Goal: Task Accomplishment & Management: Use online tool/utility

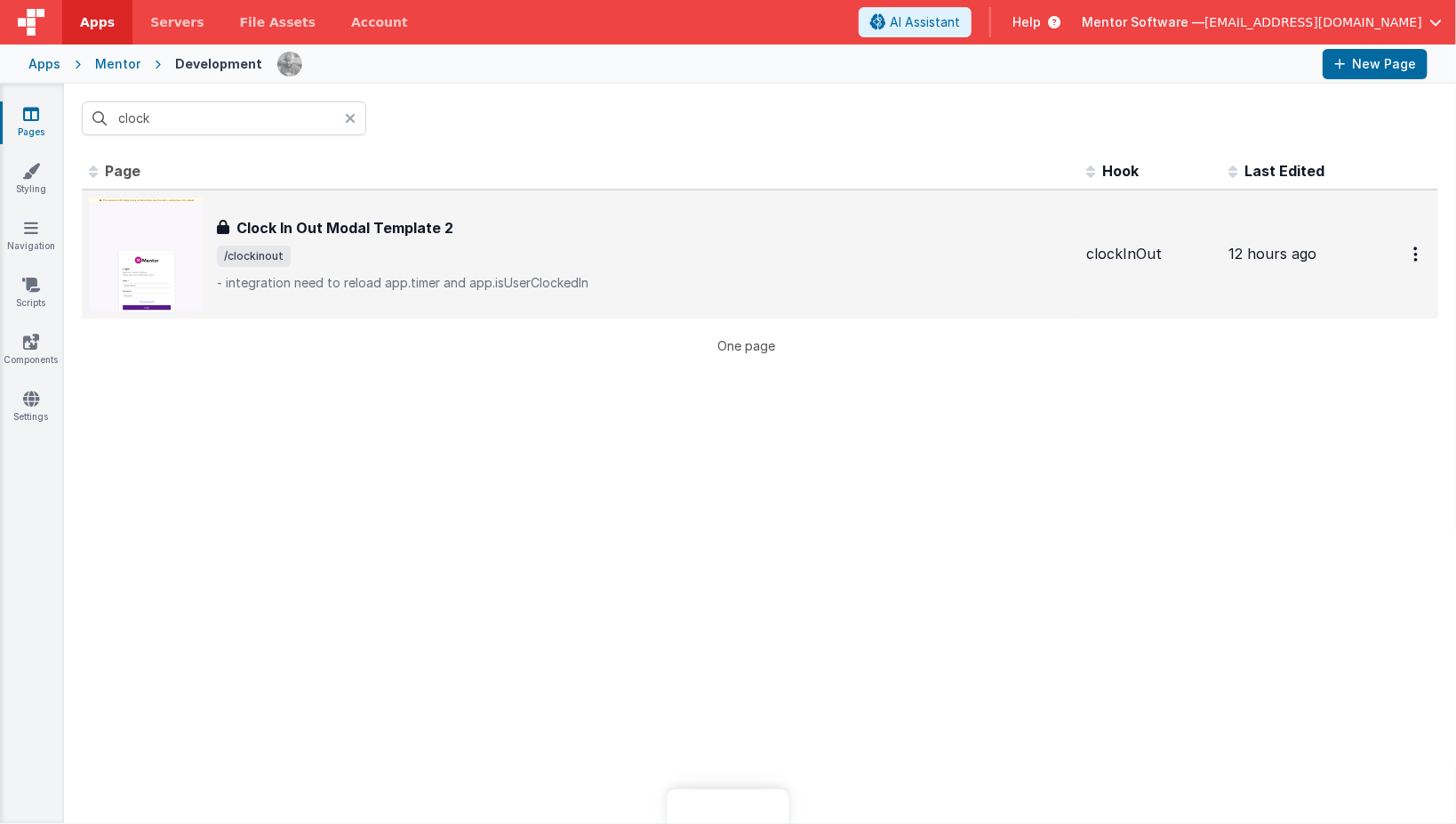
drag, startPoint x: 0, startPoint y: 0, endPoint x: 324, endPoint y: 232, distance: 398.5
click at [324, 232] on h3 "Clock In Out Modal Template 2" at bounding box center [344, 228] width 217 height 22
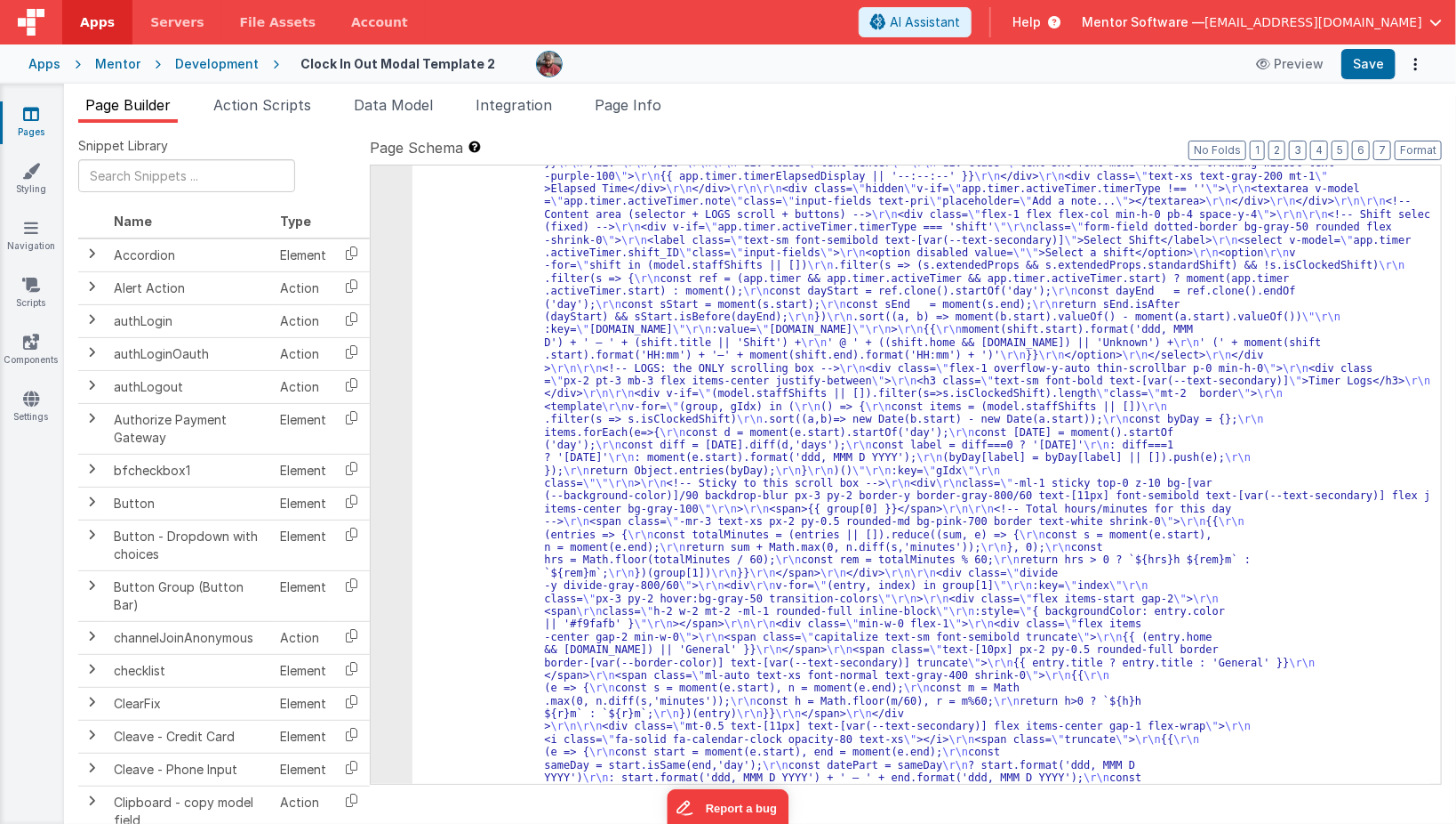
scroll to position [427, 0]
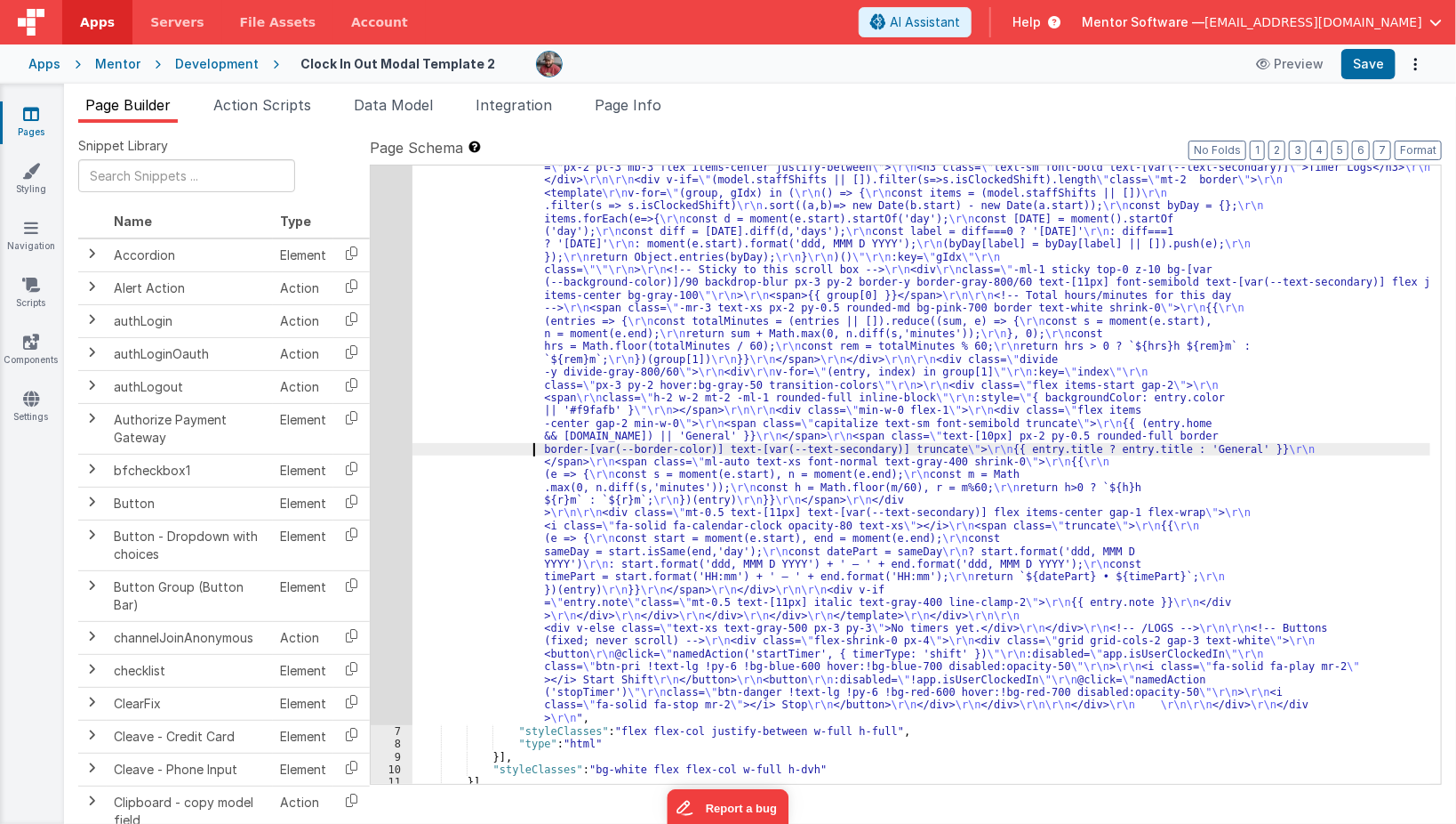
click at [501, 452] on div ""html" : "<div class= \" flex flex-col h-dvh overflow-hidden \" > \r\n\r\n <!--…" at bounding box center [922, 580] width 1019 height 1554
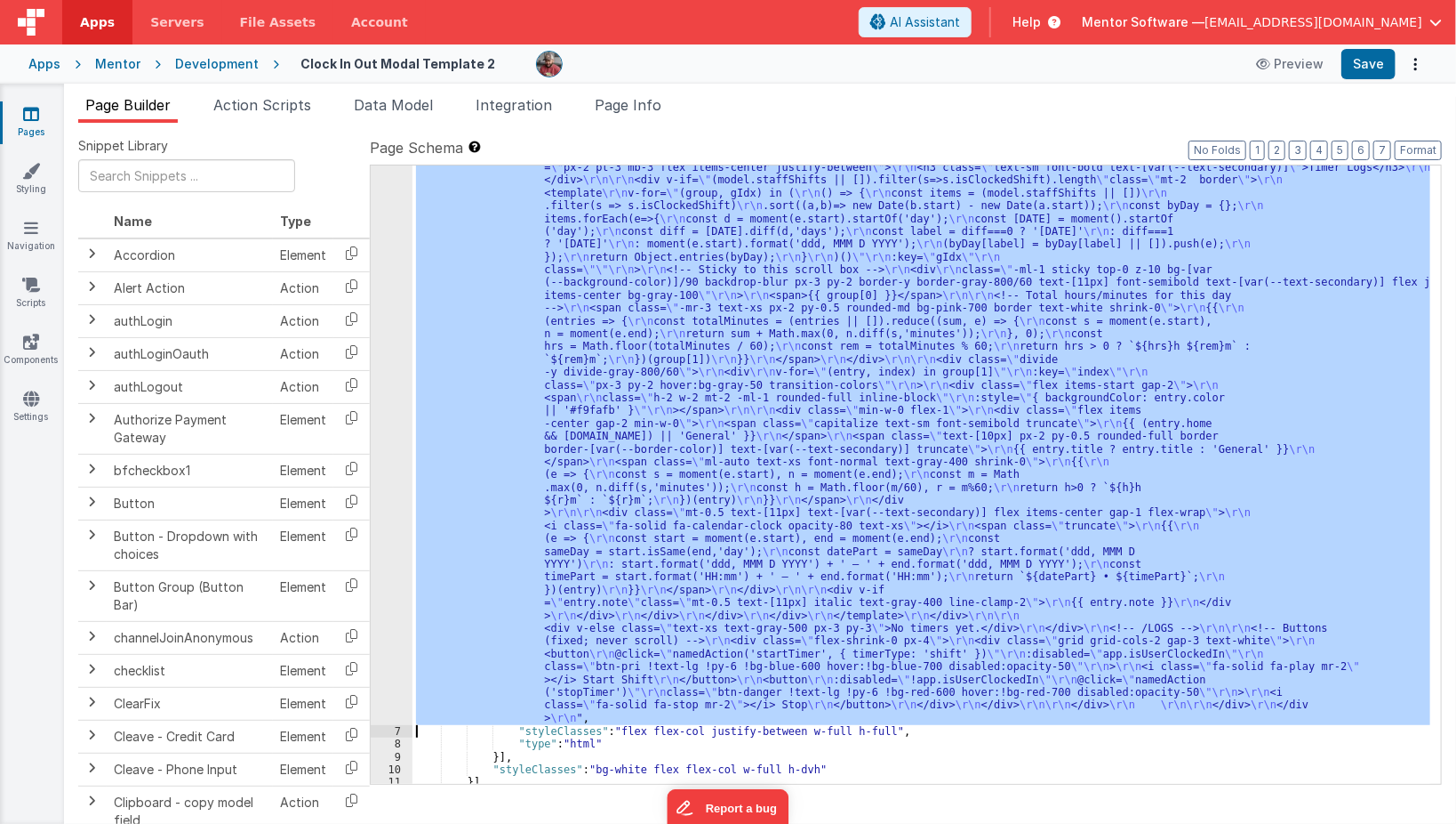
click at [388, 456] on div "6" at bounding box center [391, 264] width 42 height 922
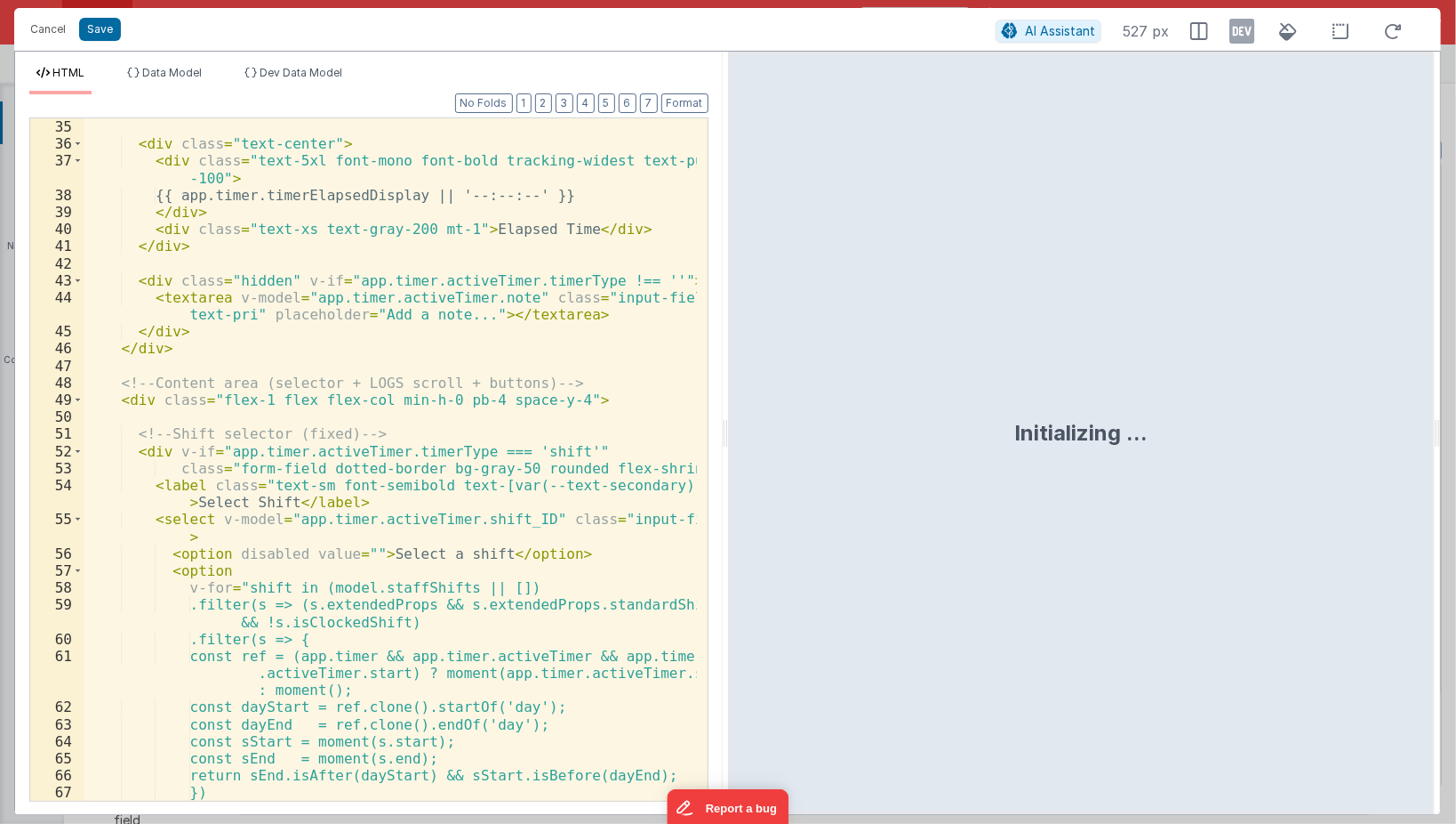
scroll to position [683, 0]
click at [497, 472] on div "</ div > < div class = "text-center" > < div class = "text-5xl font-mono font-b…" at bounding box center [390, 469] width 615 height 736
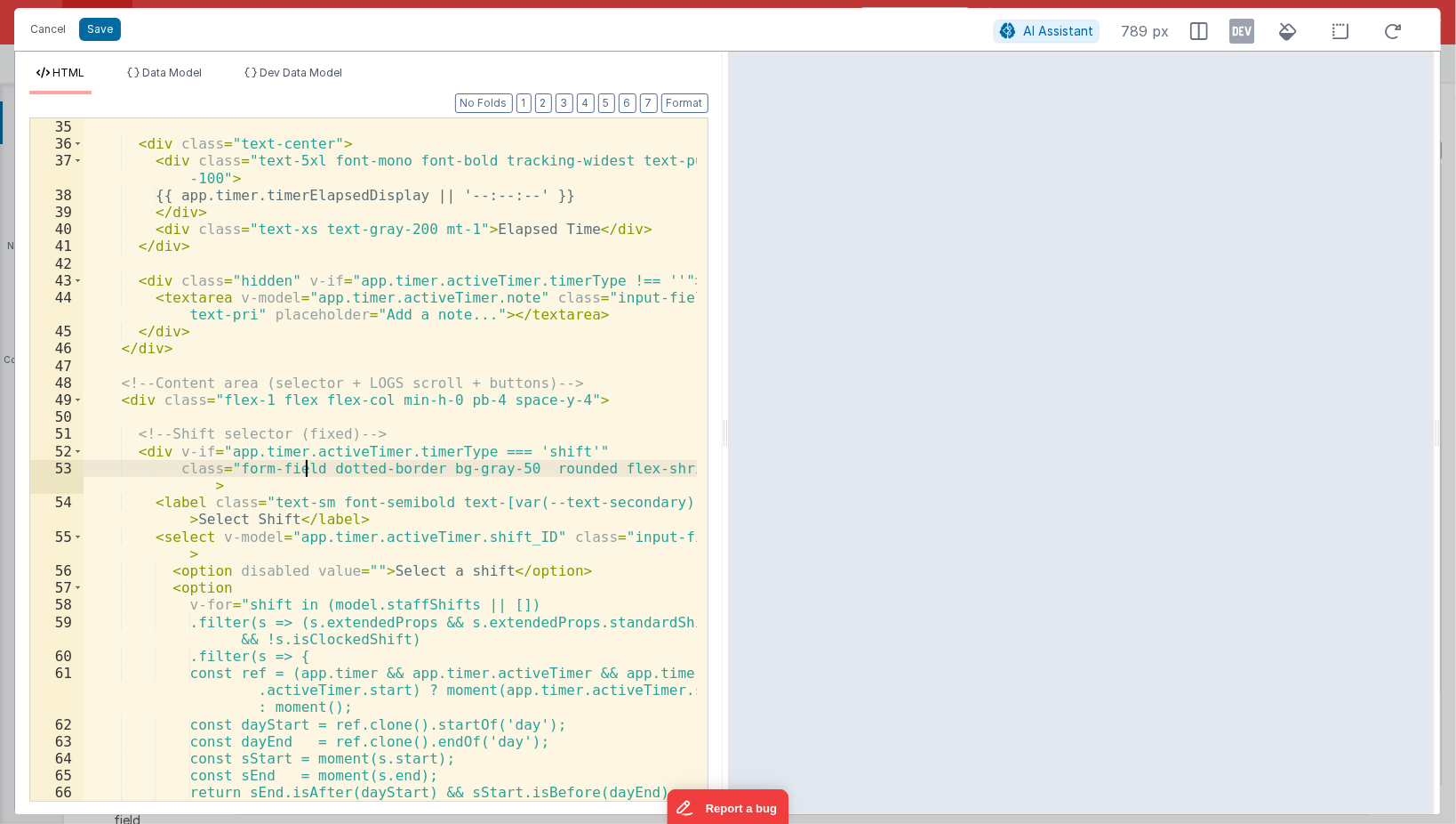
click at [301, 471] on div "</ div > < div class = "text-center" > < div class = "text-5xl font-mono font-b…" at bounding box center [390, 460] width 615 height 718
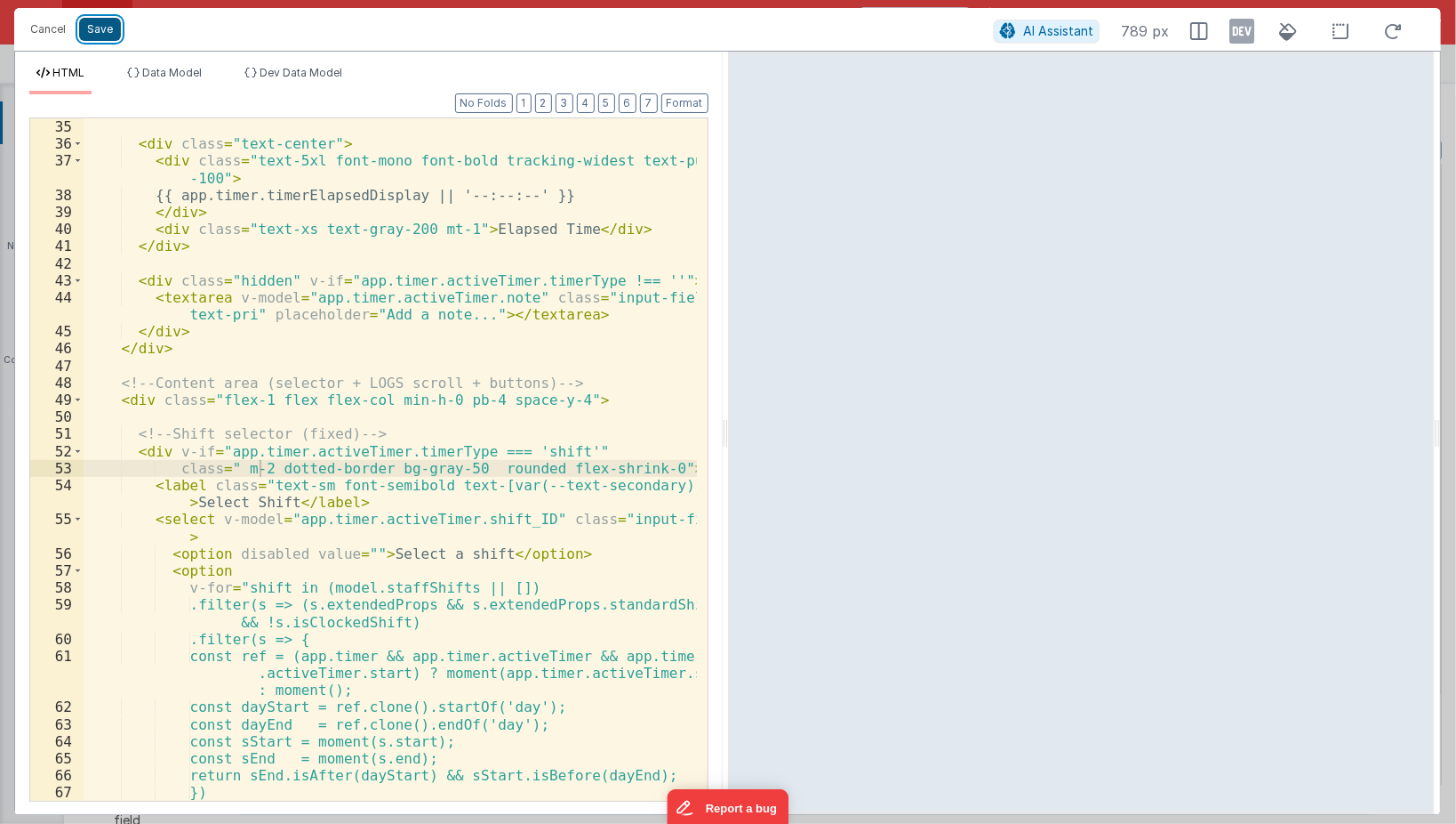
click at [99, 33] on button "Save" at bounding box center [100, 29] width 42 height 24
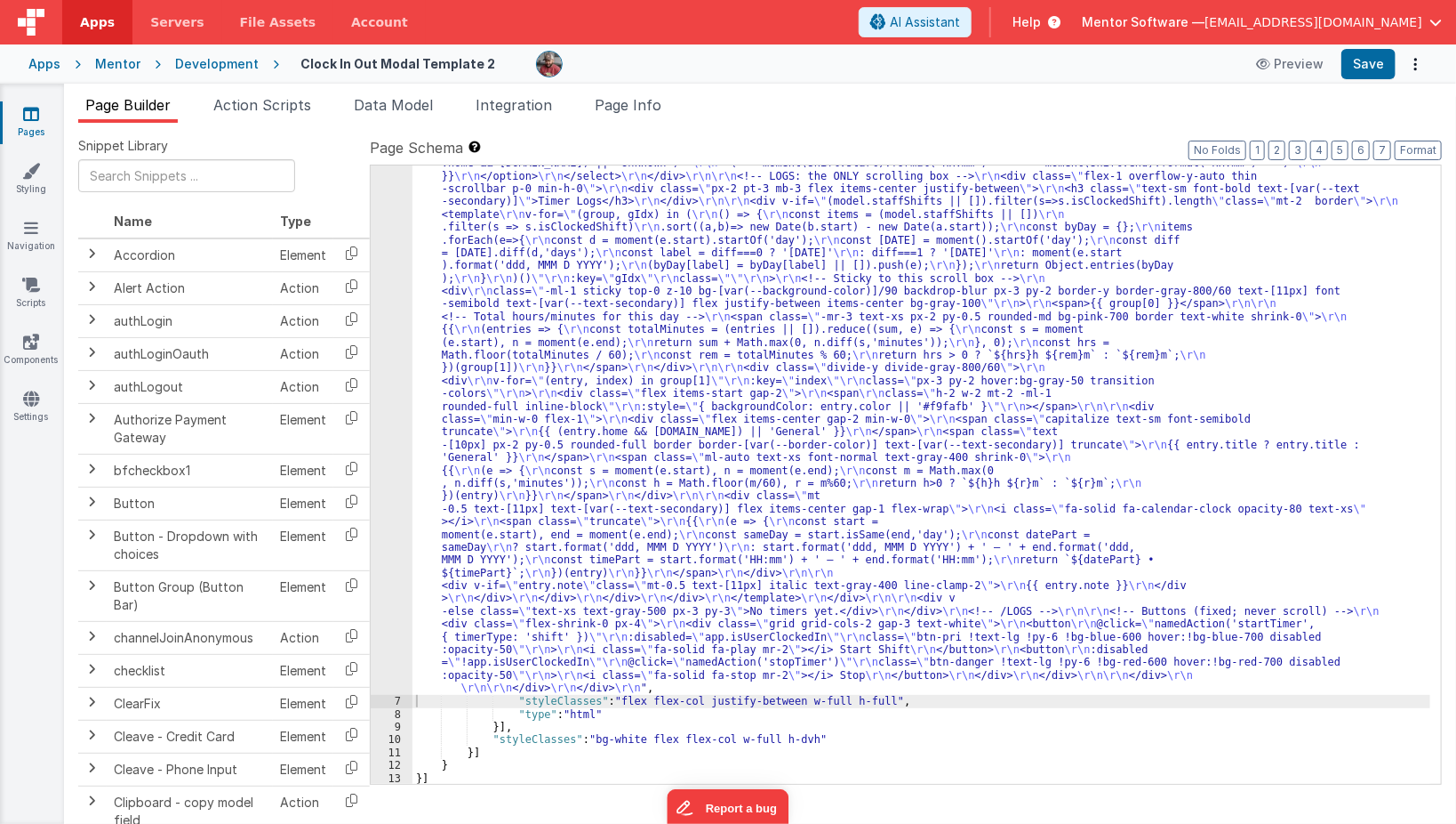
scroll to position [367, 0]
click at [1377, 70] on button "Save" at bounding box center [1368, 64] width 54 height 30
click at [33, 393] on icon at bounding box center [31, 398] width 16 height 18
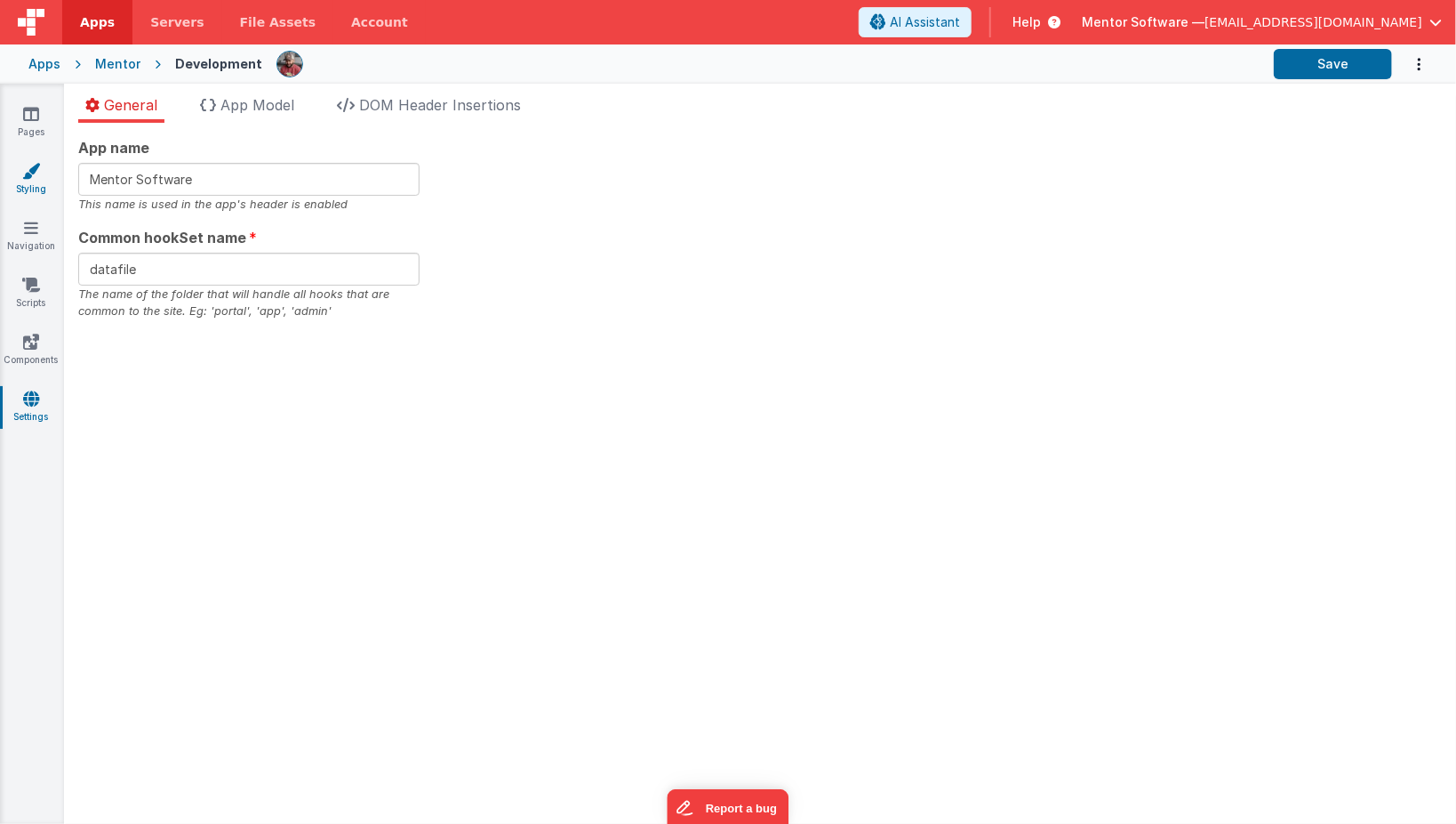
click at [45, 177] on link "Styling" at bounding box center [30, 180] width 64 height 35
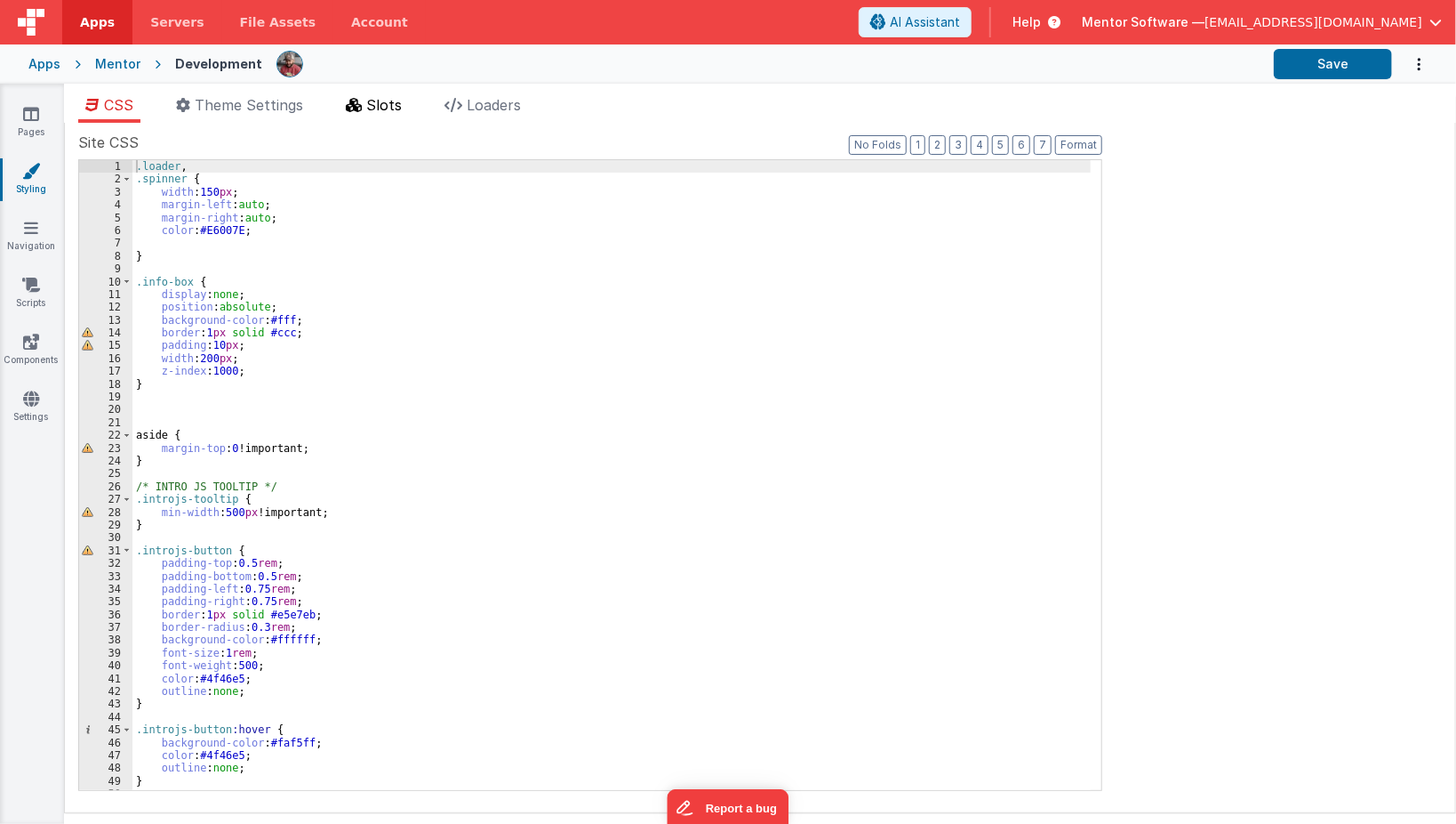
click at [382, 112] on span "Slots" at bounding box center [384, 105] width 35 height 18
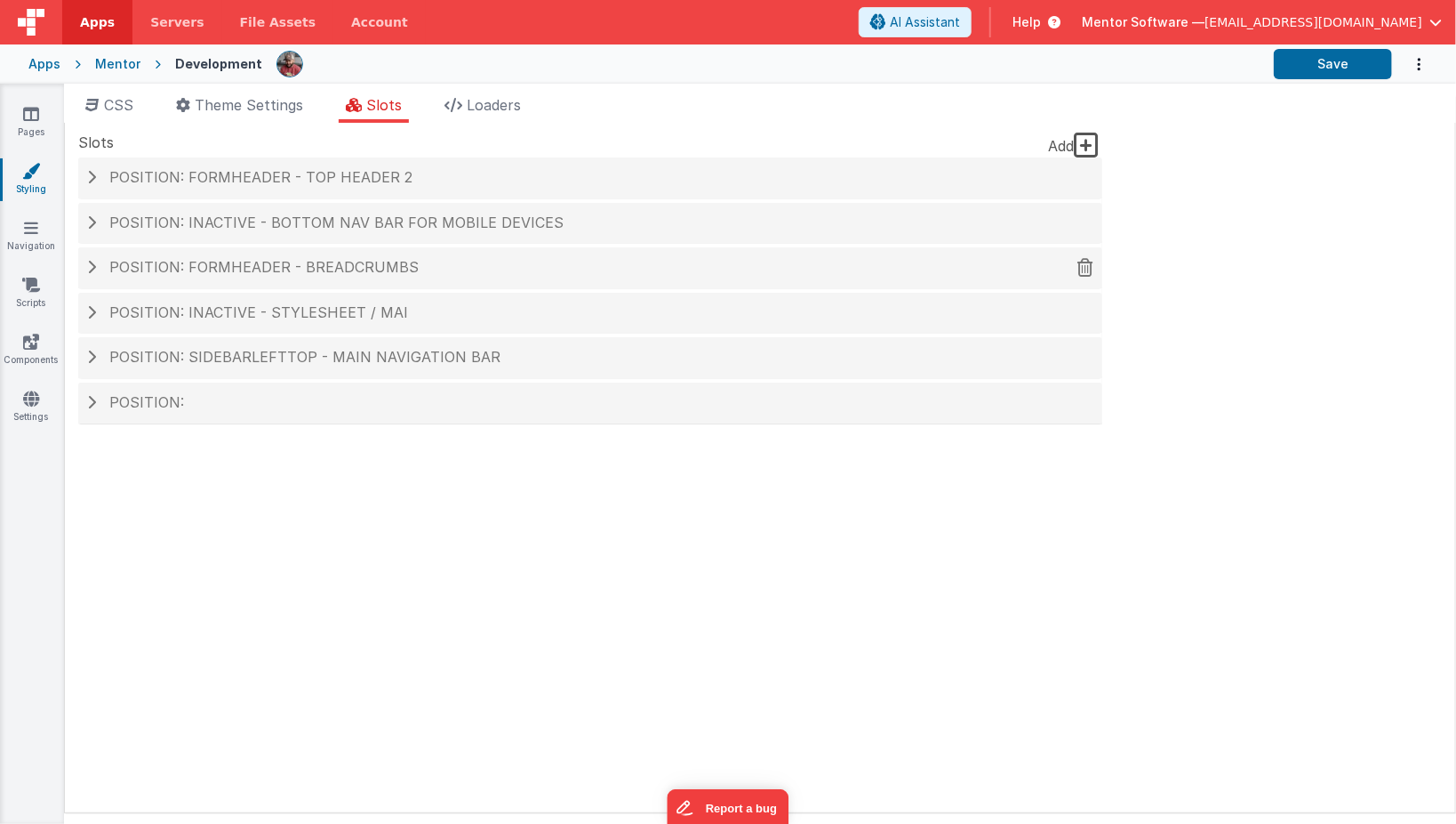
click at [363, 267] on span "Position: formHeader - Breadcrumbs" at bounding box center [265, 267] width 310 height 18
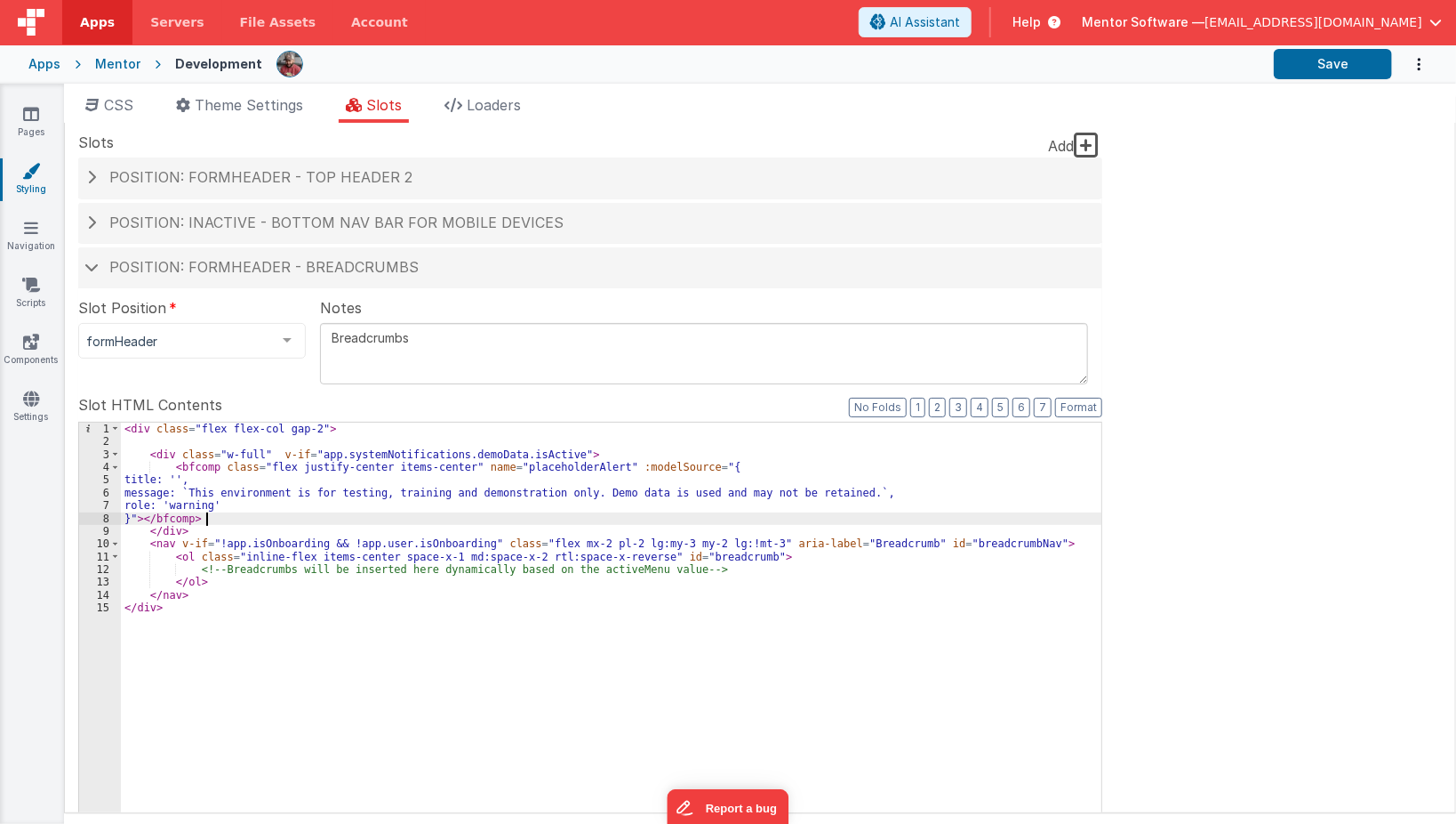
click at [367, 522] on div "< div class = "flex flex-col gap-2" > < div class = "w-full" v-if = "app.system…" at bounding box center [611, 724] width 981 height 603
click at [208, 492] on div "< div class = "flex flex-col gap-2" > < div class = "w-full" v-if = "app.system…" at bounding box center [611, 724] width 981 height 603
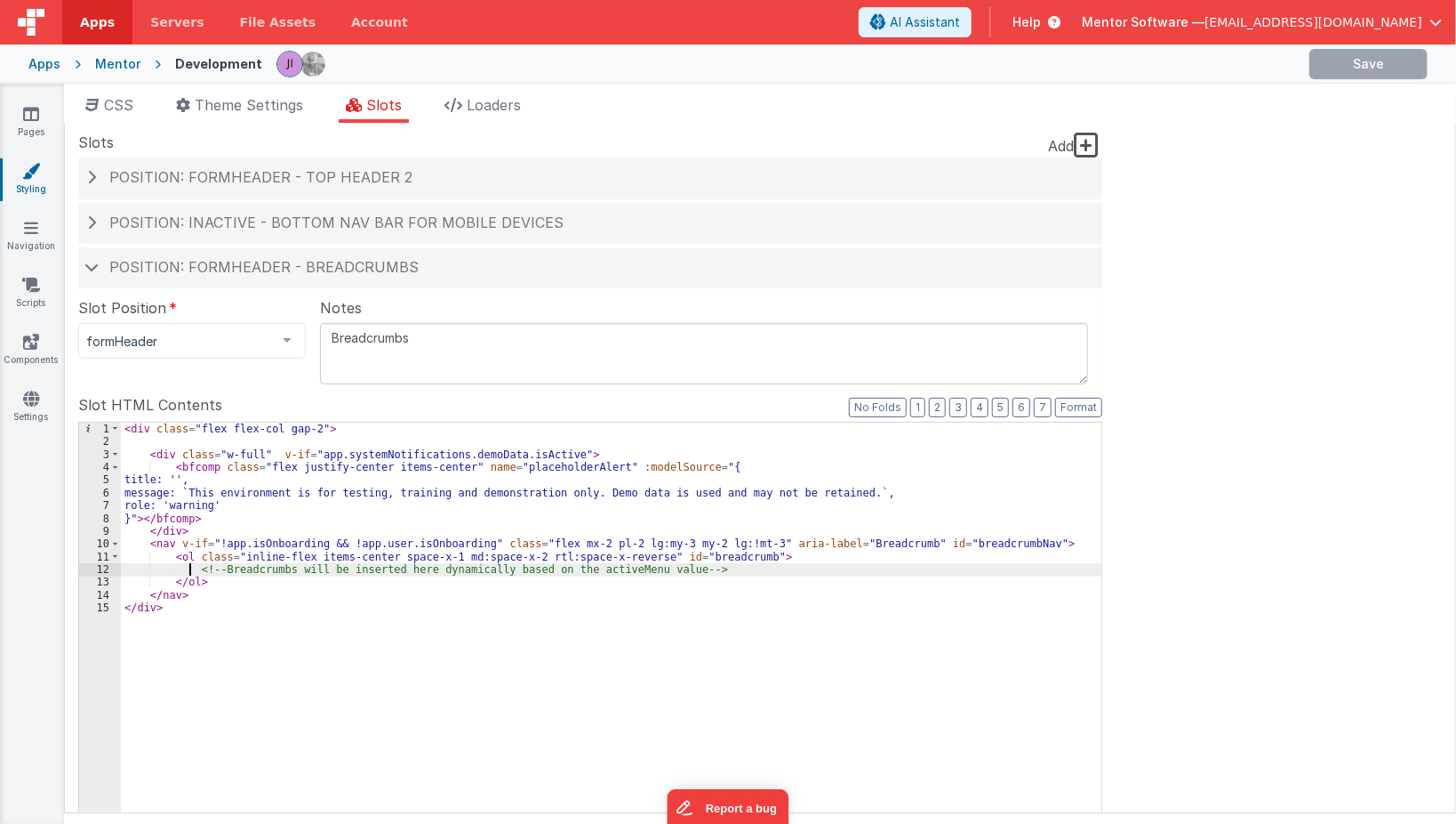
click at [189, 563] on div "< div class = "flex flex-col gap-2" > < div class = "w-full" v-if = "app.system…" at bounding box center [611, 724] width 981 height 603
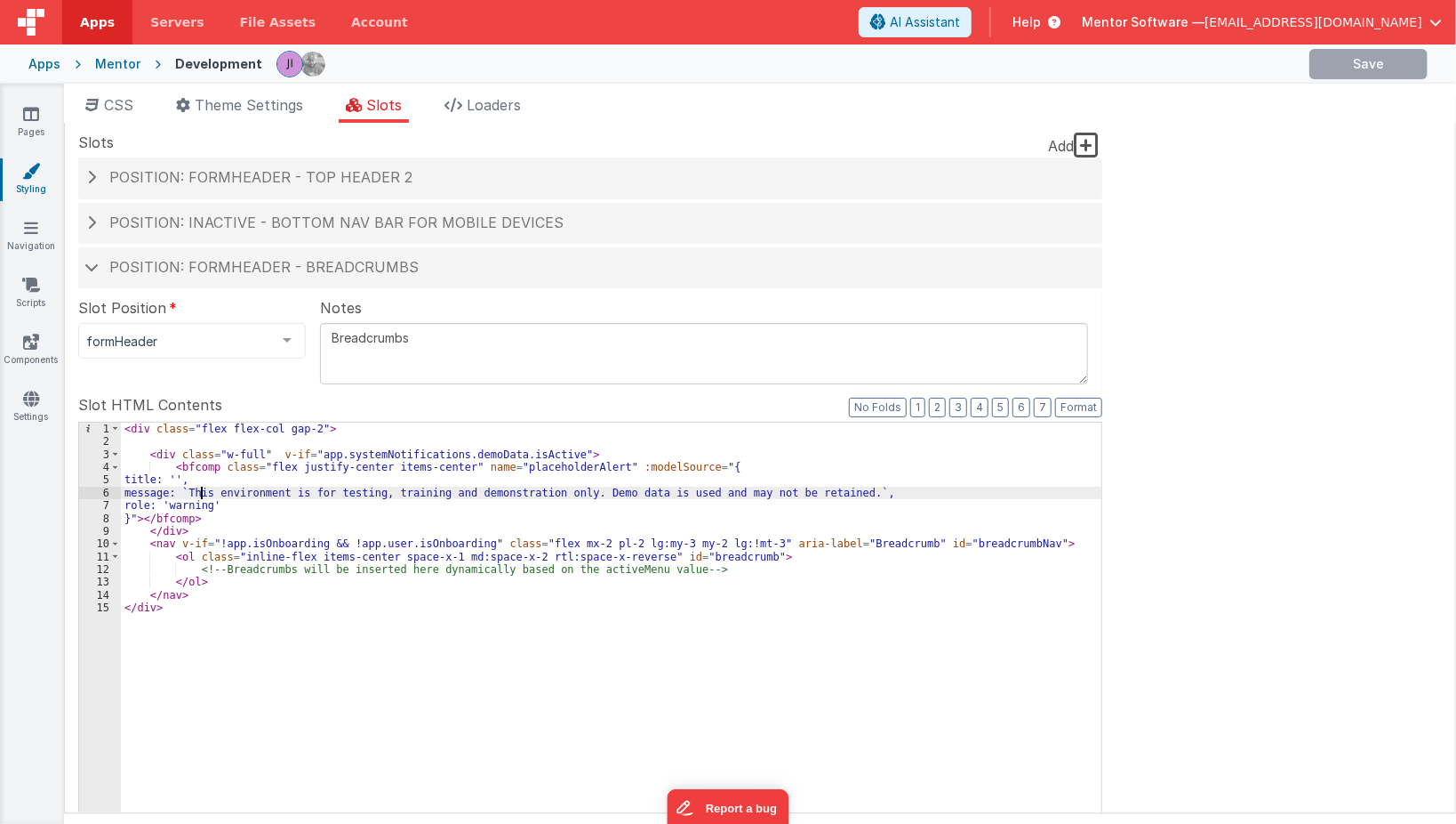
click at [199, 494] on div "< div class = "flex flex-col gap-2" > < div class = "w-full" v-if = "app.system…" at bounding box center [611, 724] width 981 height 603
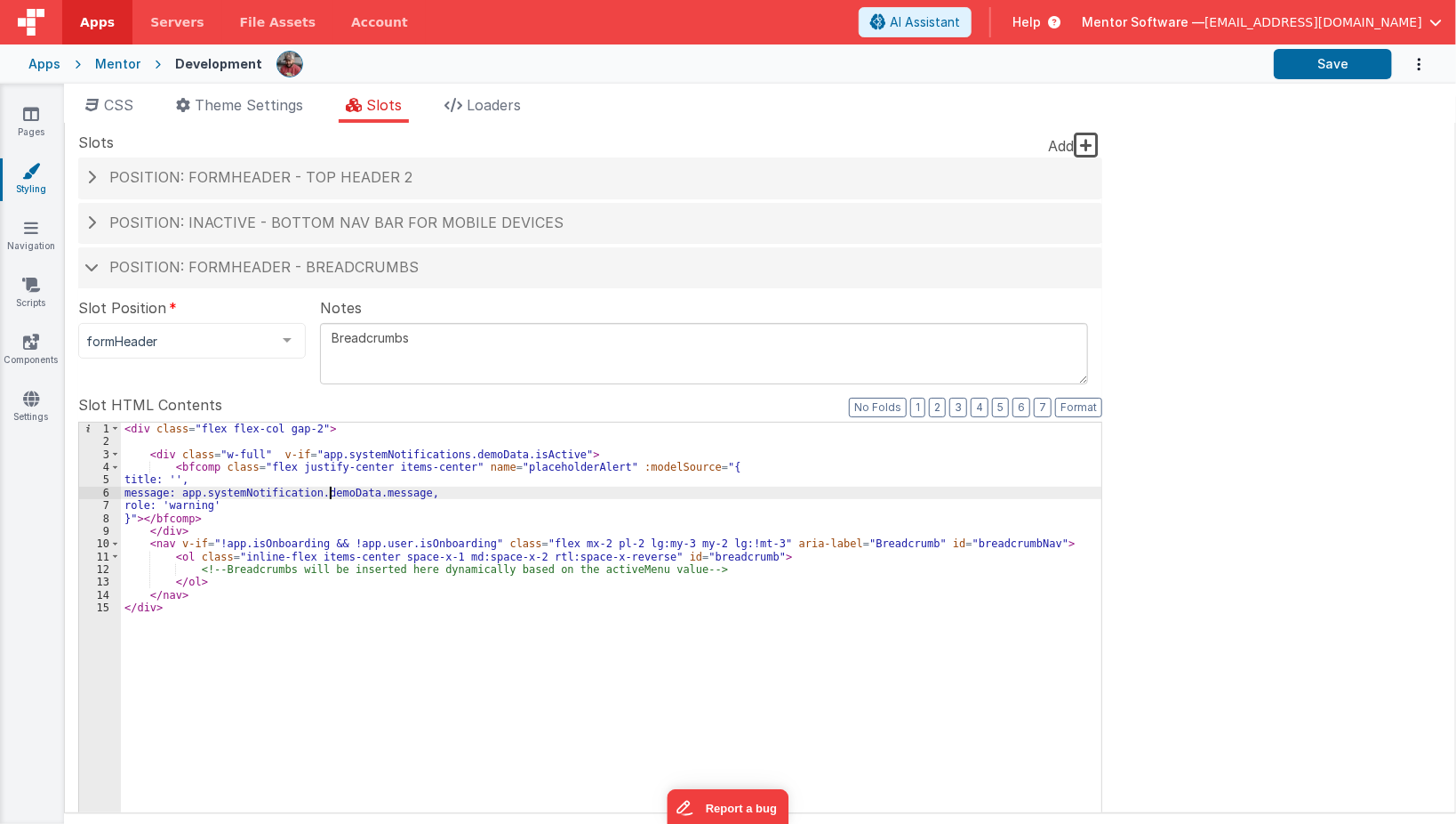
click at [327, 497] on div "< div class = "flex flex-col gap-2" > < div class = "w-full" v-if = "app.system…" at bounding box center [611, 724] width 981 height 603
click at [277, 517] on div "< div class = "flex flex-col gap-2" > < div class = "w-full" v-if = "app.system…" at bounding box center [611, 724] width 981 height 603
click at [221, 510] on div "< div class = "flex flex-col gap-2" > < div class = "w-full" v-if = "app.system…" at bounding box center [611, 724] width 981 height 603
click at [202, 494] on div "< div class = "flex flex-col gap-2" > < div class = "w-full" v-if = "app.system…" at bounding box center [611, 724] width 981 height 603
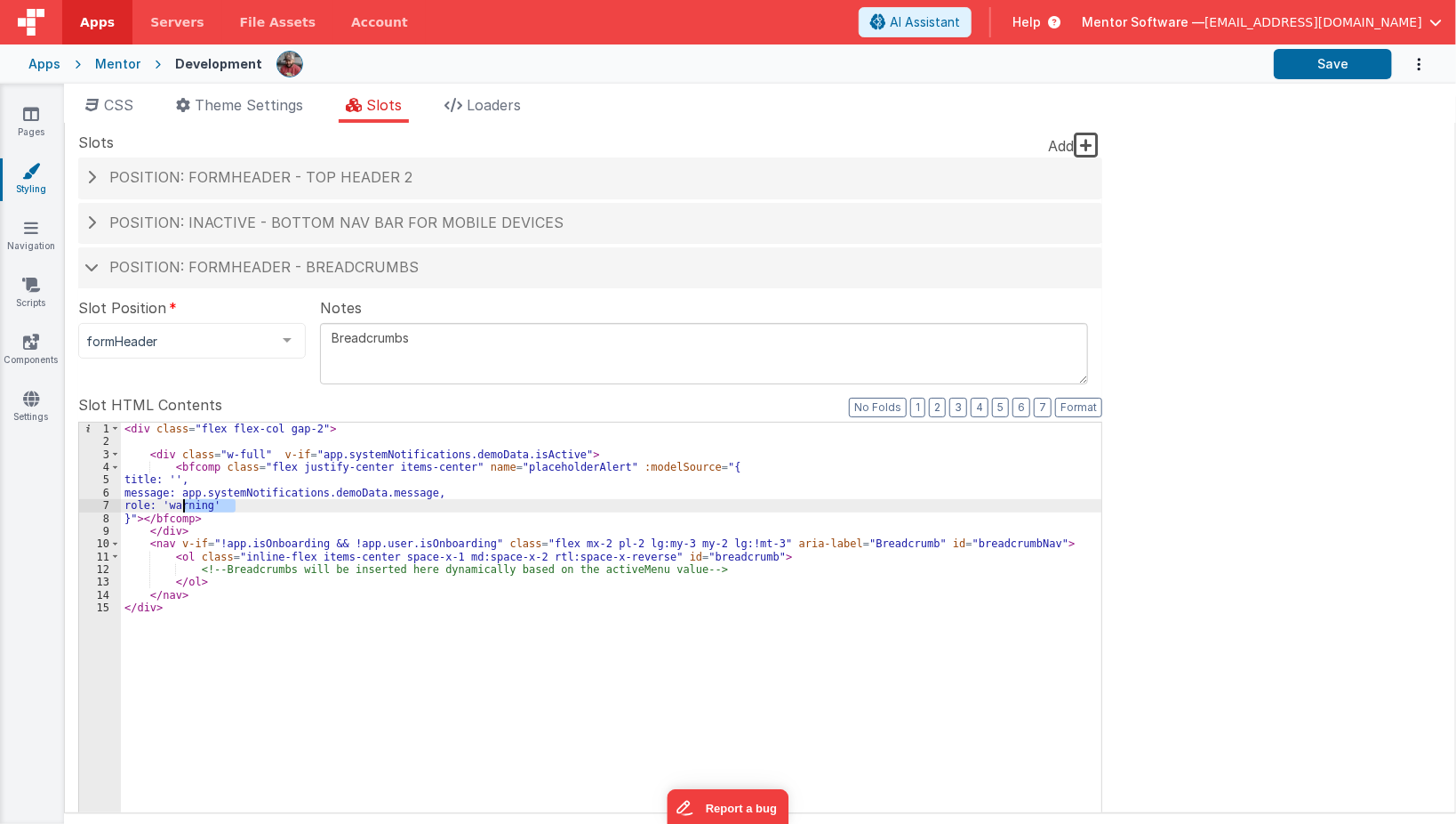
paste textarea
click at [1296, 63] on button "Save" at bounding box center [1332, 64] width 119 height 30
click at [622, 520] on div "< div class = "flex flex-col gap-2" > < div class = "w-full" v-if = "app.system…" at bounding box center [611, 724] width 981 height 603
click at [1310, 65] on button "Save" at bounding box center [1332, 64] width 119 height 30
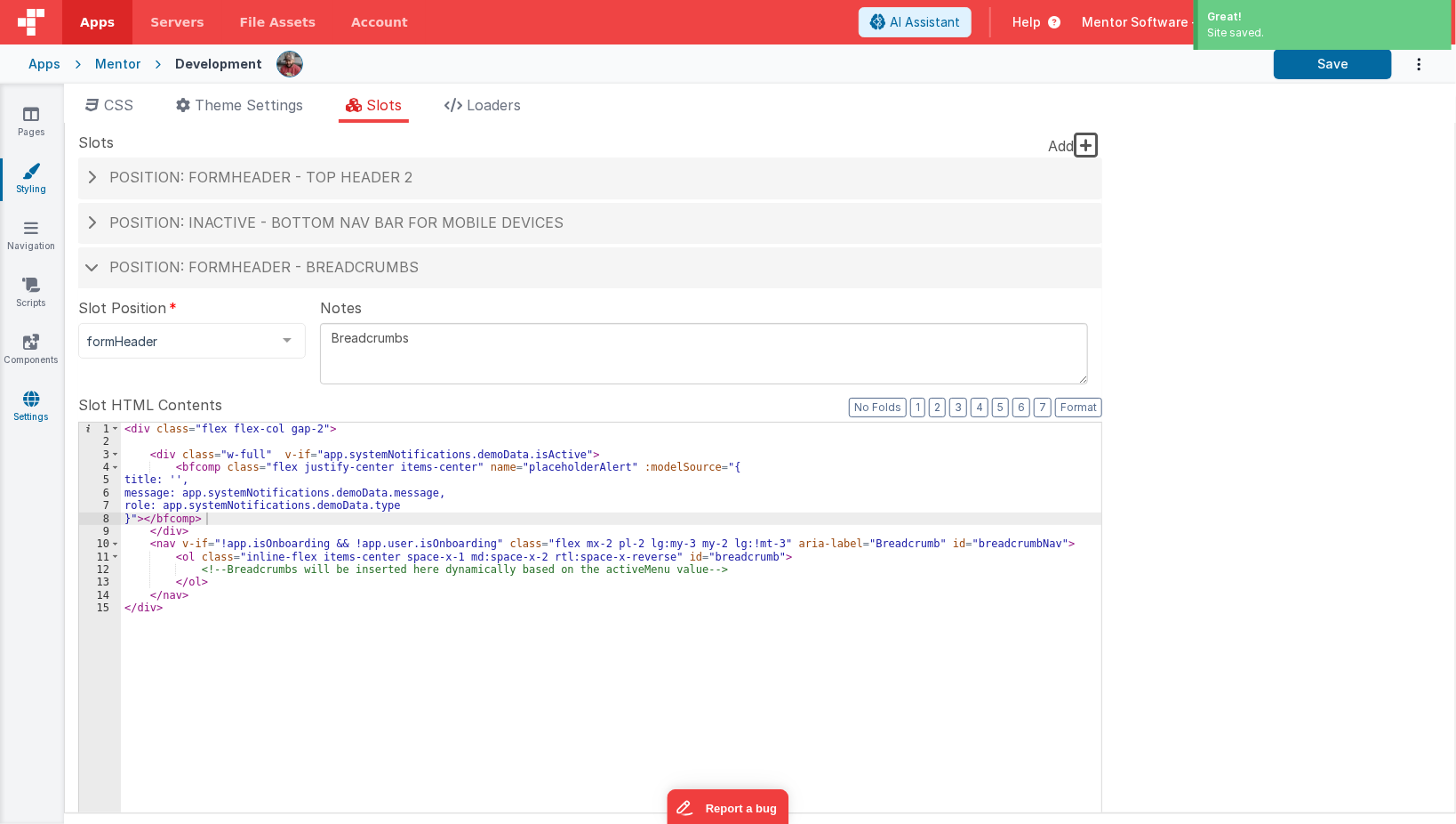
click at [40, 395] on link "Settings" at bounding box center [30, 407] width 64 height 35
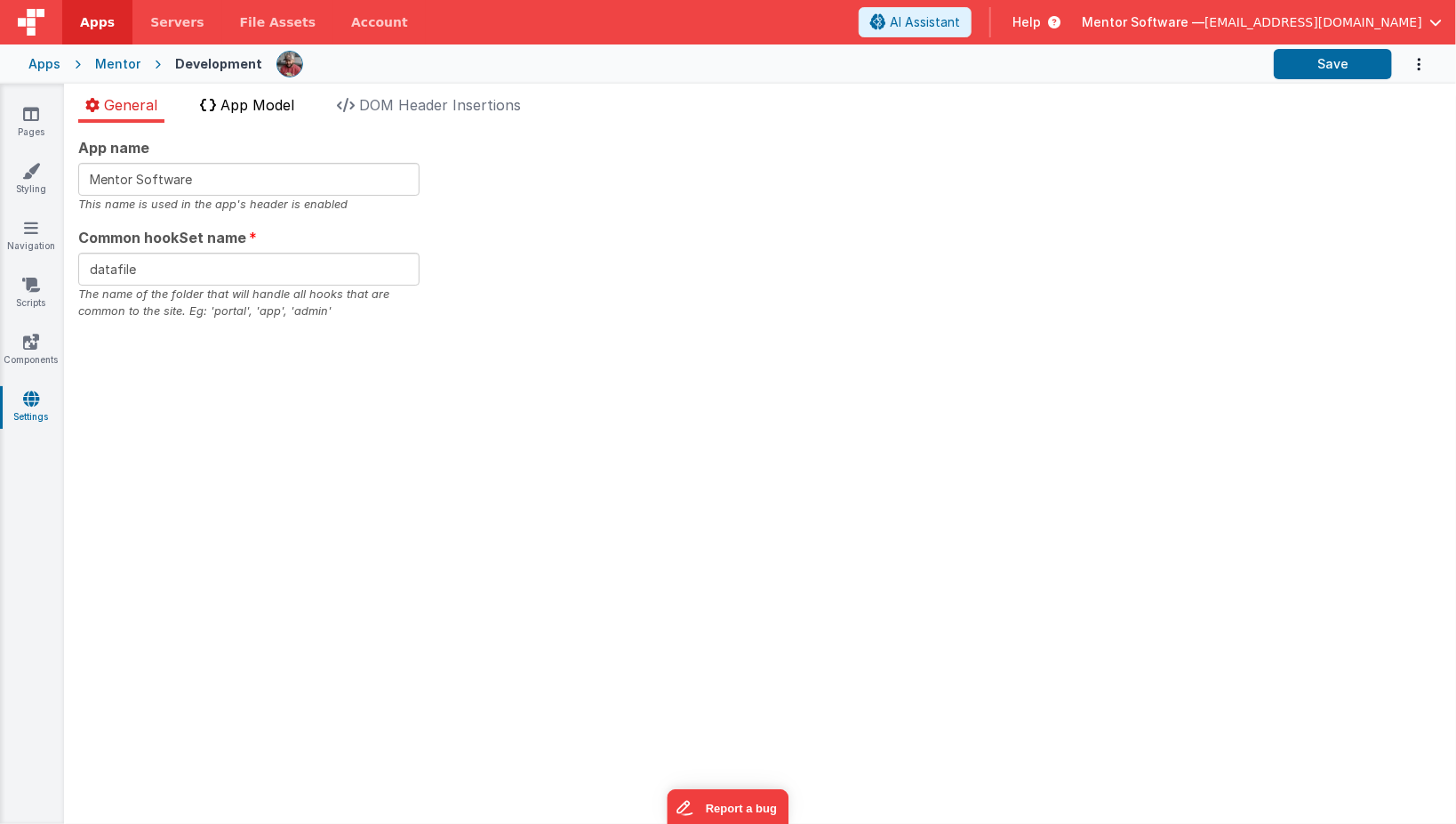
click at [279, 103] on span "App Model" at bounding box center [257, 105] width 74 height 18
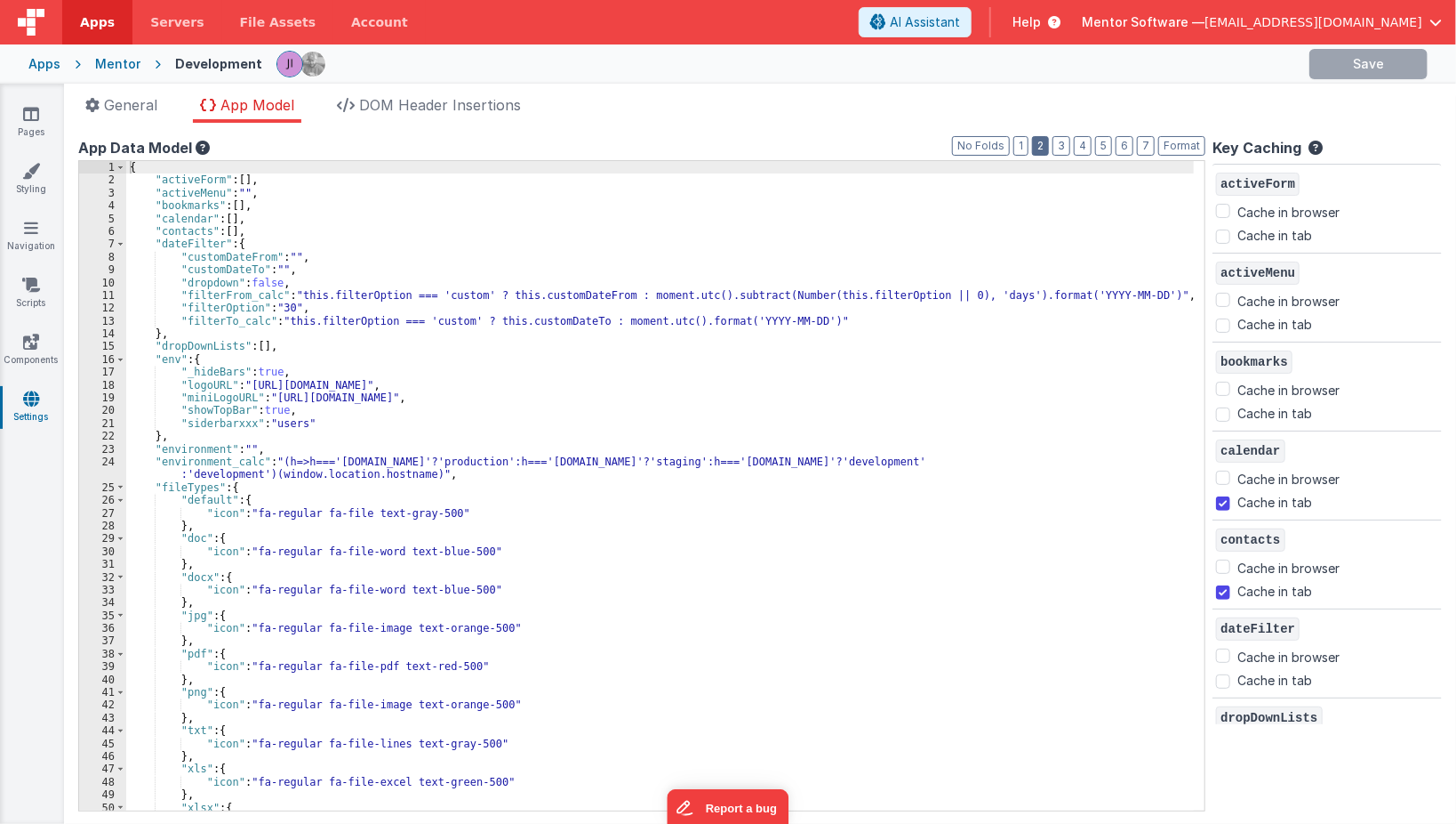
click at [1049, 150] on button "2" at bounding box center [1040, 146] width 17 height 20
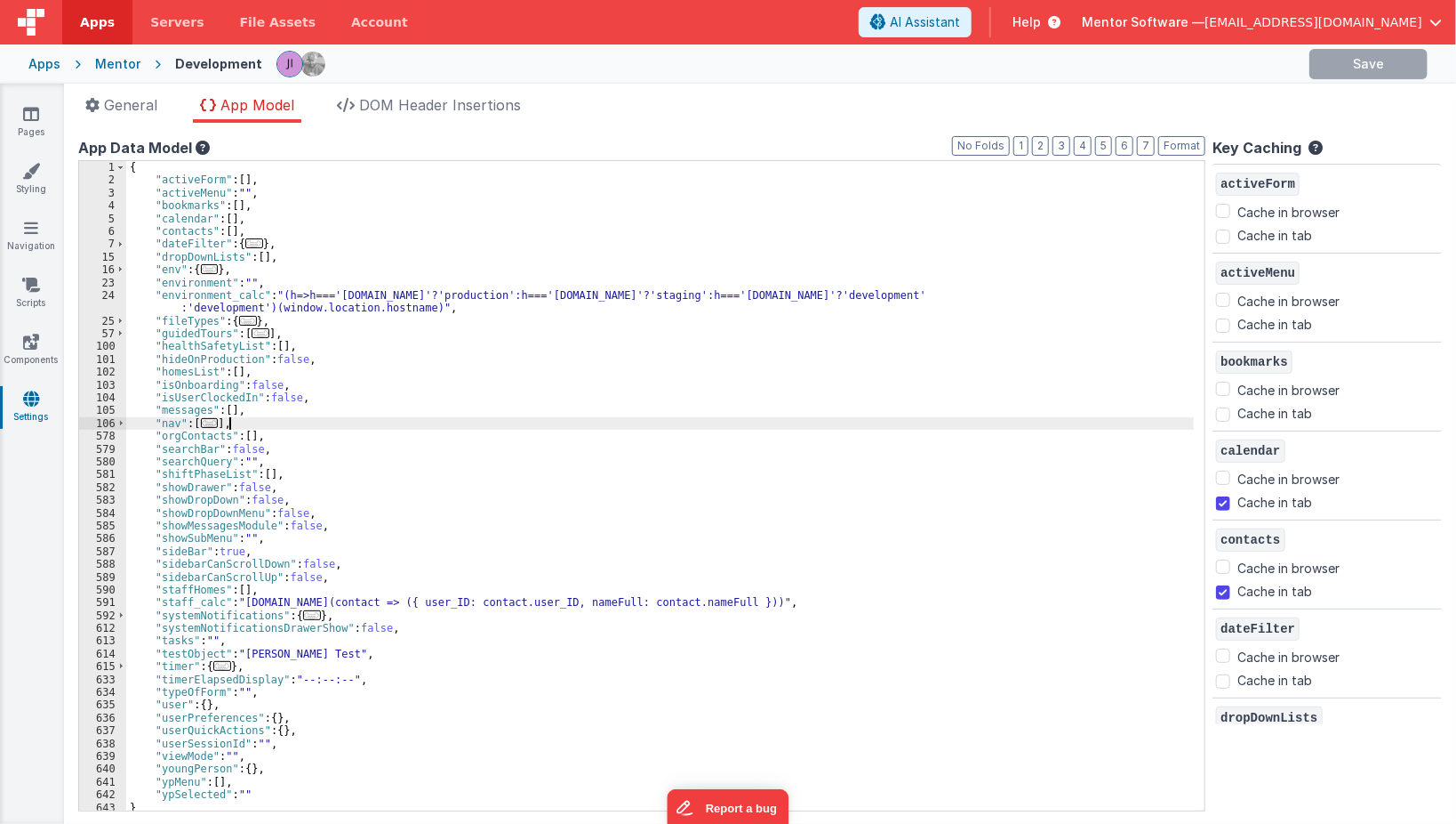
click at [768, 419] on div "{ "activeForm" : [ ] , "activeMenu" : "" , "bookmarks" : [ ] , "calendar" : [ ]…" at bounding box center [665, 498] width 1078 height 676
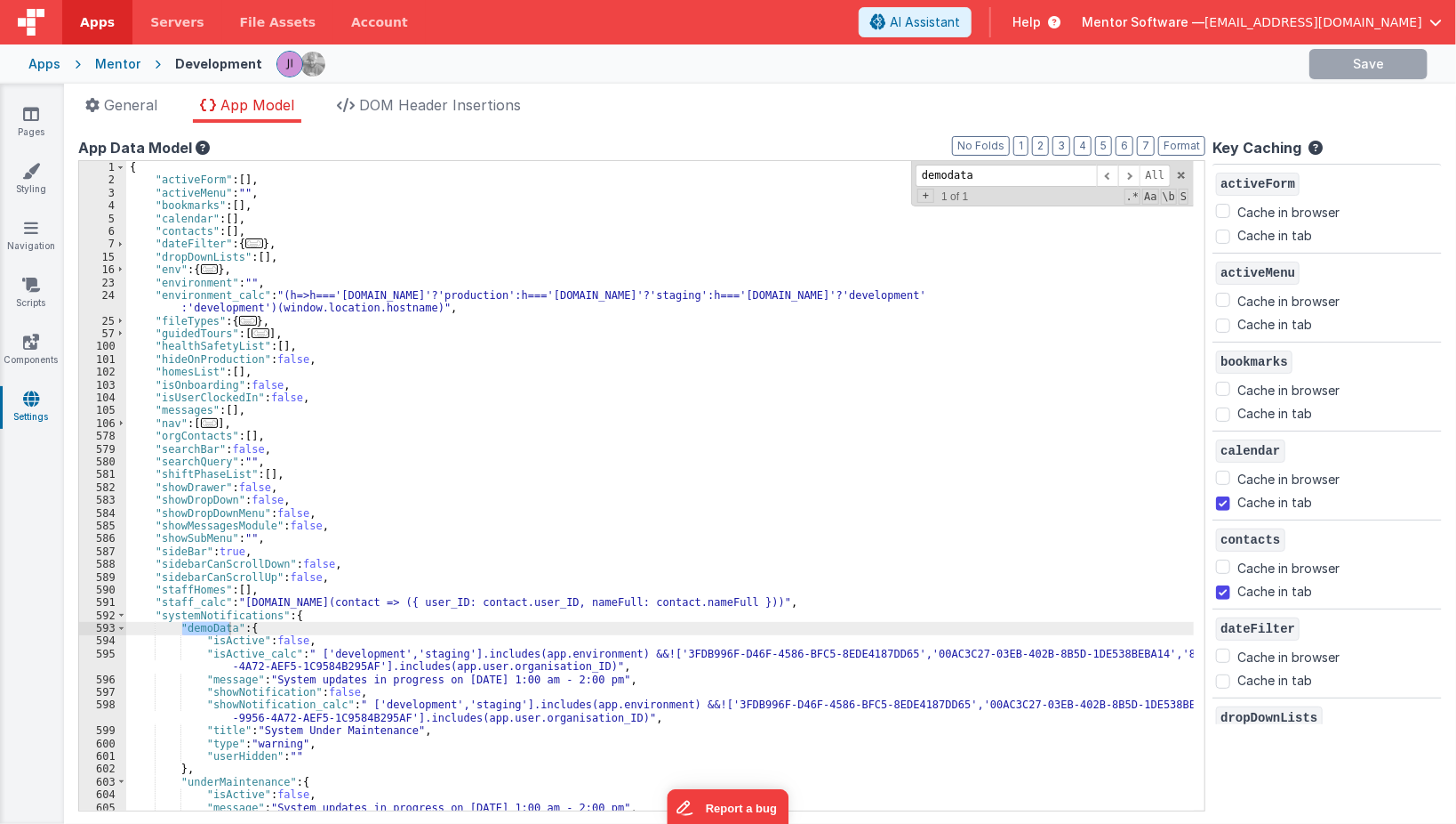
type input "demodata"
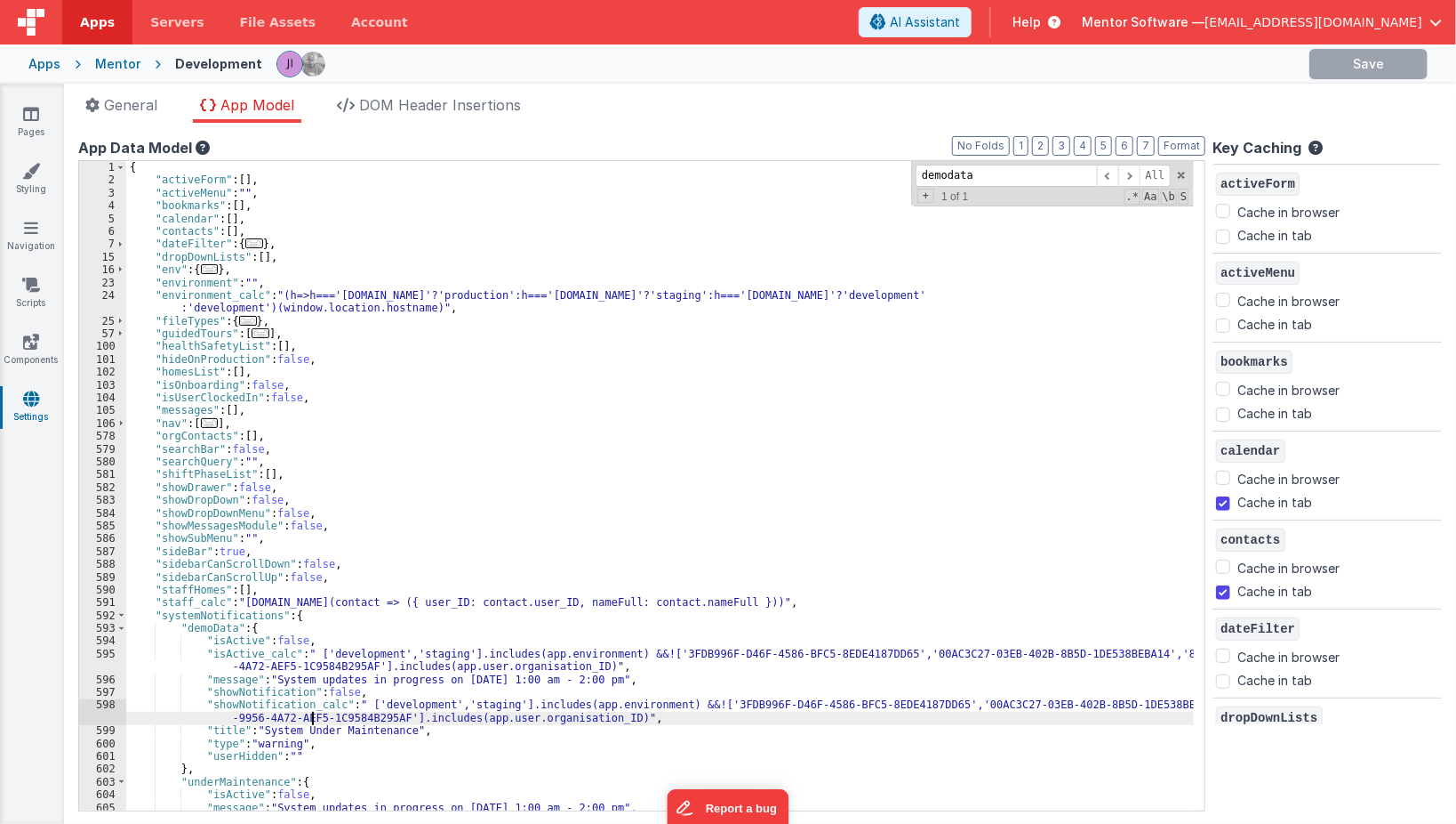
click at [310, 713] on div "{ "activeForm" : [ ] , "activeMenu" : "" , "bookmarks" : [ ] , "calendar" : [ ]…" at bounding box center [665, 498] width 1078 height 676
click at [260, 728] on div "{ "activeForm" : [ ] , "activeMenu" : "" , "bookmarks" : [ ] , "calendar" : [ ]…" at bounding box center [665, 498] width 1078 height 676
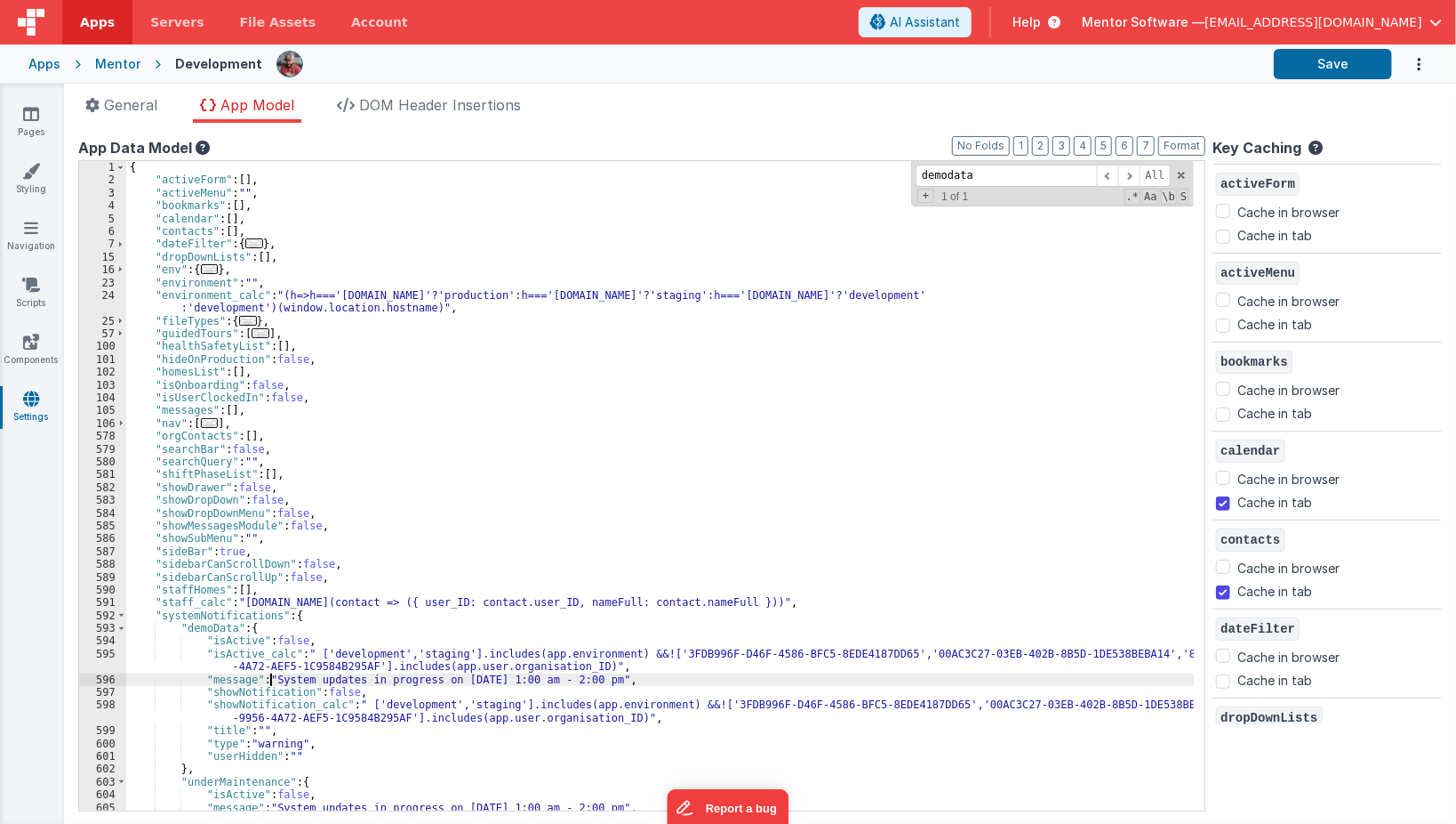
click at [272, 682] on div "{ "activeForm" : [ ] , "activeMenu" : "" , "bookmarks" : [ ] , "calendar" : [ ]…" at bounding box center [665, 498] width 1078 height 676
click at [1353, 70] on button "Save" at bounding box center [1332, 64] width 119 height 30
click at [40, 110] on link "Pages" at bounding box center [30, 123] width 64 height 35
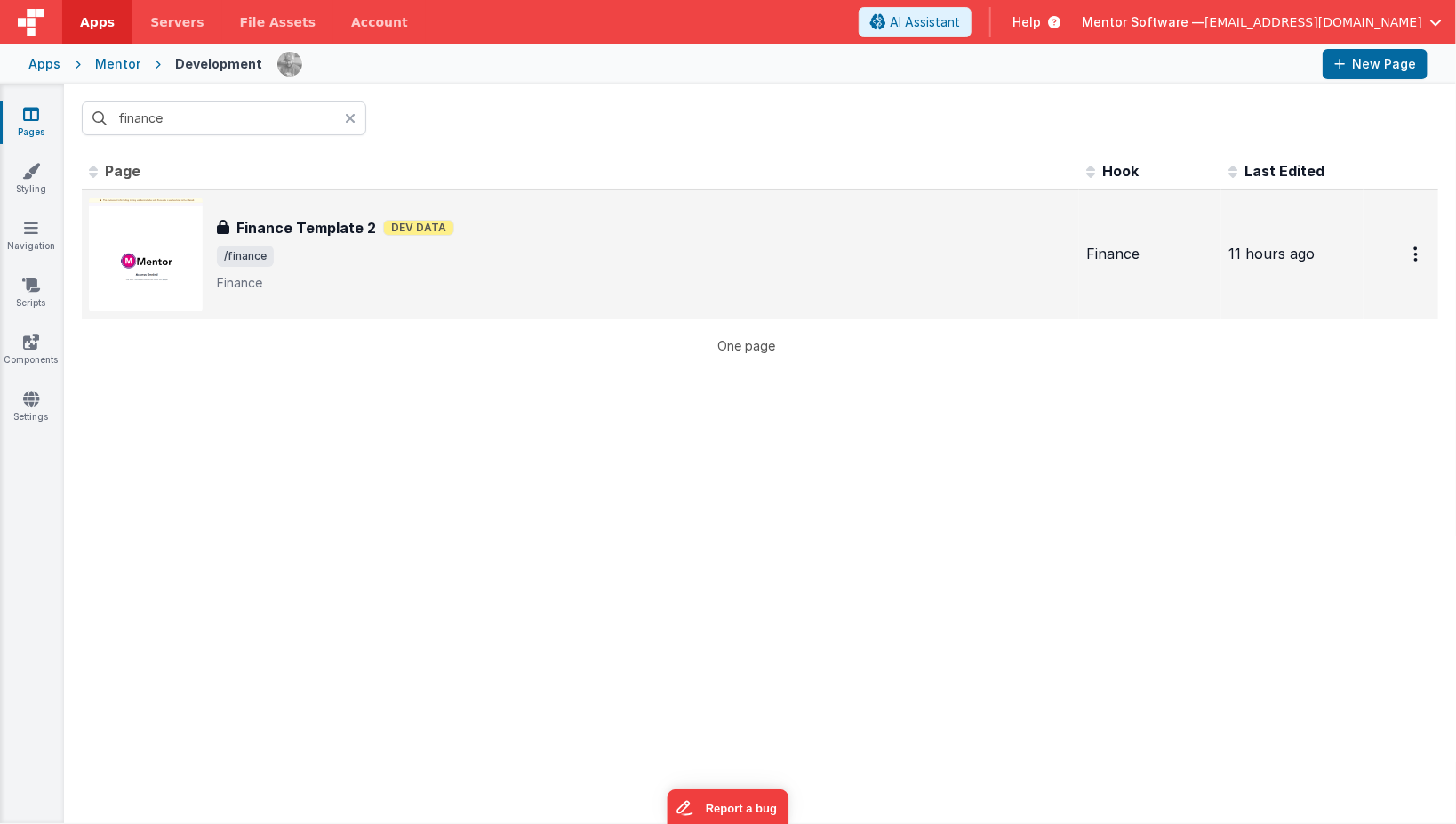
type input "finance"
click at [322, 259] on span "/finance" at bounding box center [644, 256] width 855 height 22
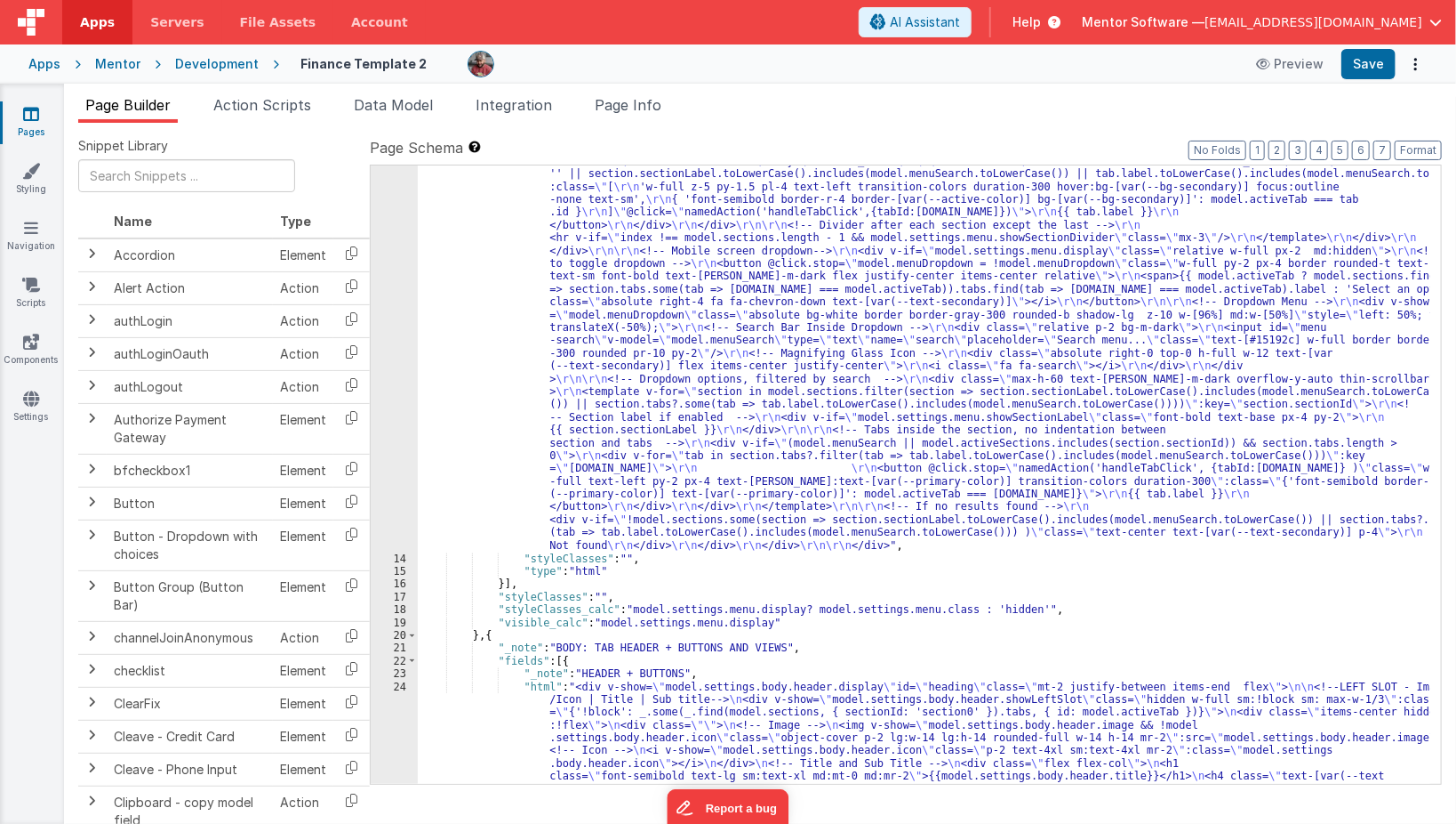
scroll to position [811, 0]
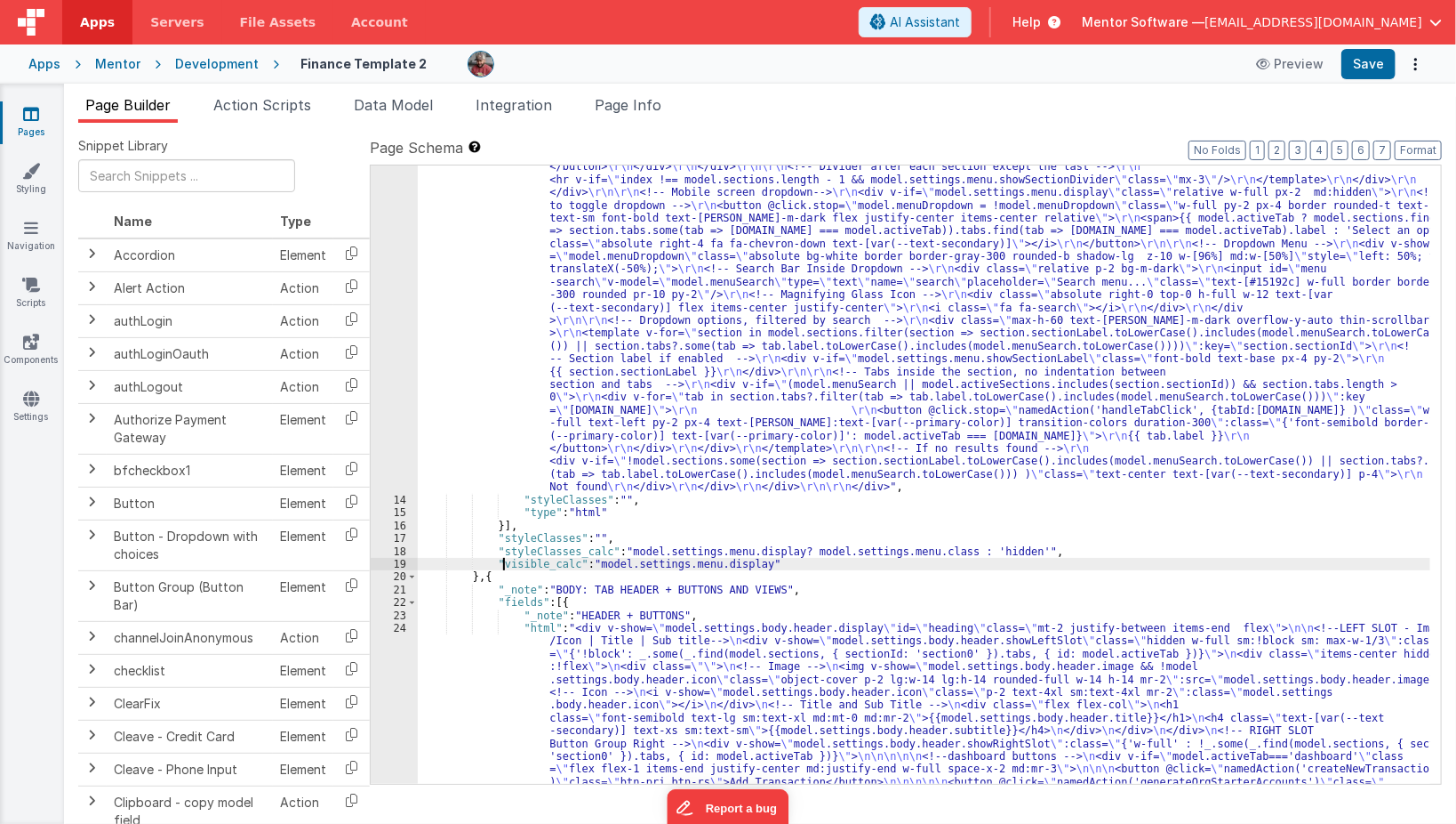
click at [505, 561] on div ""html" : "<div class= \" md:h-[74dvh] \" > \r\n <!-- Search Input --> \r\n <div…" at bounding box center [925, 688] width 1014 height 2002
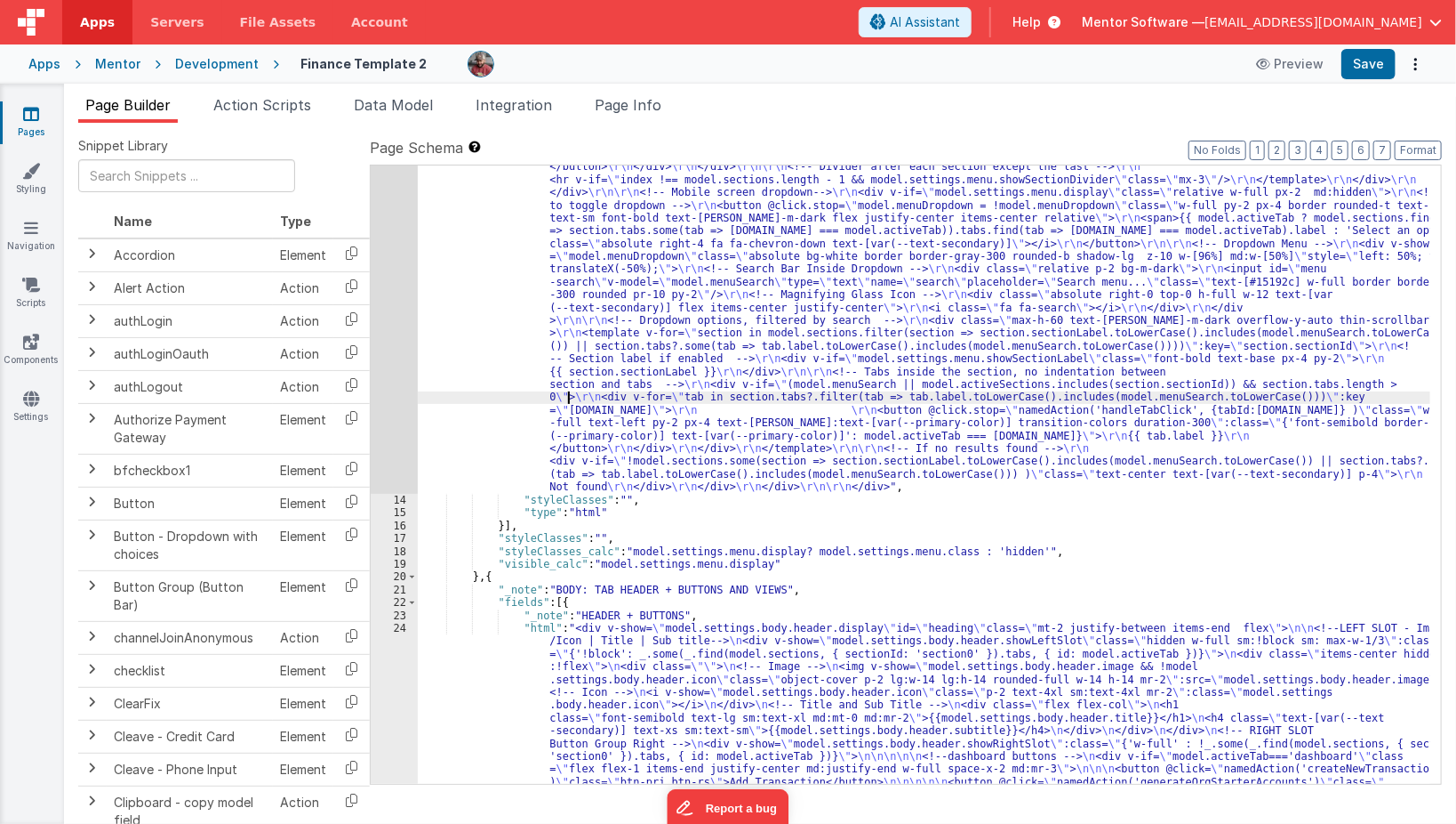
click at [568, 395] on div ""html" : "<div class= \" md:h-[74dvh] \" > \r\n <!-- Search Input --> \r\n <div…" at bounding box center [925, 688] width 1014 height 2002
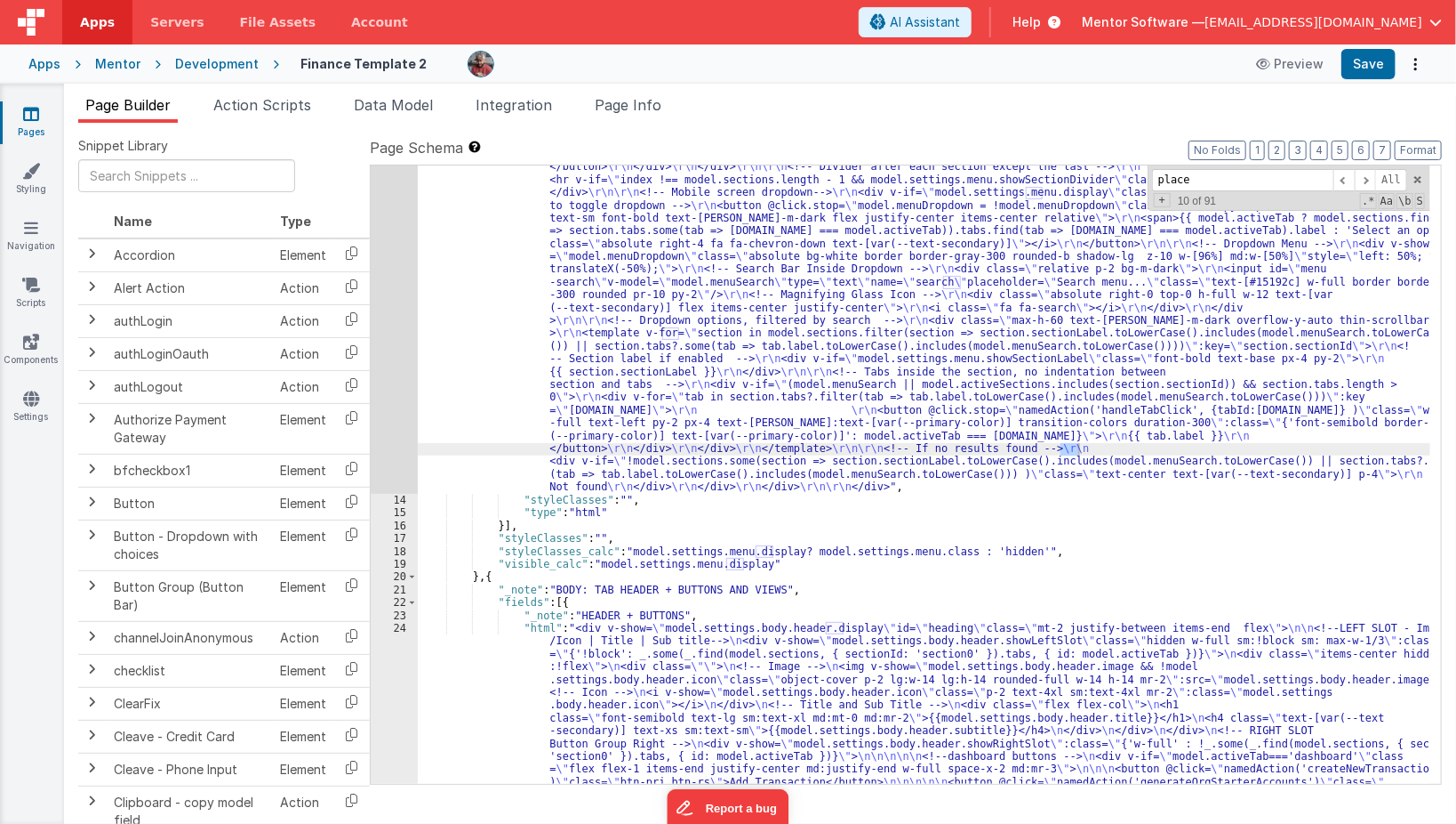
scroll to position [1675, 0]
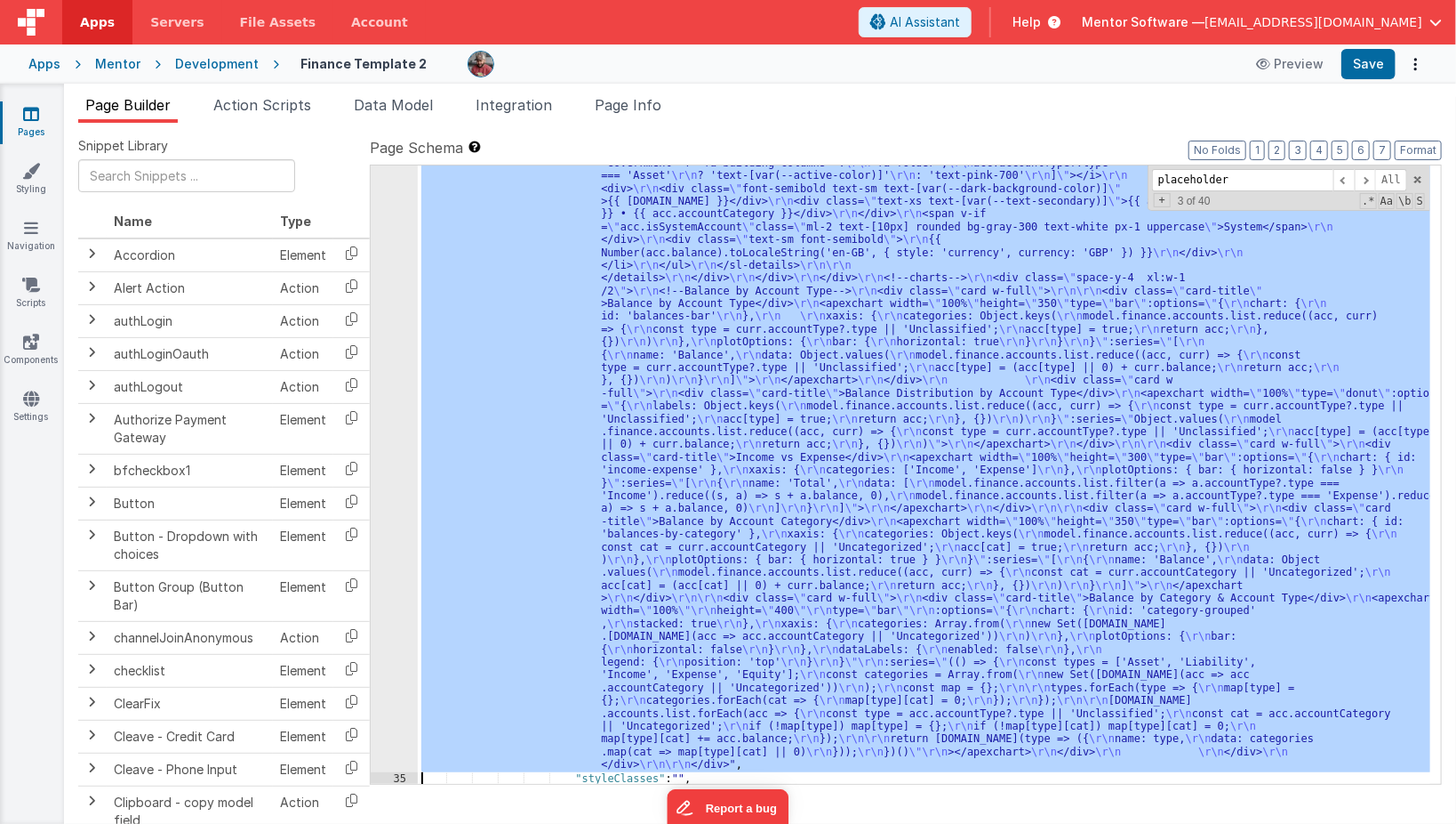
click at [391, 576] on div "34 35 36 37 38 39 40 41 42 43 44 45 46 47 48 49 50 51 52 53 54 55 56 57 58 59 6…" at bounding box center [394, 357] width 47 height 2091
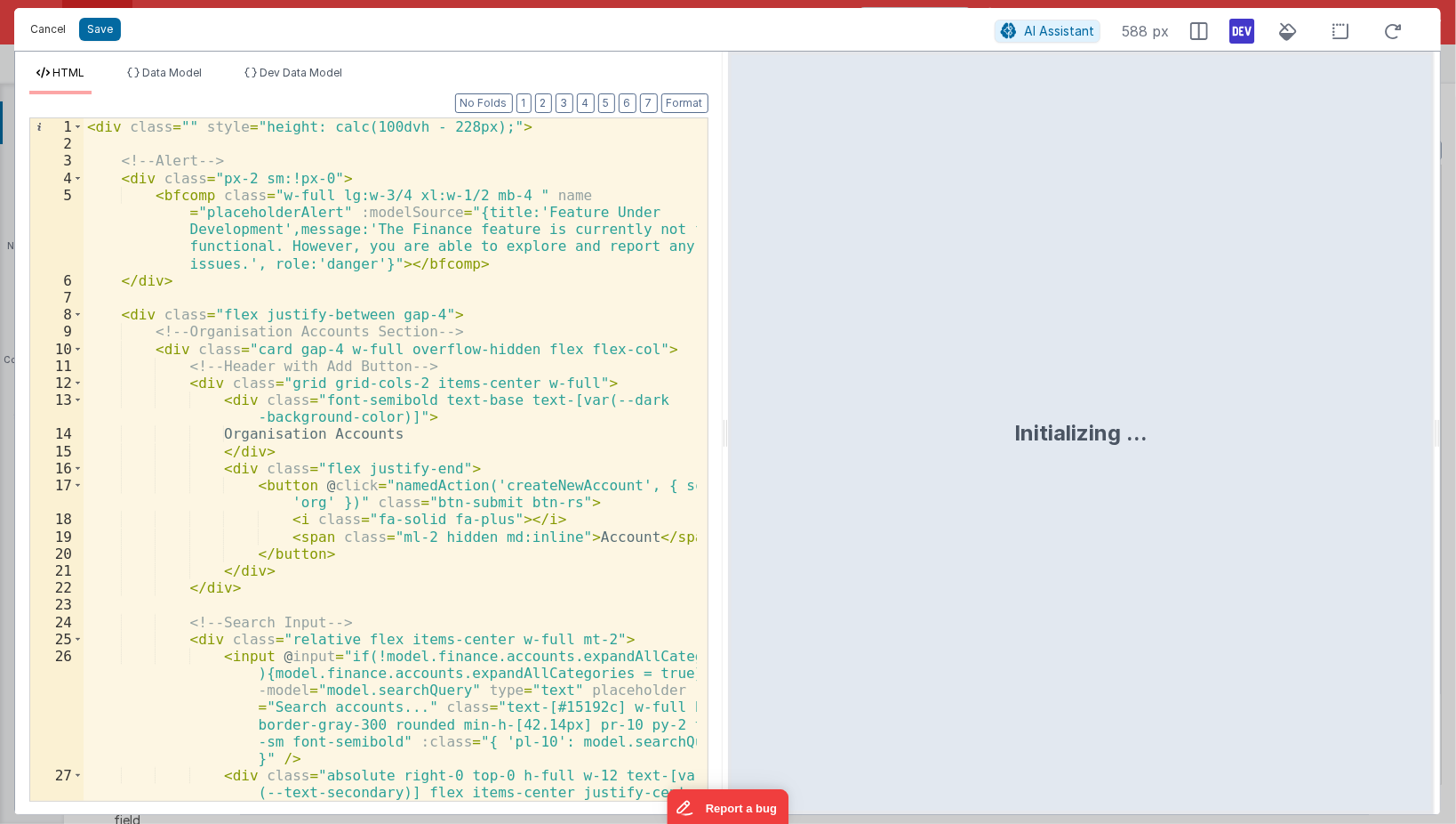
click at [42, 27] on button "Cancel" at bounding box center [48, 28] width 53 height 25
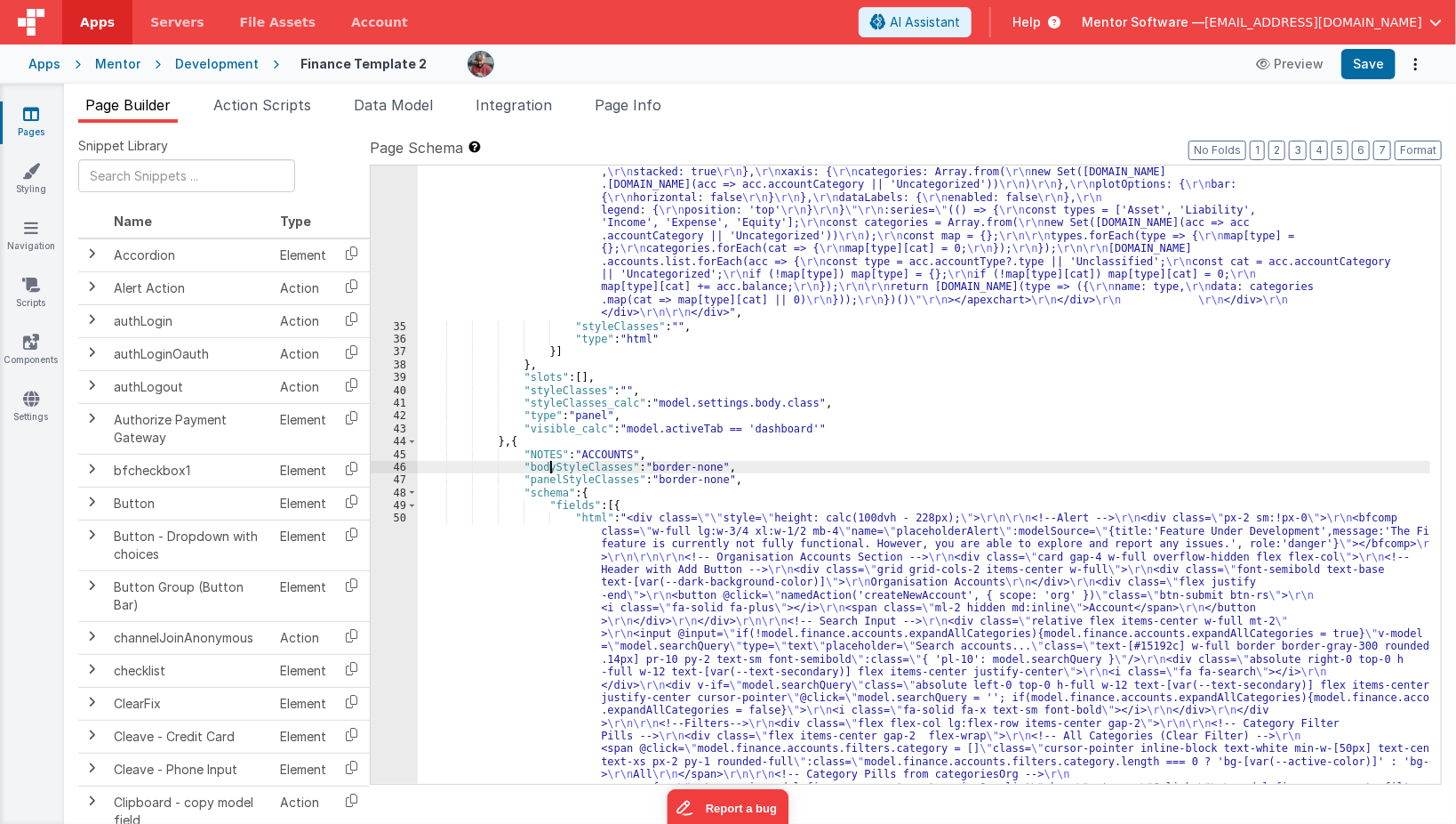
scroll to position [3265, 0]
click at [548, 472] on div ""html" : "<div class= \"\" style= \" height: calc(100dvh - 228px); \" > \r\n\r\…" at bounding box center [925, 367] width 1014 height 3014
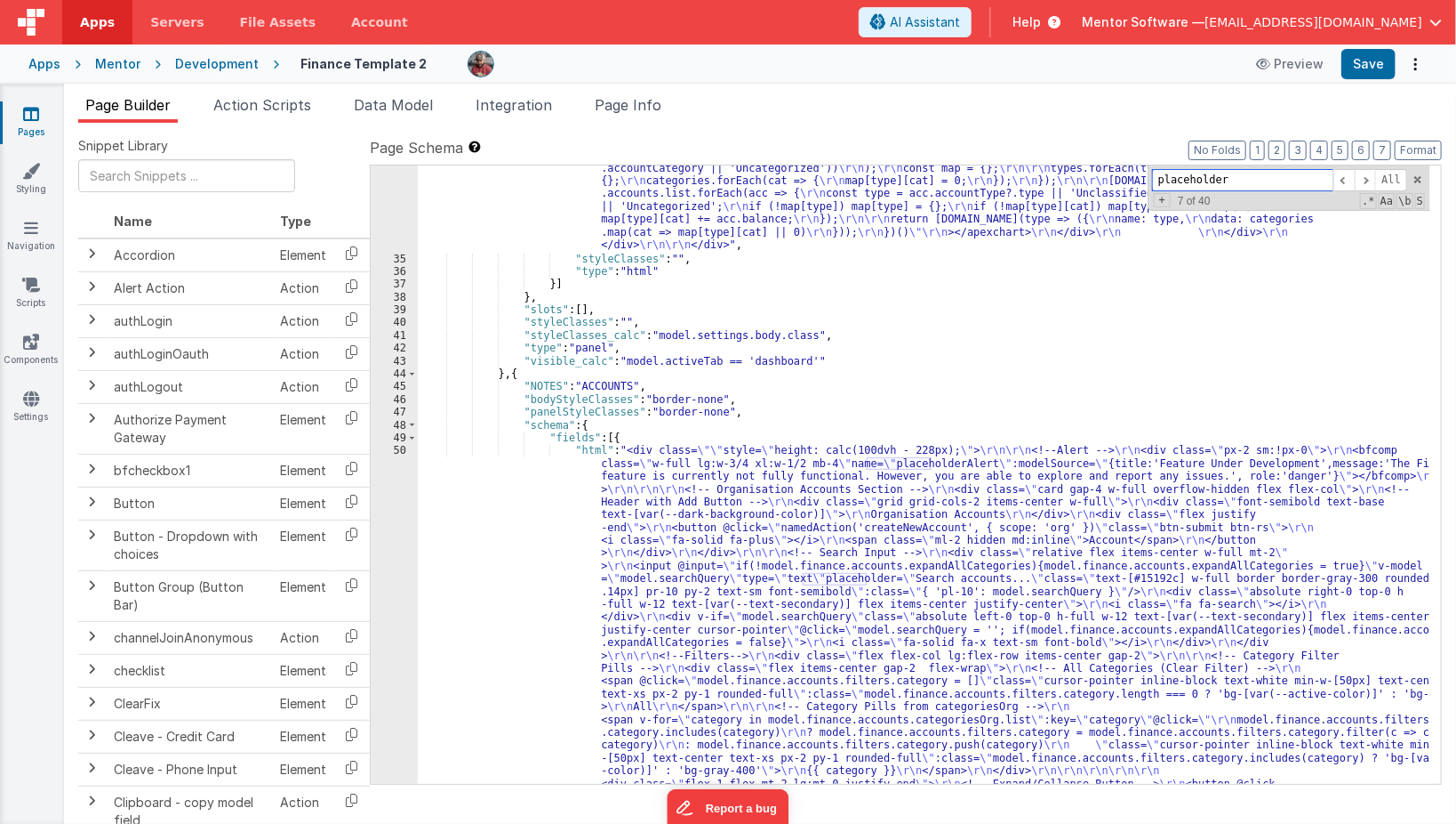
scroll to position [3332, 0]
click at [918, 247] on div ""html" : "<div class= \"\" style= \" height: calc(100dvh - 228px); \" > \r\n\r\…" at bounding box center [925, 299] width 1014 height 3014
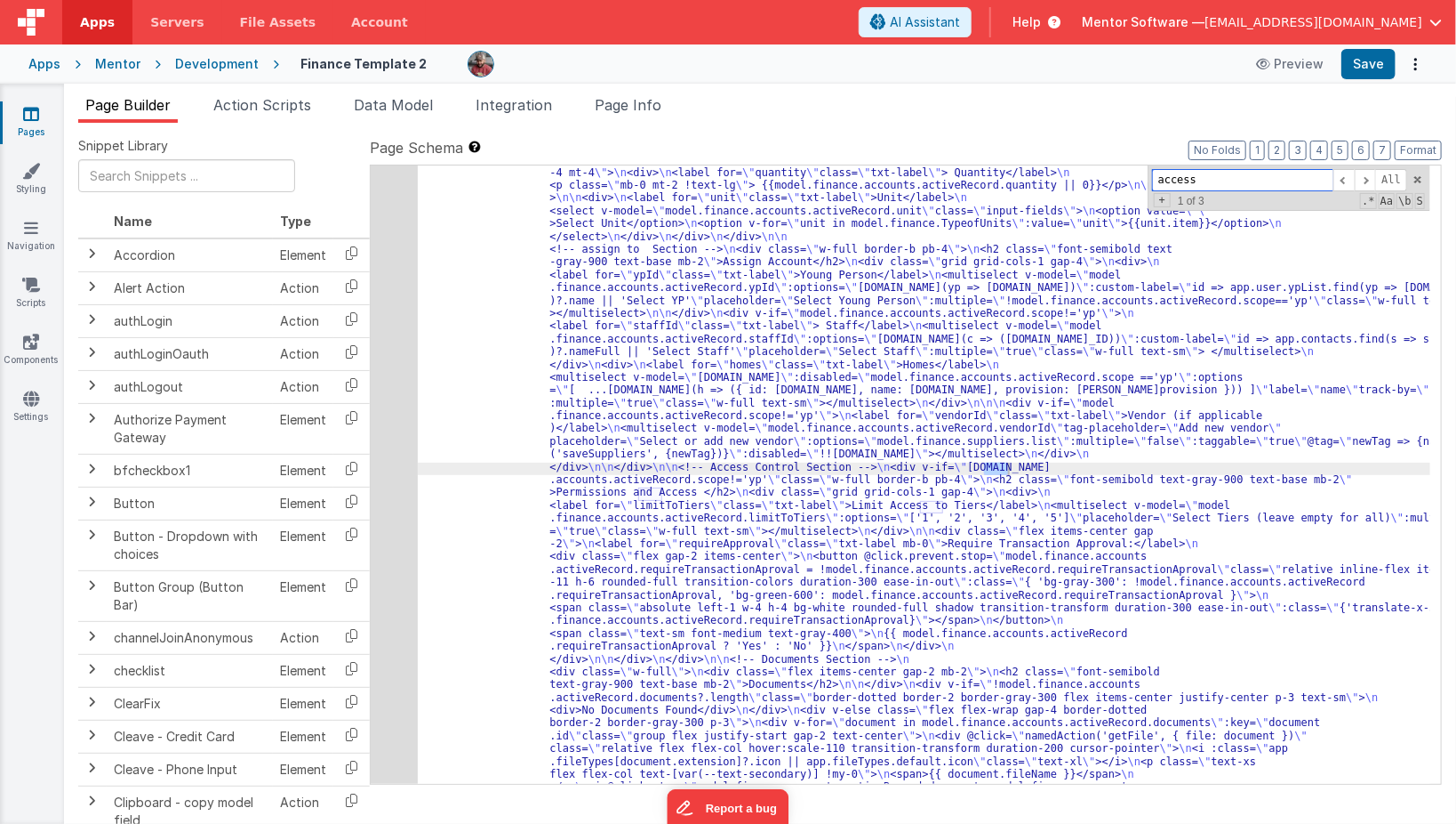
scroll to position [10705, 0]
type input "access denied"
click at [638, 105] on span "Page Info" at bounding box center [628, 105] width 67 height 18
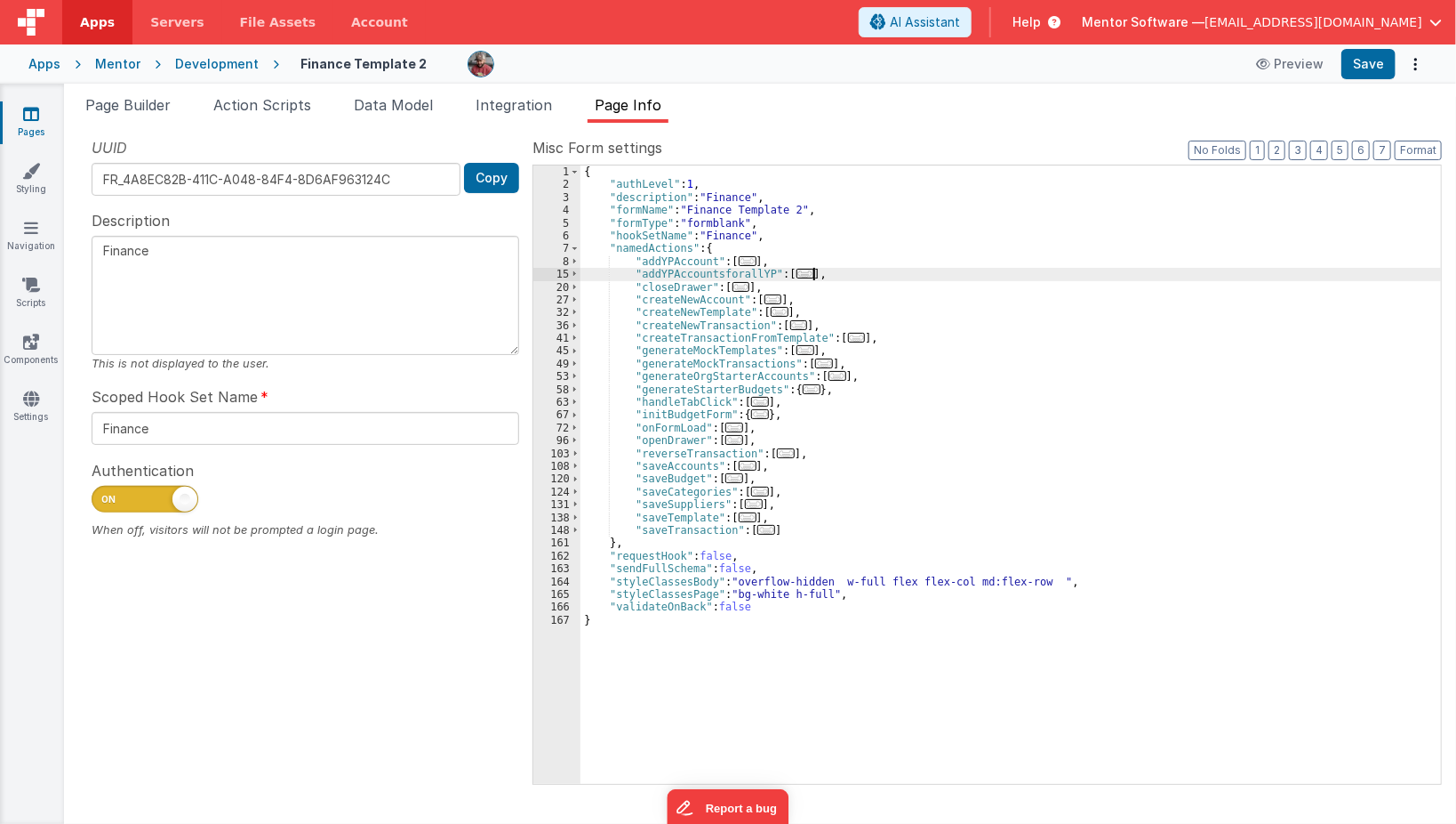
click at [909, 273] on div "{ "authLevel" : 1 , "description" : "Finance" , "formName" : "Finance Template …" at bounding box center [1011, 488] width 862 height 644
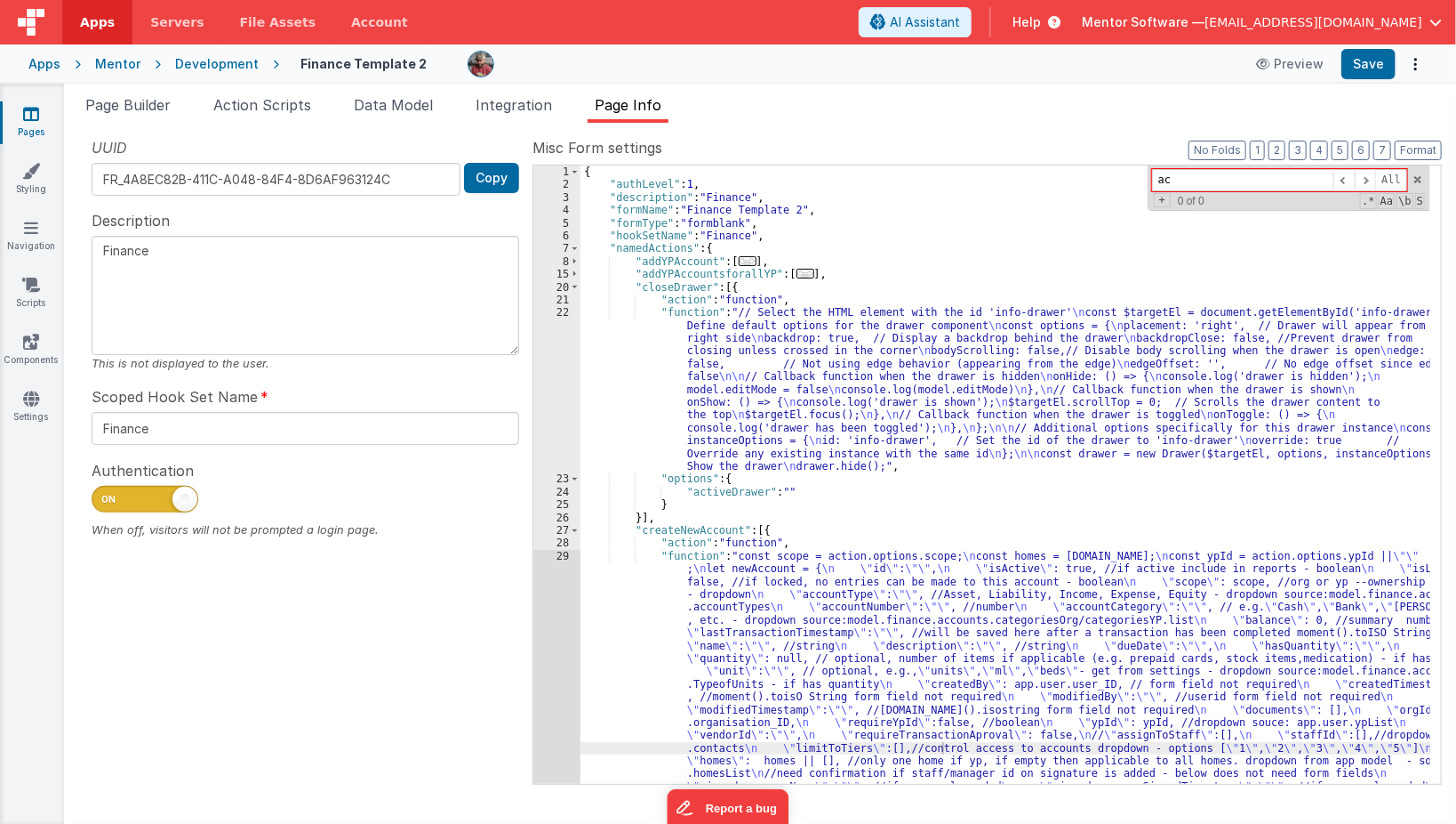
type input "a"
click at [909, 273] on div "{ "authLevel" : 1 , "description" : "Finance" , "formName" : "Finance Template …" at bounding box center [1006, 629] width 851 height 927
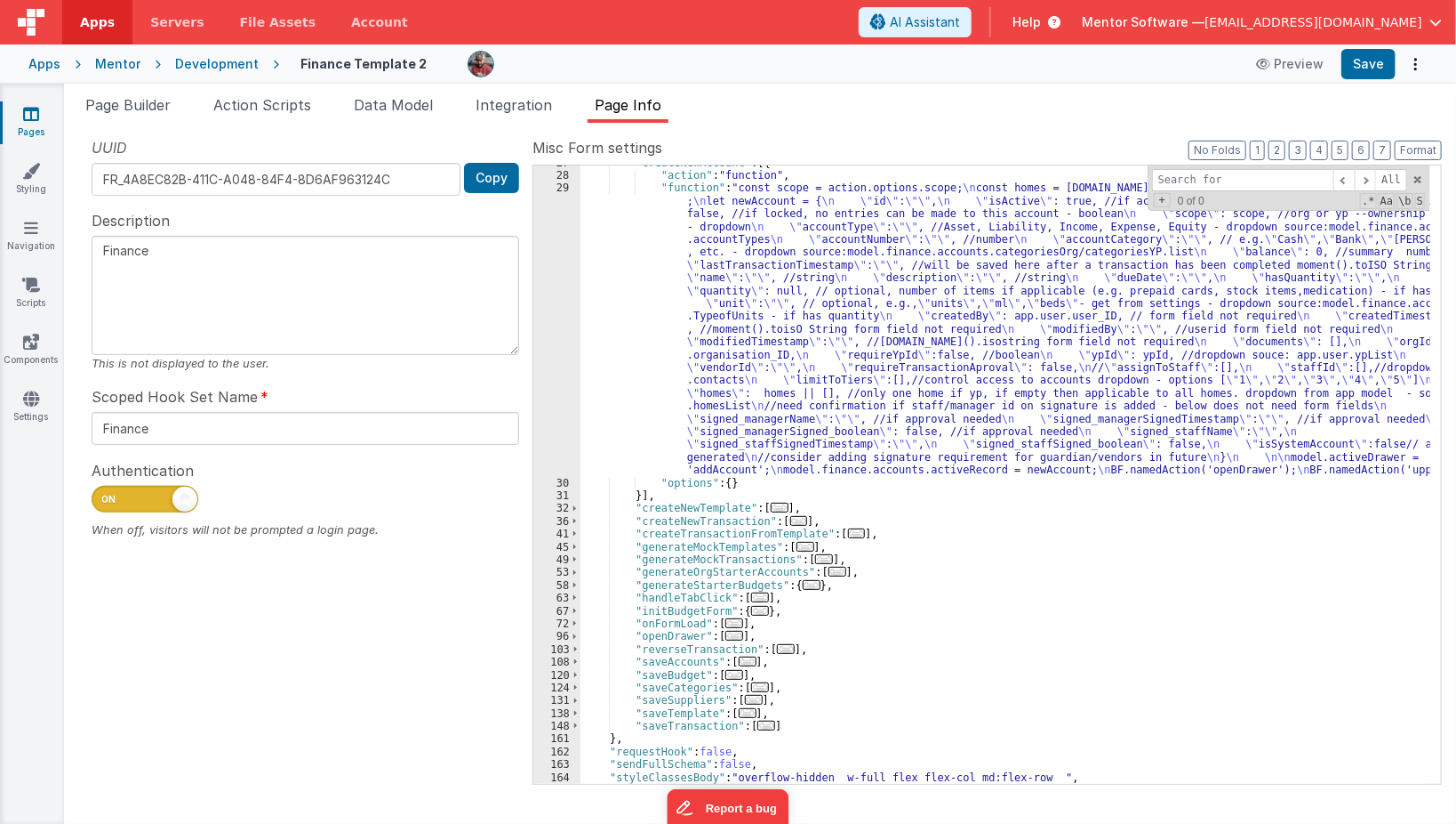
scroll to position [367, 0]
click at [868, 371] on div ""createNewAccount" : [{ "action" : "function" , "function" : "const scope = act…" at bounding box center [1006, 479] width 851 height 644
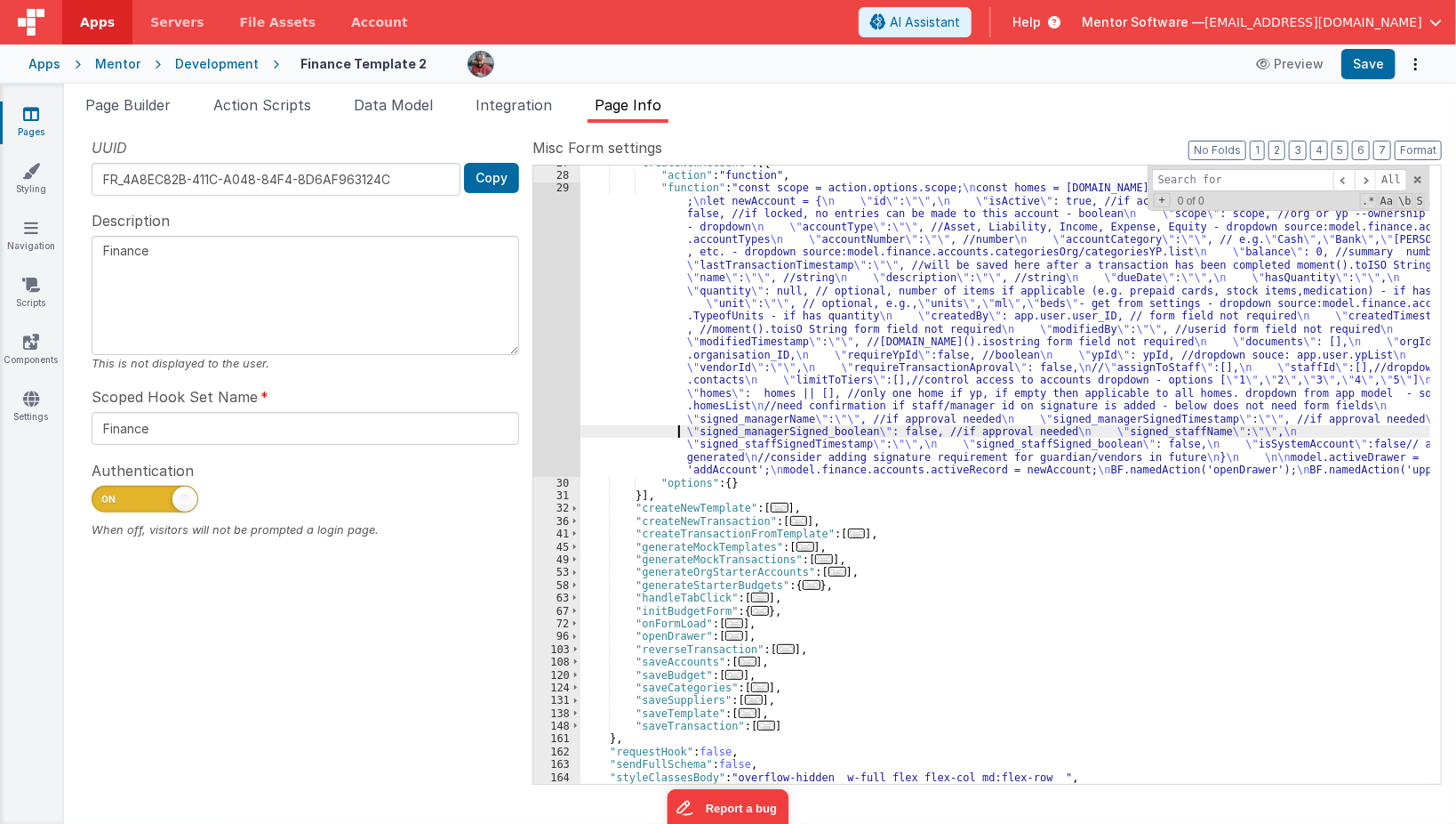
click at [614, 431] on div ""createNewAccount" : [{ "action" : "function" , "function" : "const scope = act…" at bounding box center [1006, 479] width 851 height 644
click at [798, 316] on div ""createNewAccount" : [{ "action" : "function" , "function" : "const scope = act…" at bounding box center [1006, 479] width 851 height 644
paste input "pageplaceholder"
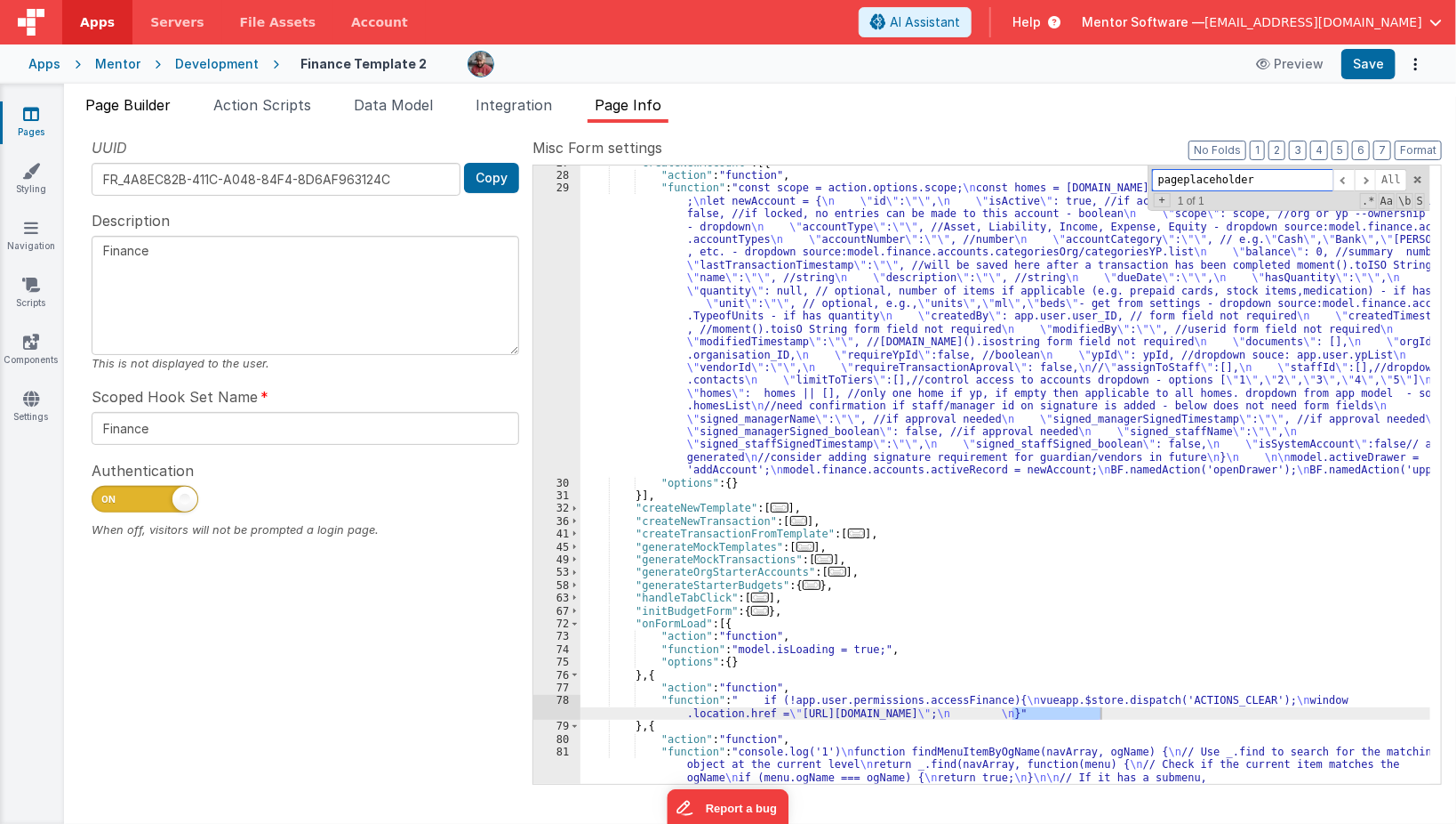
type input "pageplaceholder"
click at [137, 115] on li "Page Builder" at bounding box center [128, 108] width 100 height 28
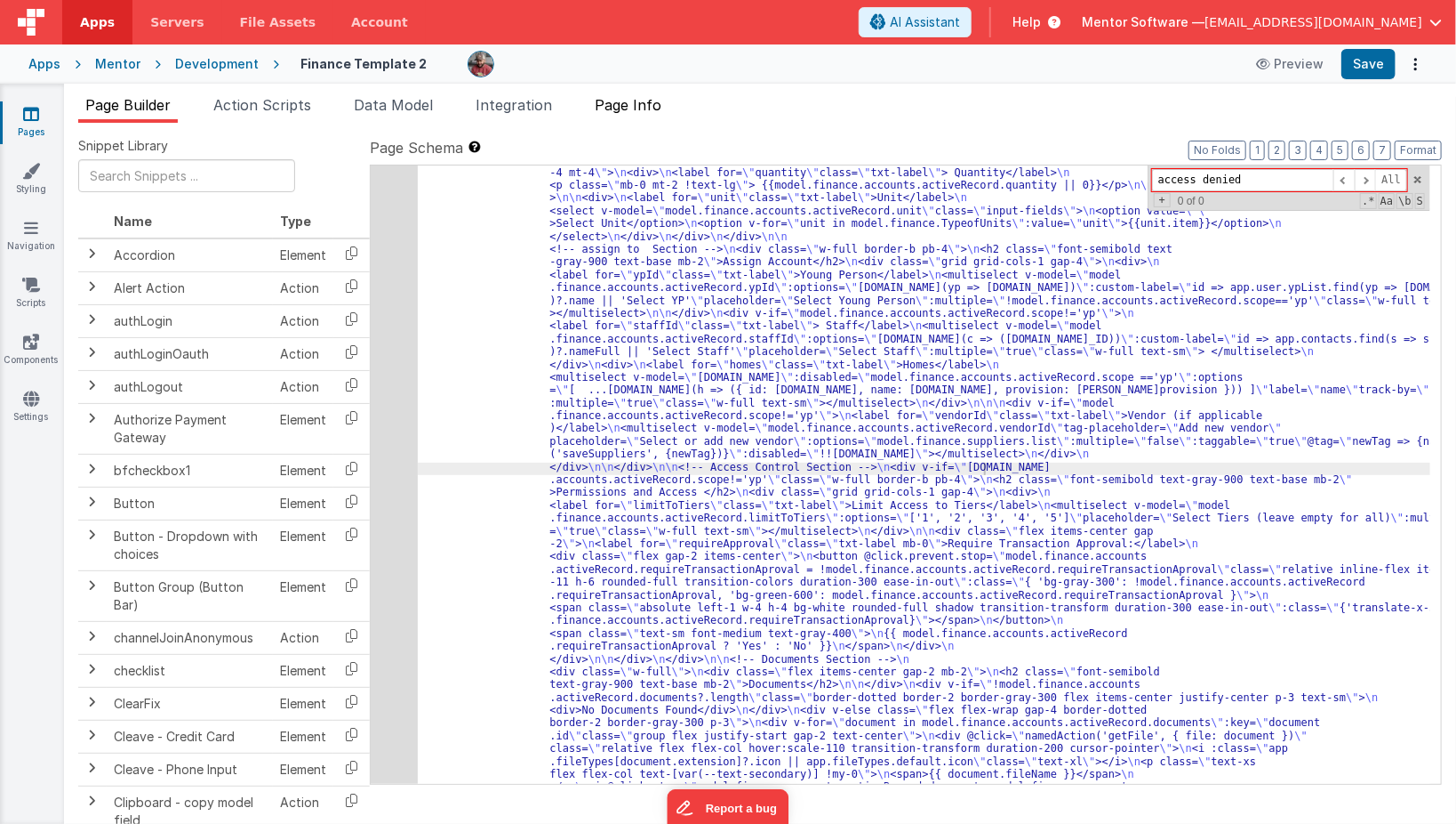
click at [627, 109] on span "Page Info" at bounding box center [628, 105] width 67 height 18
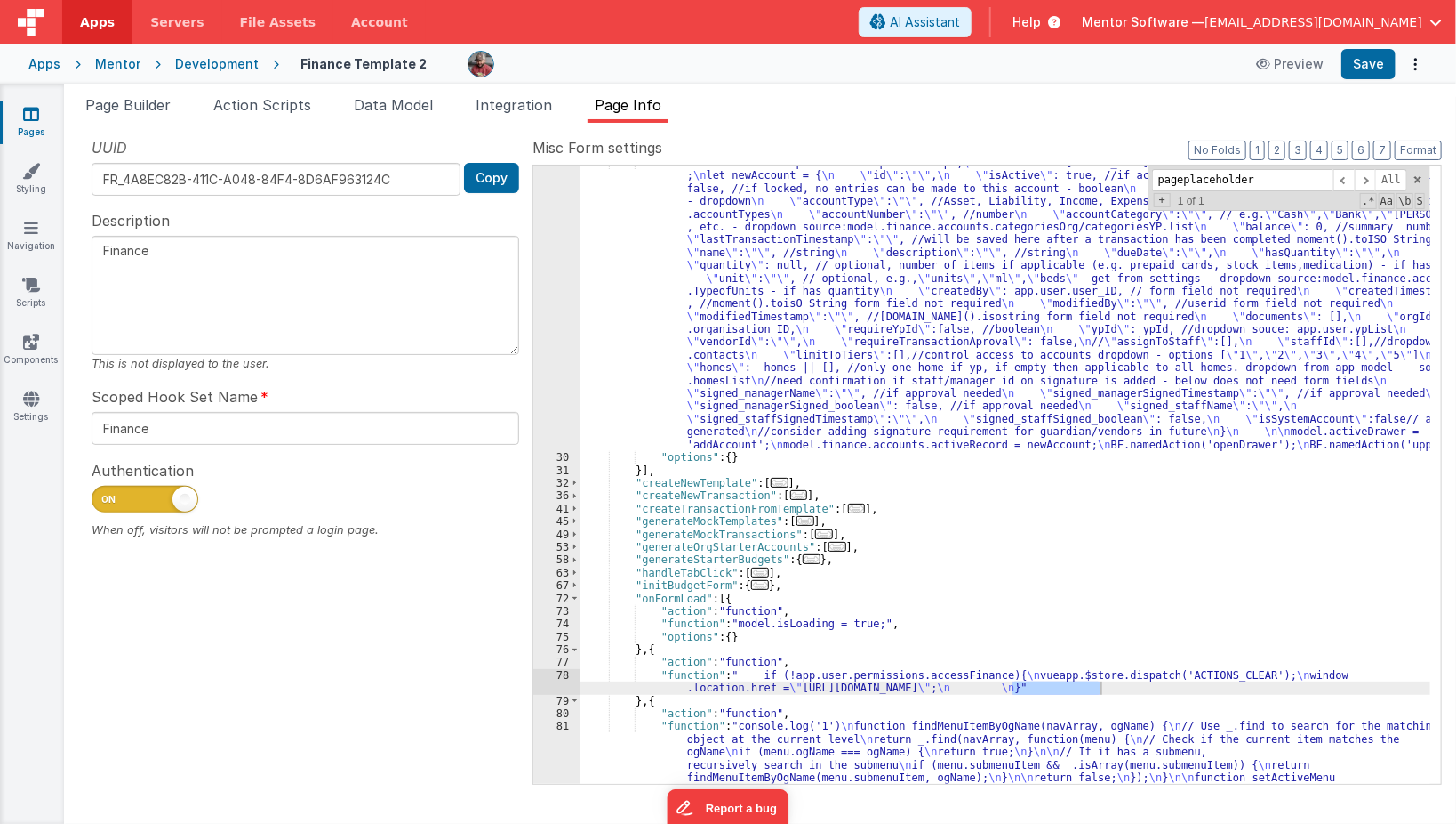
scroll to position [395, 0]
click at [28, 115] on icon at bounding box center [31, 114] width 16 height 18
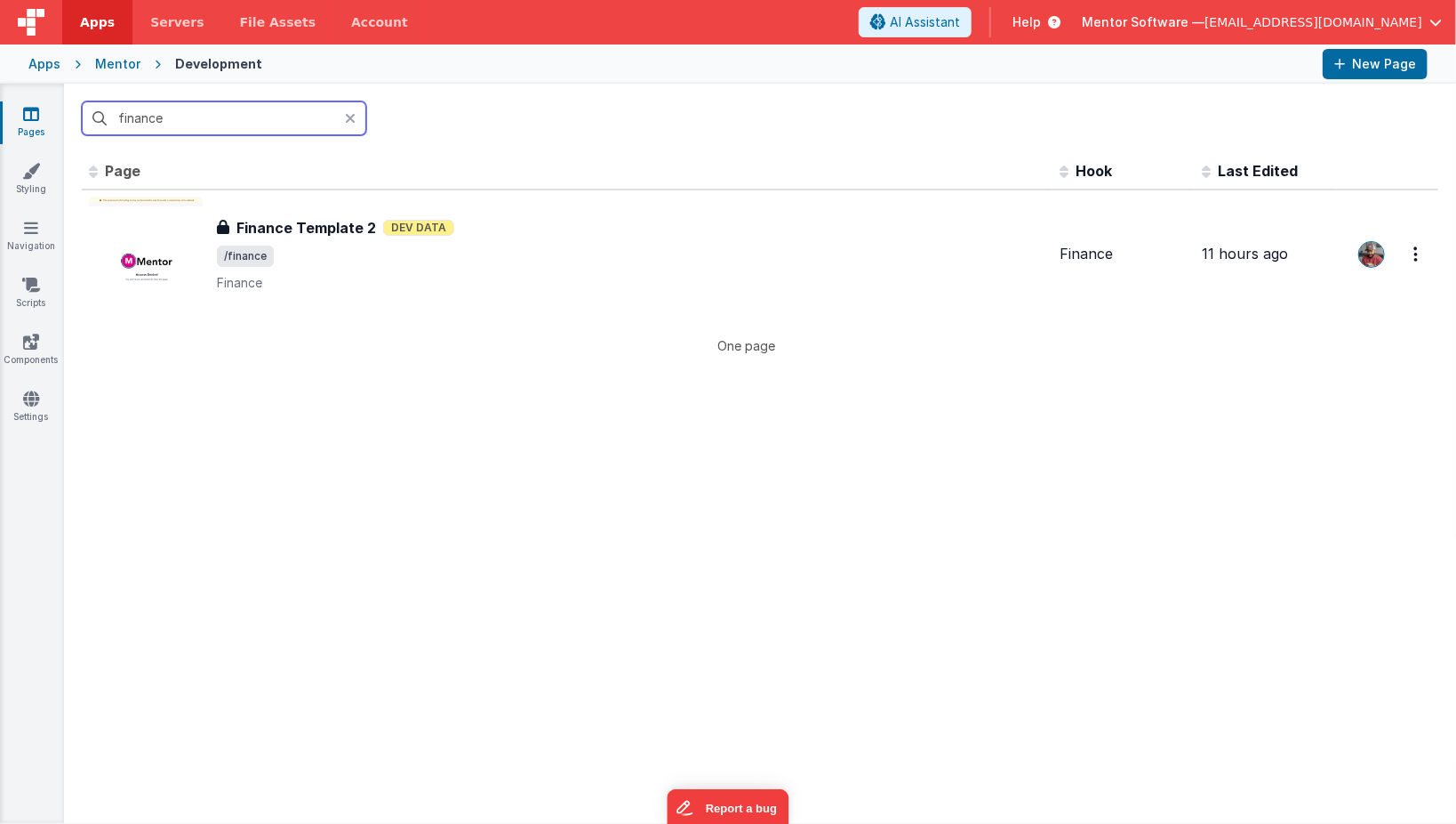
click at [196, 119] on input "finance" at bounding box center [224, 118] width 284 height 33
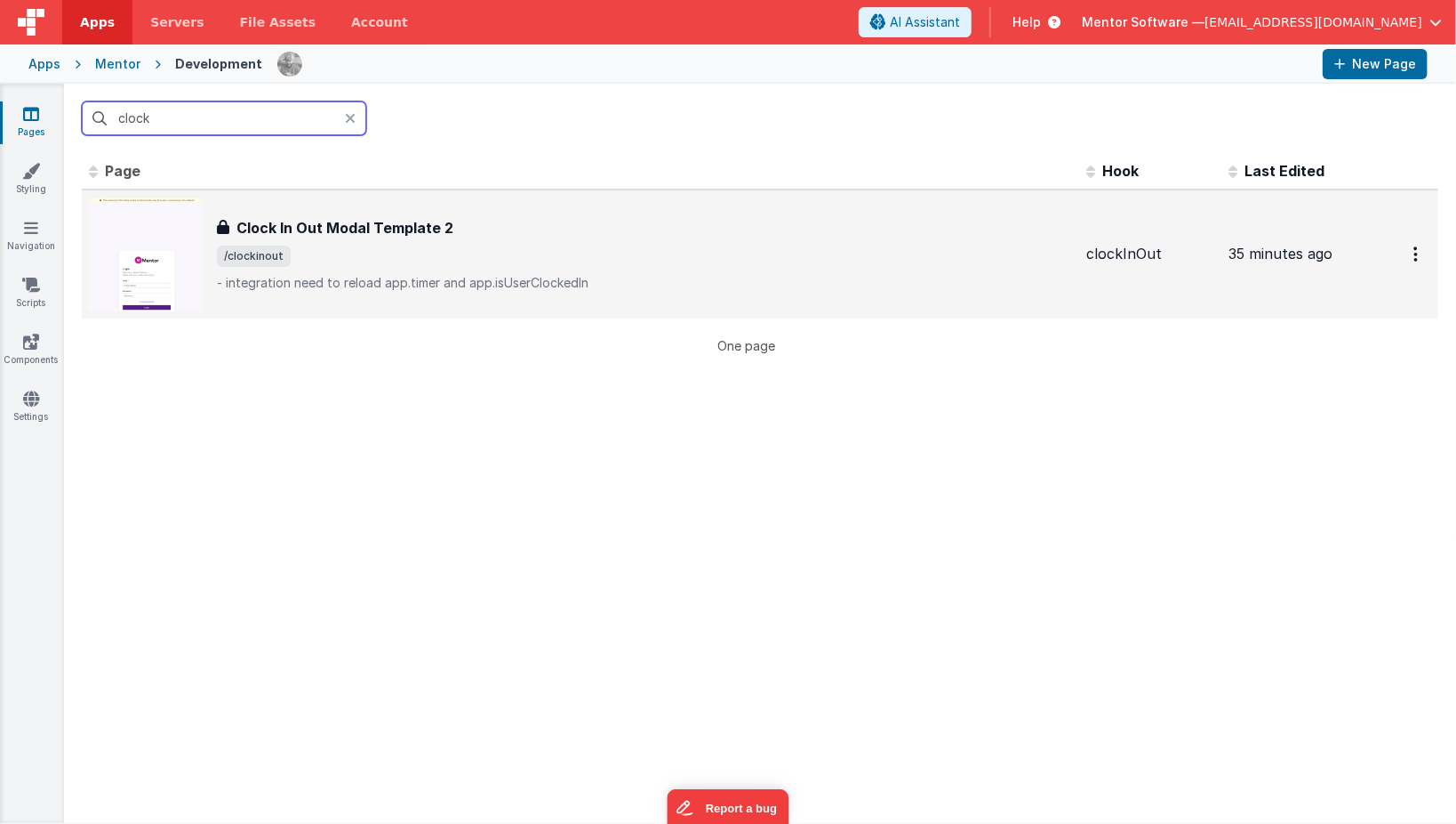
type input "clock"
click at [342, 261] on span "/clockinout" at bounding box center [644, 256] width 855 height 22
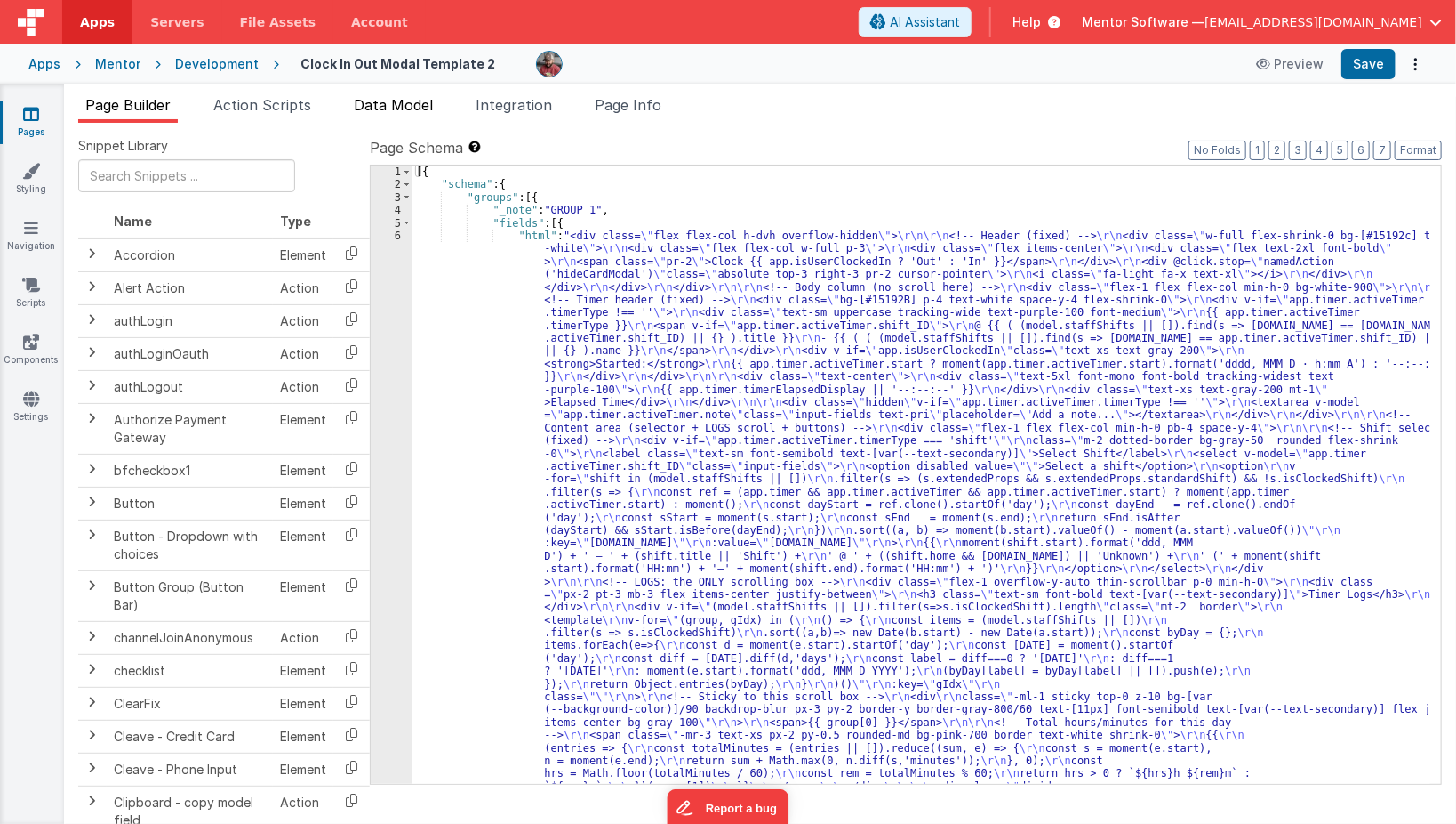
click at [381, 110] on span "Data Model" at bounding box center [393, 105] width 79 height 18
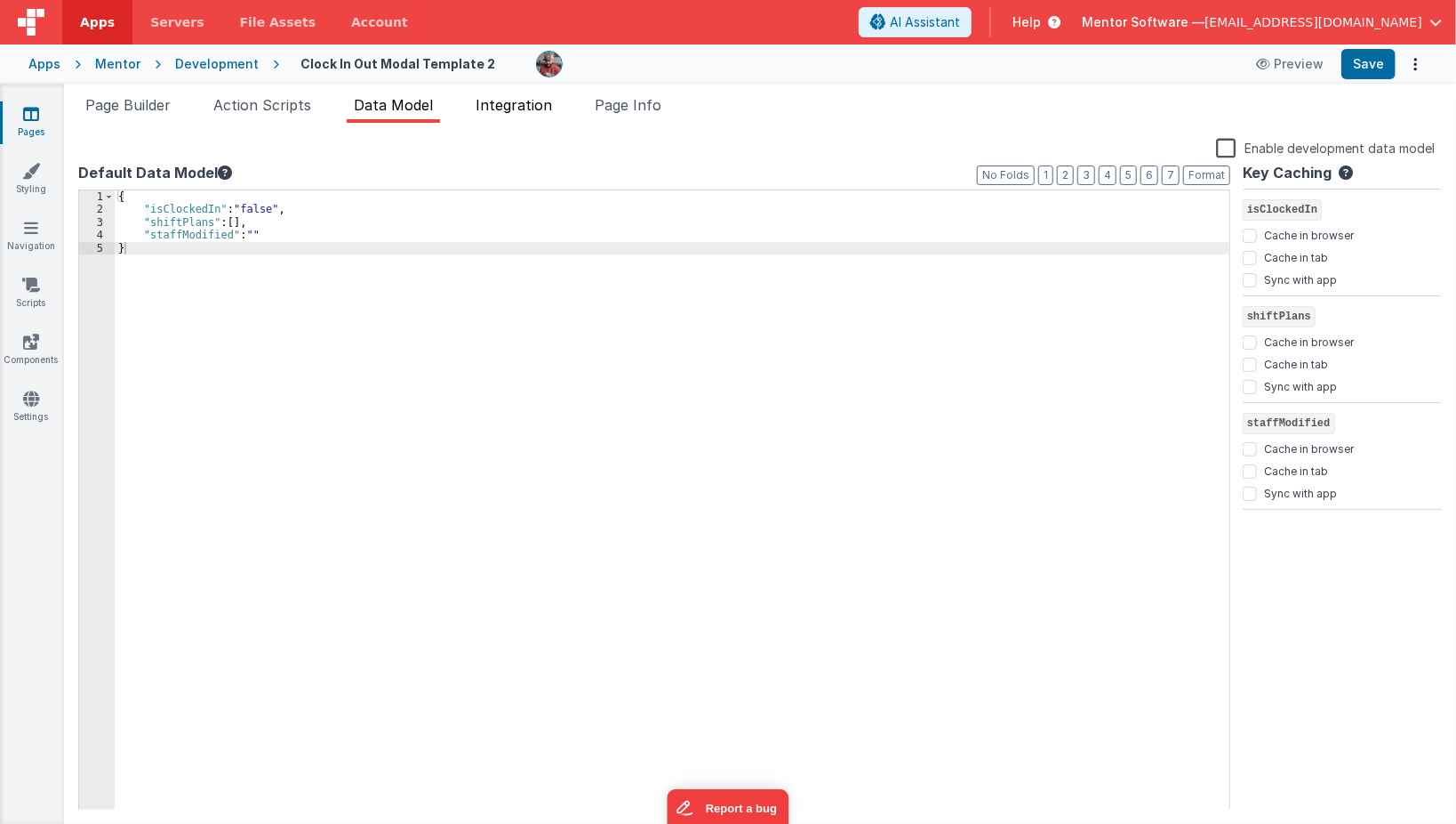
click at [495, 111] on span "Integration" at bounding box center [514, 105] width 76 height 18
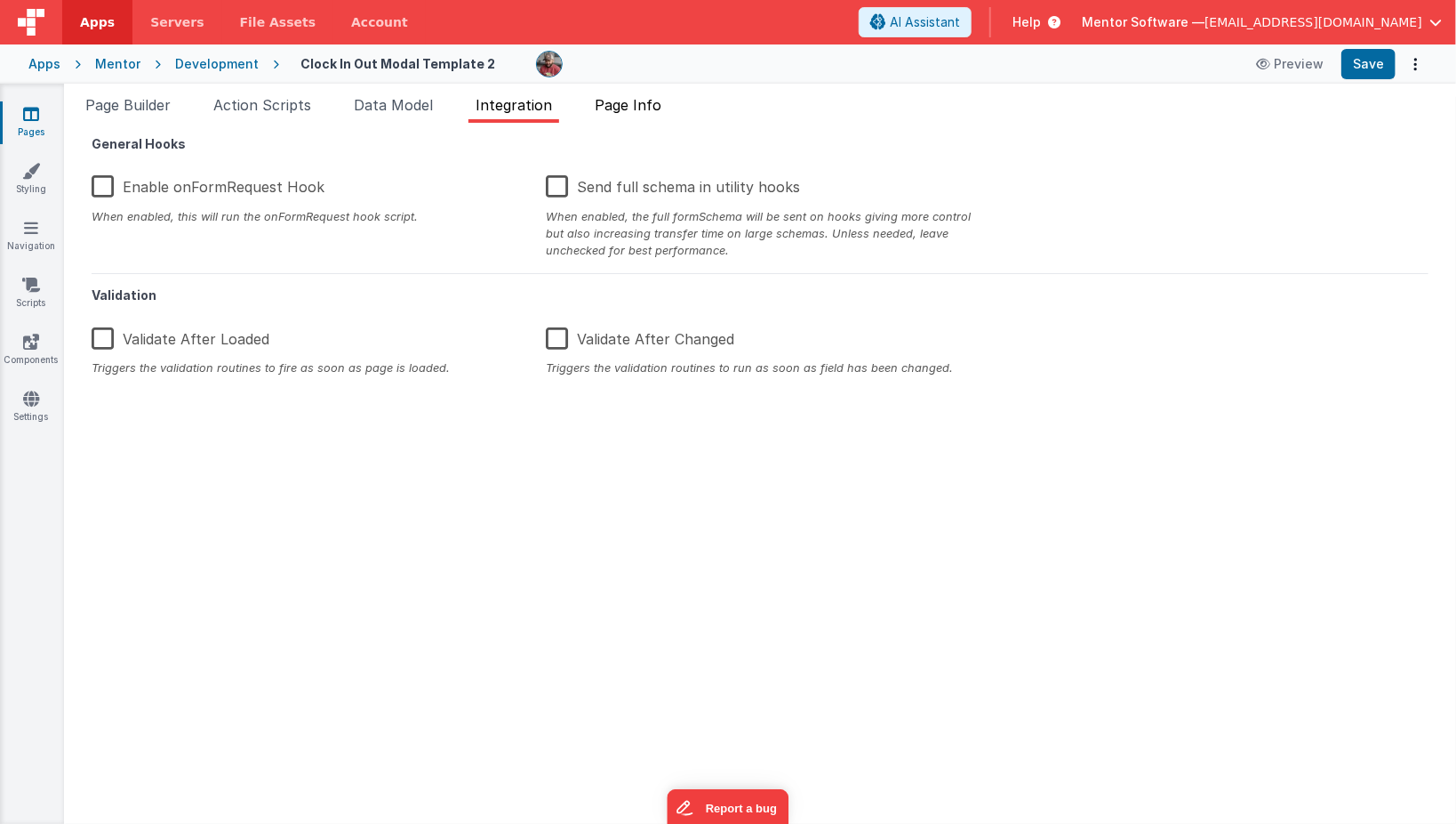
click at [640, 116] on li "Page Info" at bounding box center [628, 108] width 81 height 28
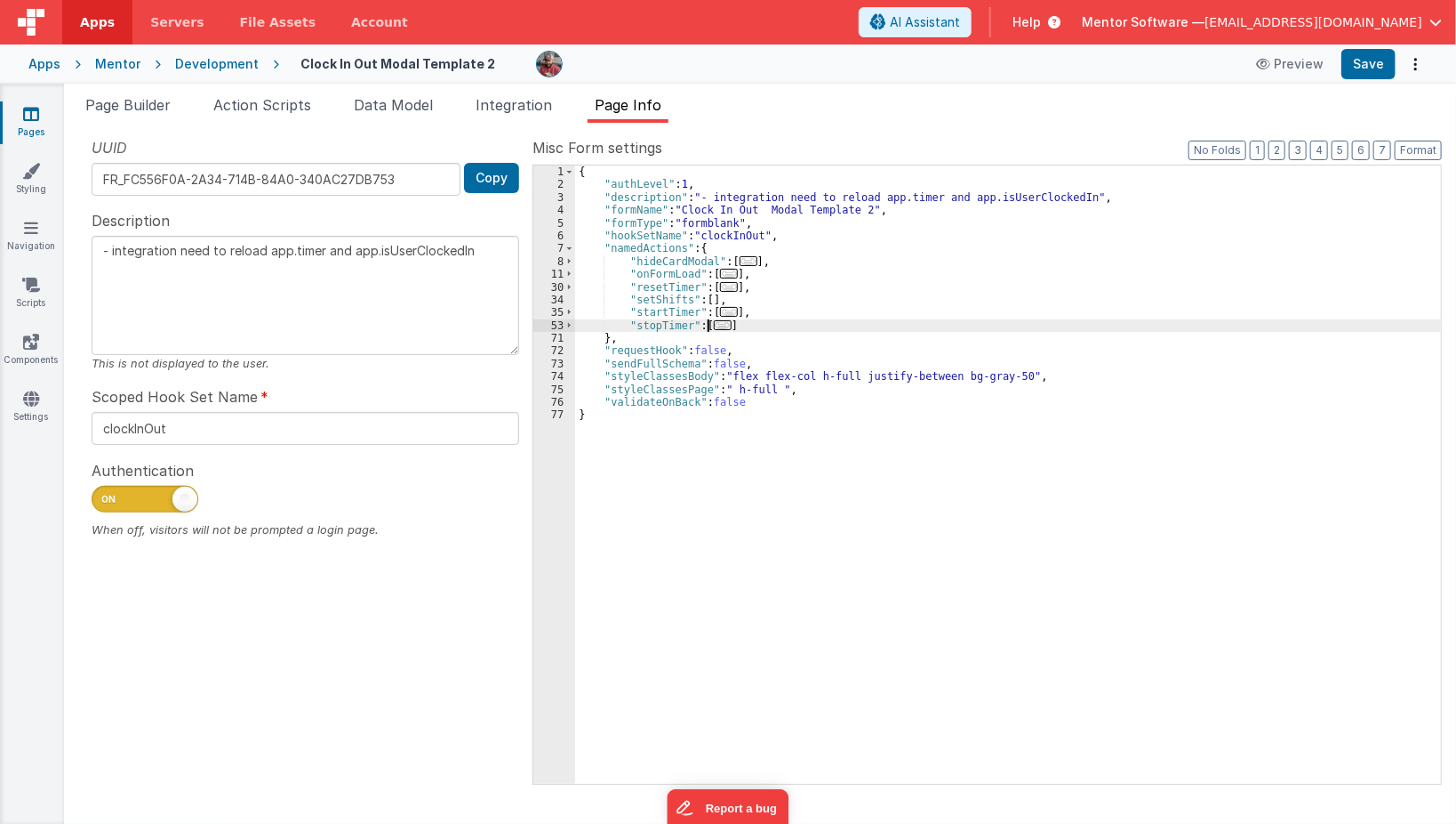
click at [720, 324] on span "..." at bounding box center [723, 325] width 18 height 10
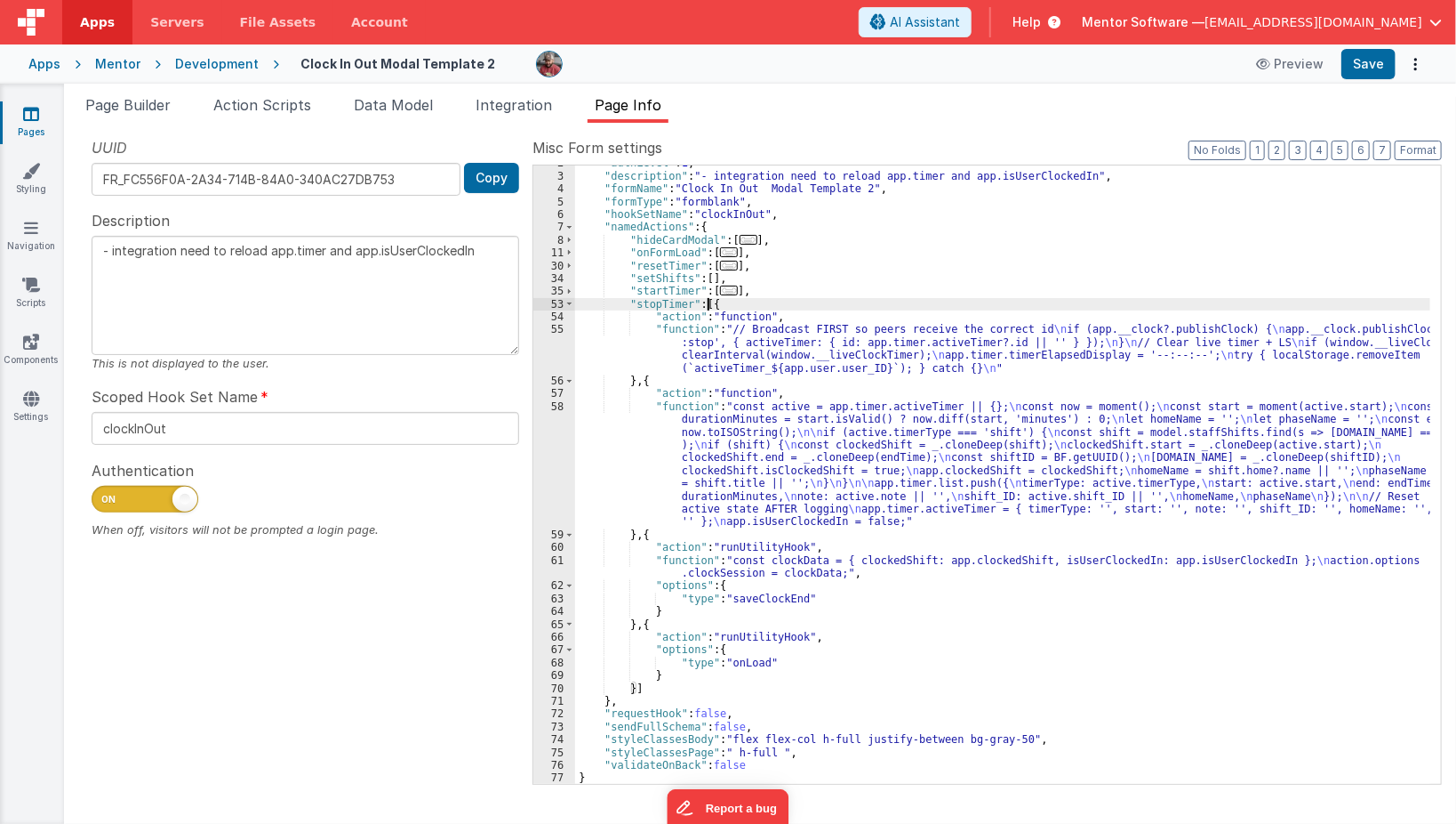
scroll to position [21, 0]
click at [643, 479] on div ""authLevel" : 1 , "description" : "- integration need to reload app.timer and a…" at bounding box center [1003, 479] width 856 height 644
click at [720, 255] on span "..." at bounding box center [728, 252] width 18 height 10
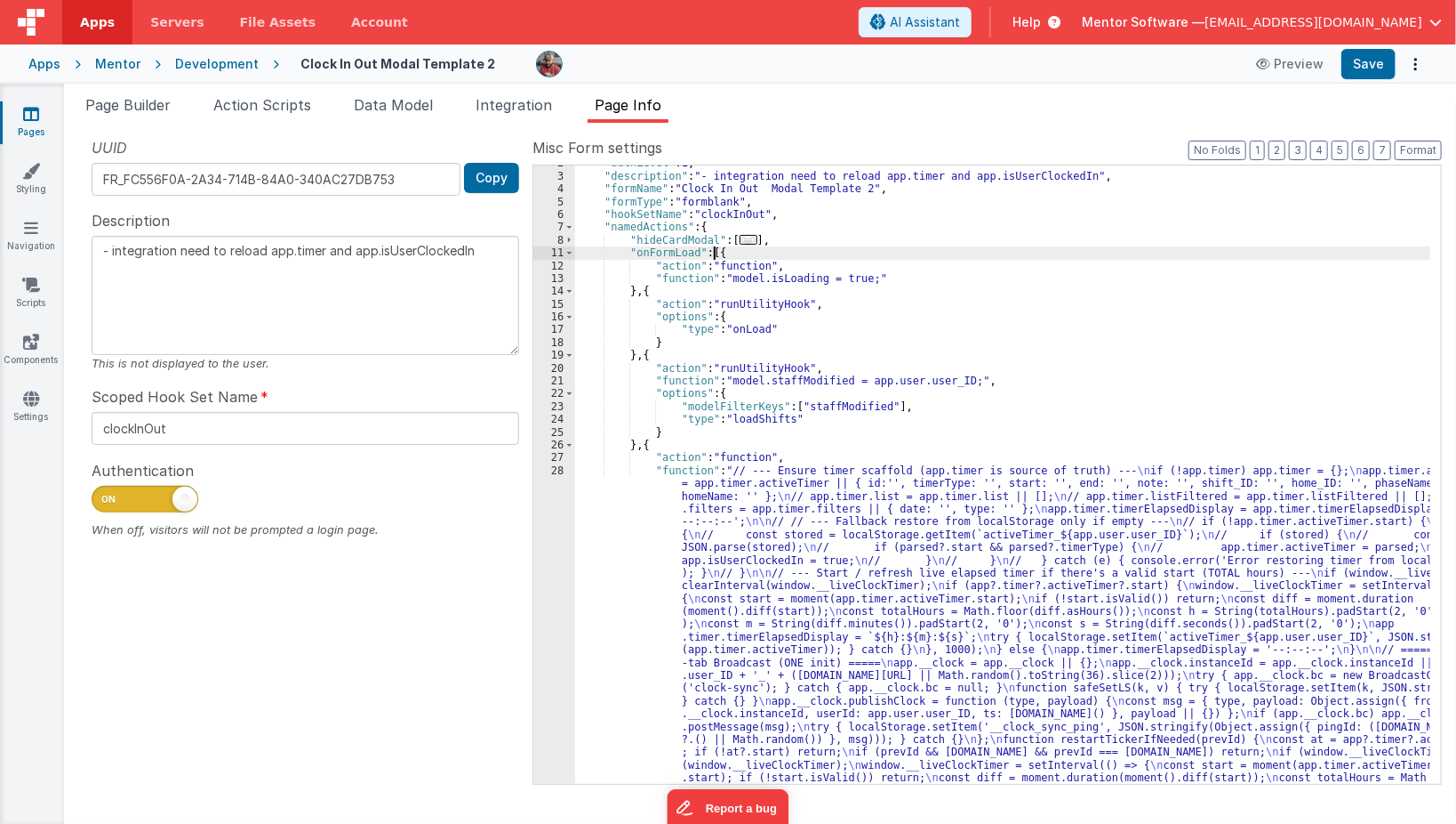
click at [655, 365] on div ""authLevel" : 1 , "description" : "- integration need to reload app.timer and a…" at bounding box center [1003, 754] width 856 height 1196
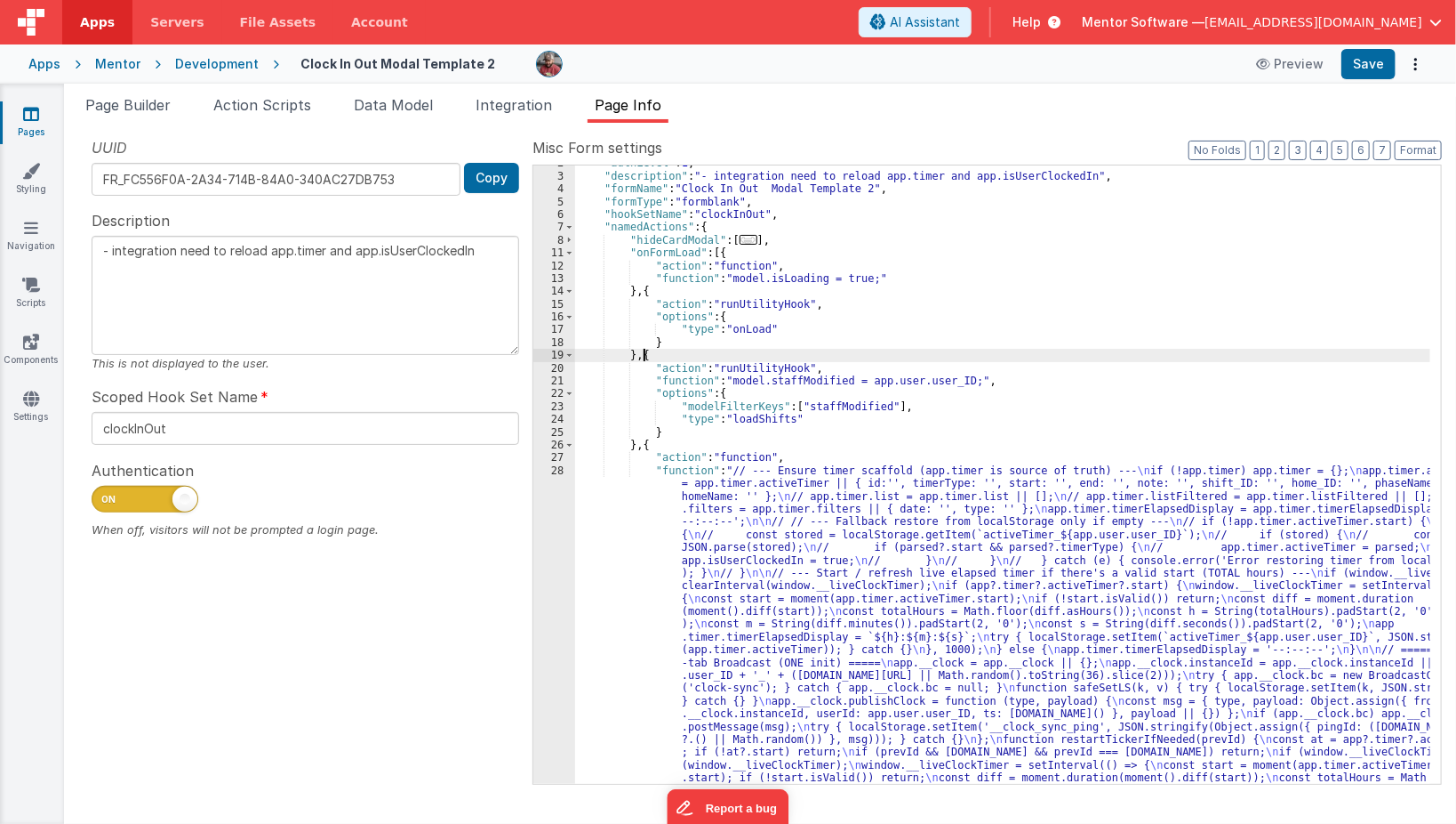
click at [643, 355] on div ""authLevel" : 1 , "description" : "- integration need to reload app.timer and a…" at bounding box center [1003, 754] width 856 height 1196
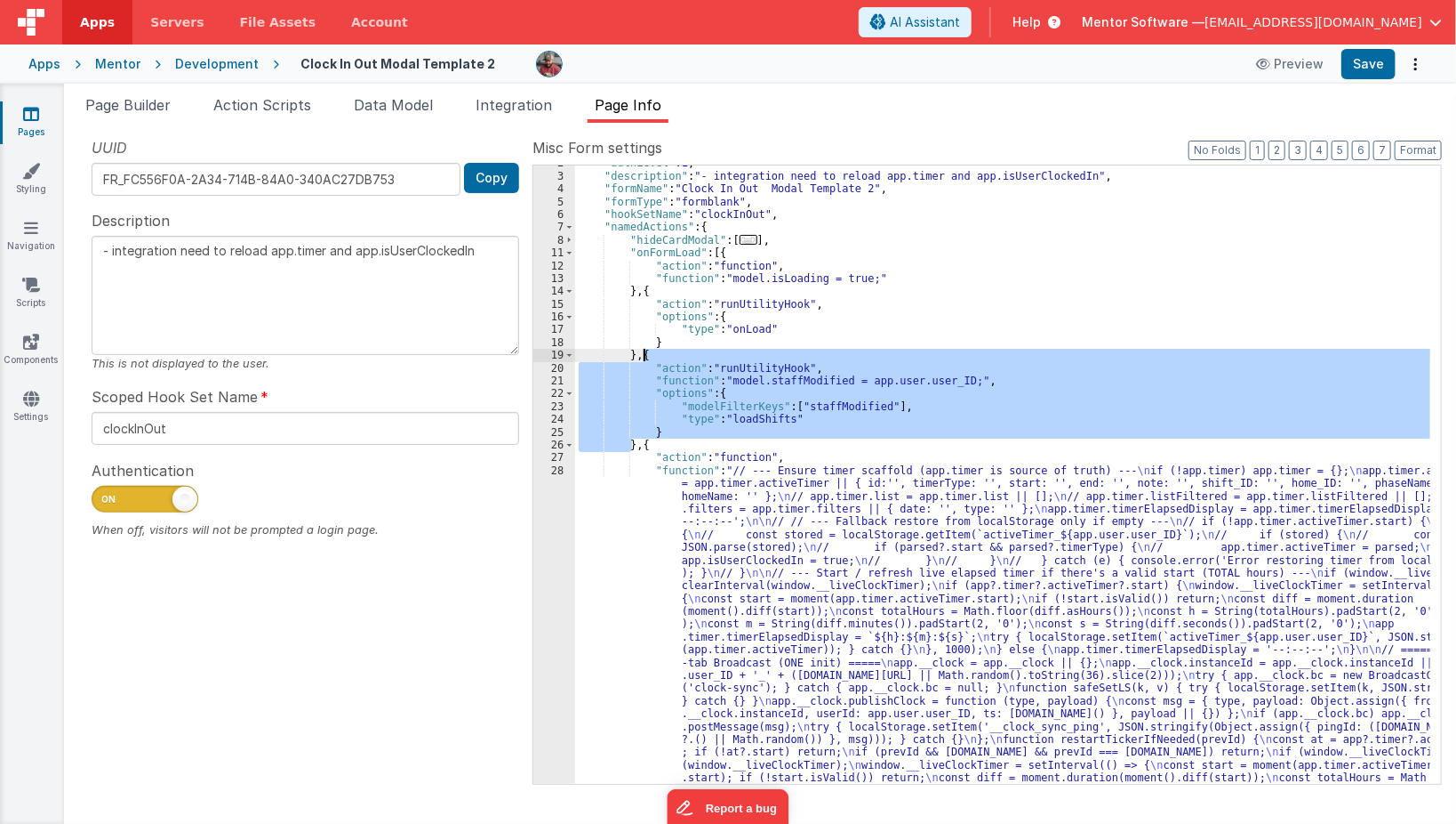
click at [643, 355] on div ""authLevel" : 1 , "description" : "- integration need to reload app.timer and a…" at bounding box center [1003, 754] width 856 height 1196
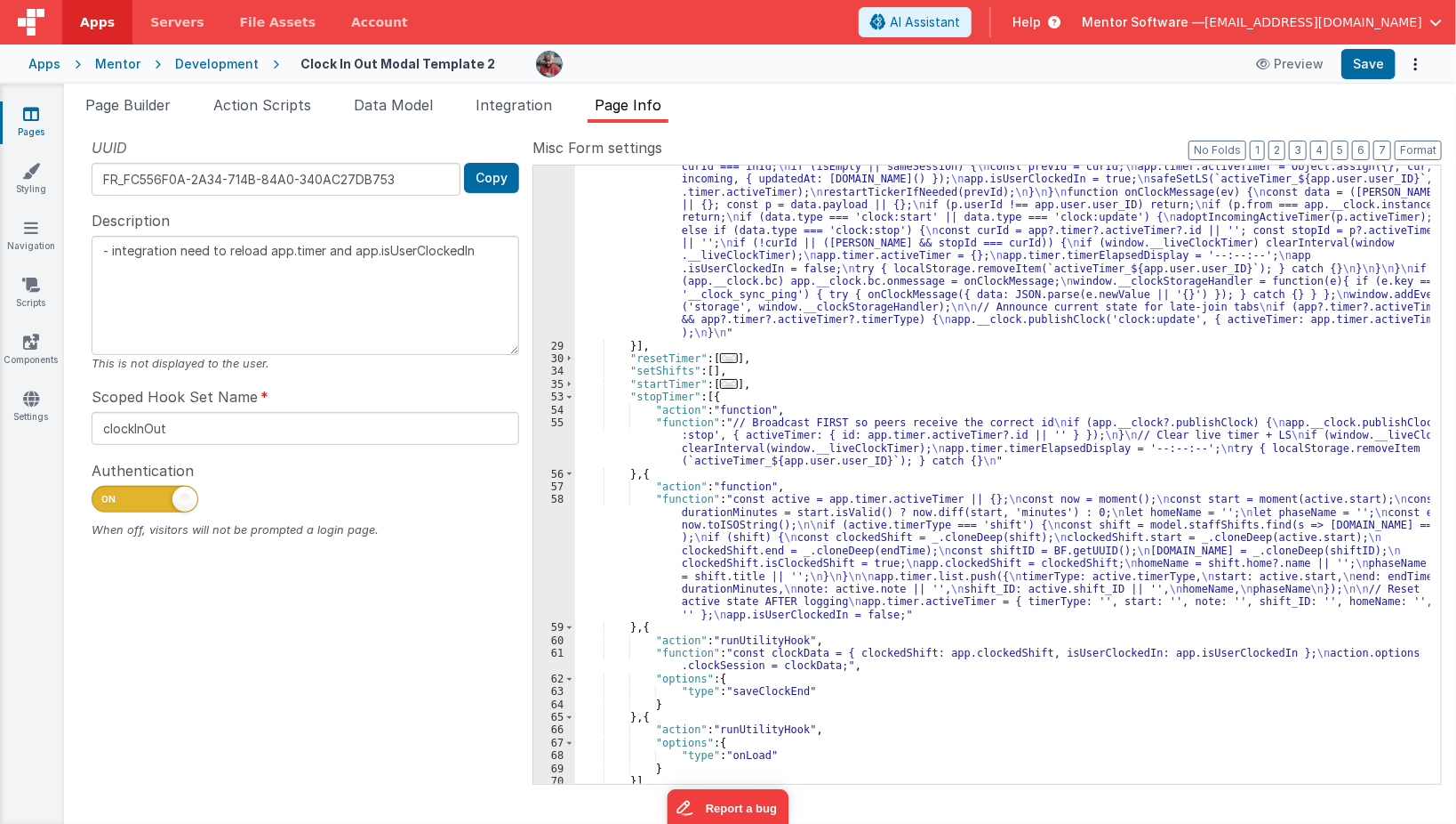
scroll to position [801, 0]
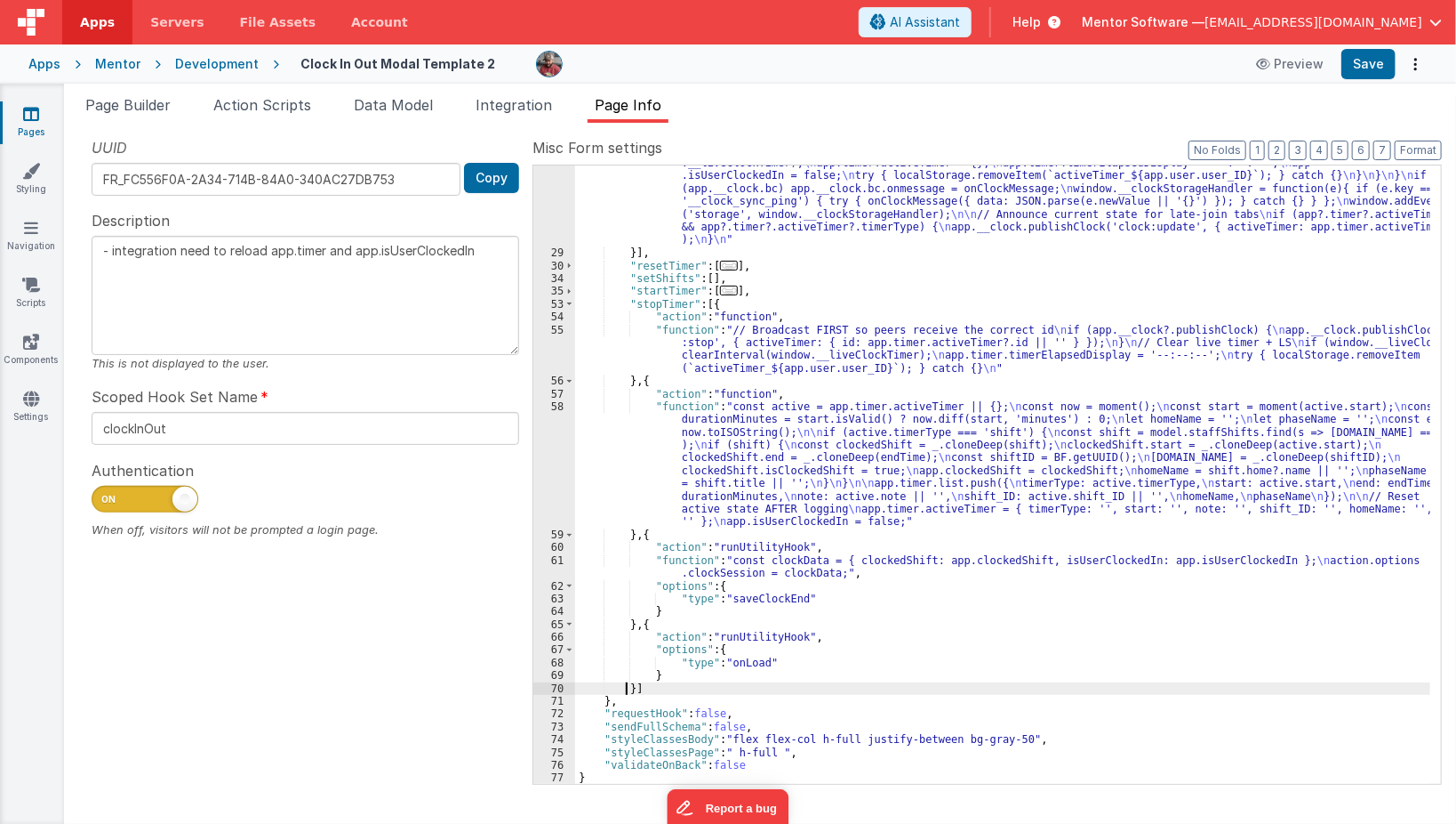
click at [628, 689] on div ""function" : "// --- Ensure timer scaffold (app.timer is source of truth) --- \…" at bounding box center [1003, 281] width 856 height 1196
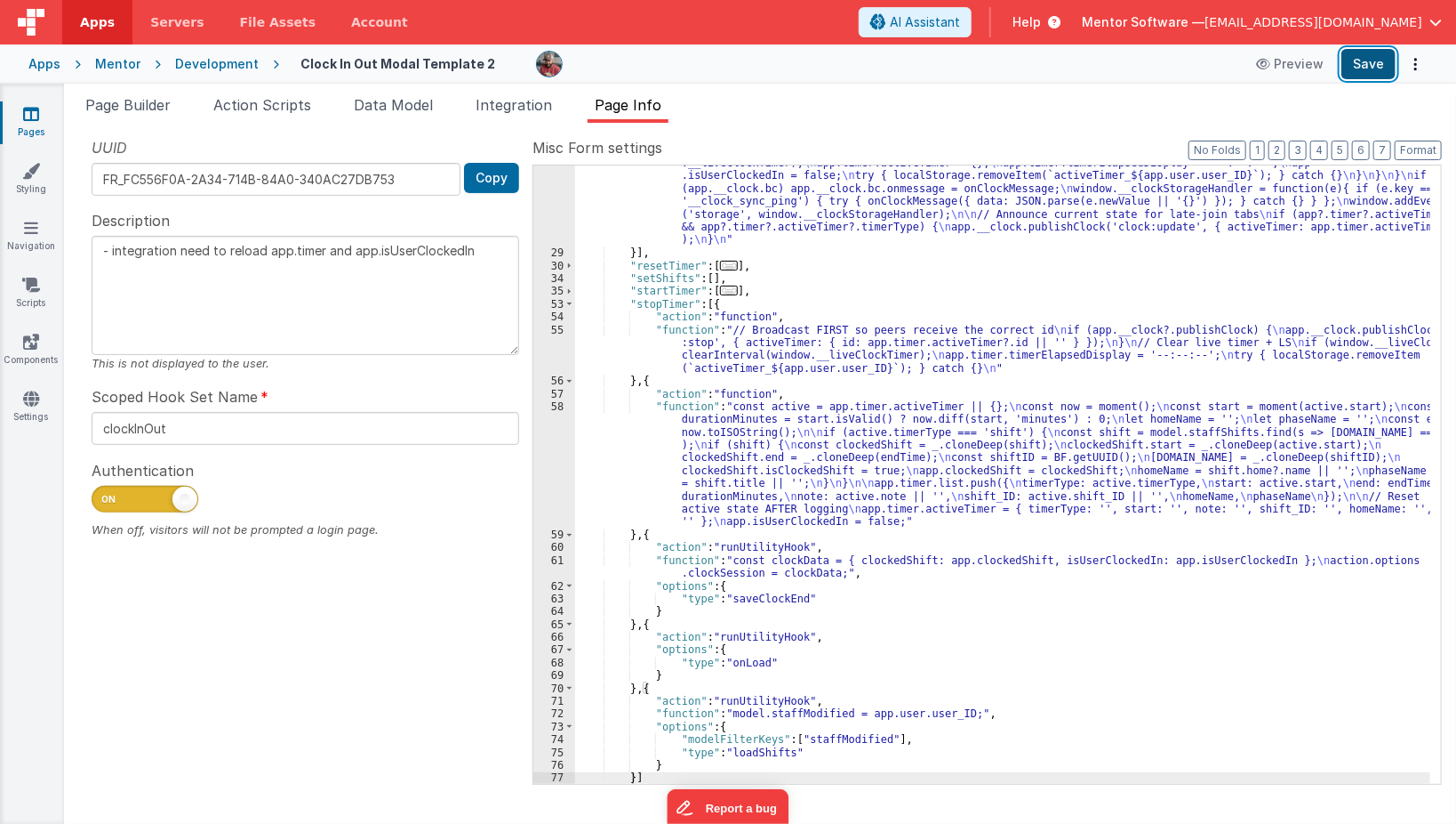
click at [1371, 76] on button "Save" at bounding box center [1368, 64] width 54 height 30
click at [148, 100] on span "Page Builder" at bounding box center [127, 105] width 85 height 18
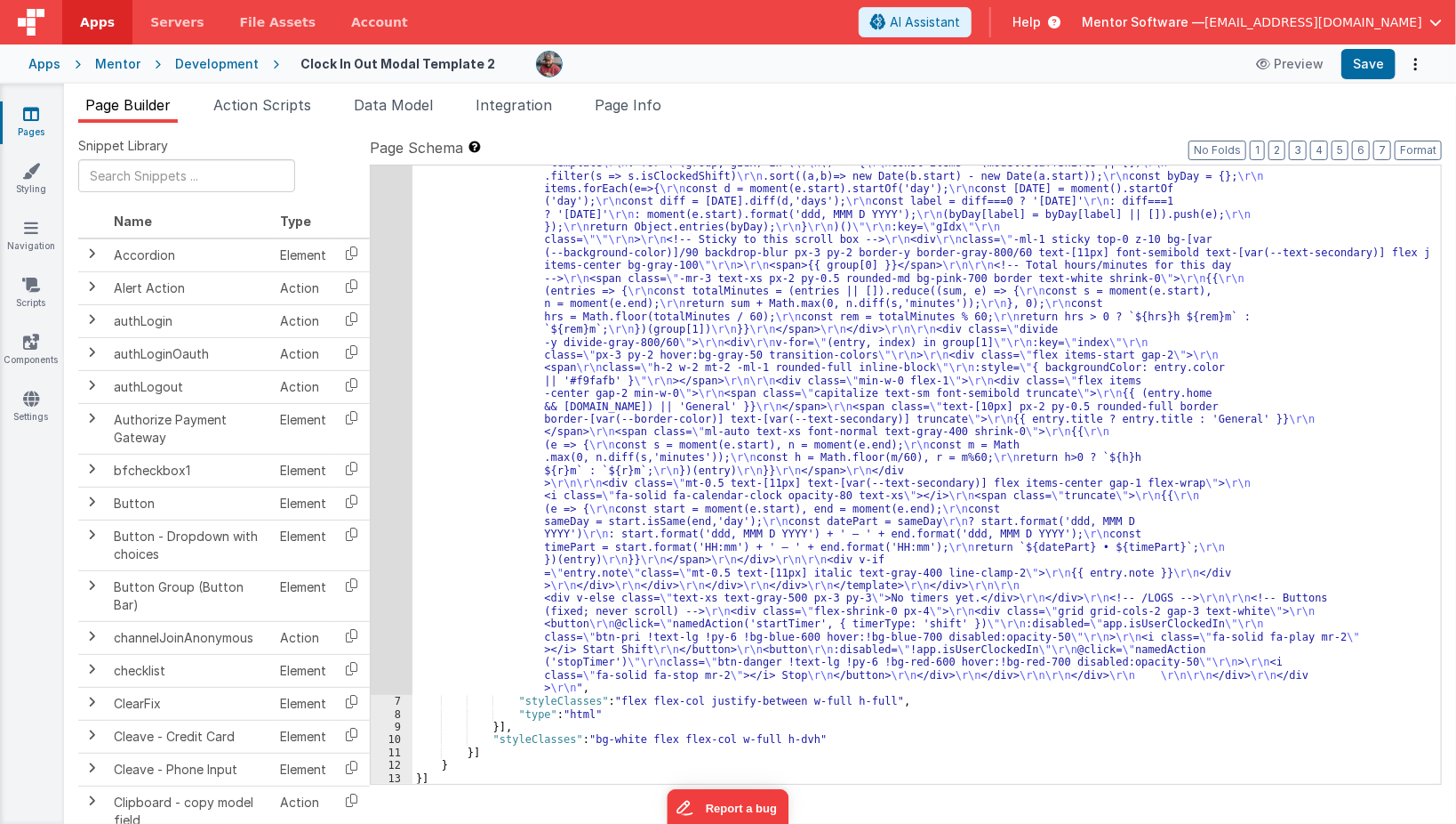
scroll to position [456, 0]
click at [424, 543] on div ""html" : "<div class= \" flex flex-col h-dvh overflow-hidden \" > \r\n\r\n <!--…" at bounding box center [922, 549] width 1019 height 1554
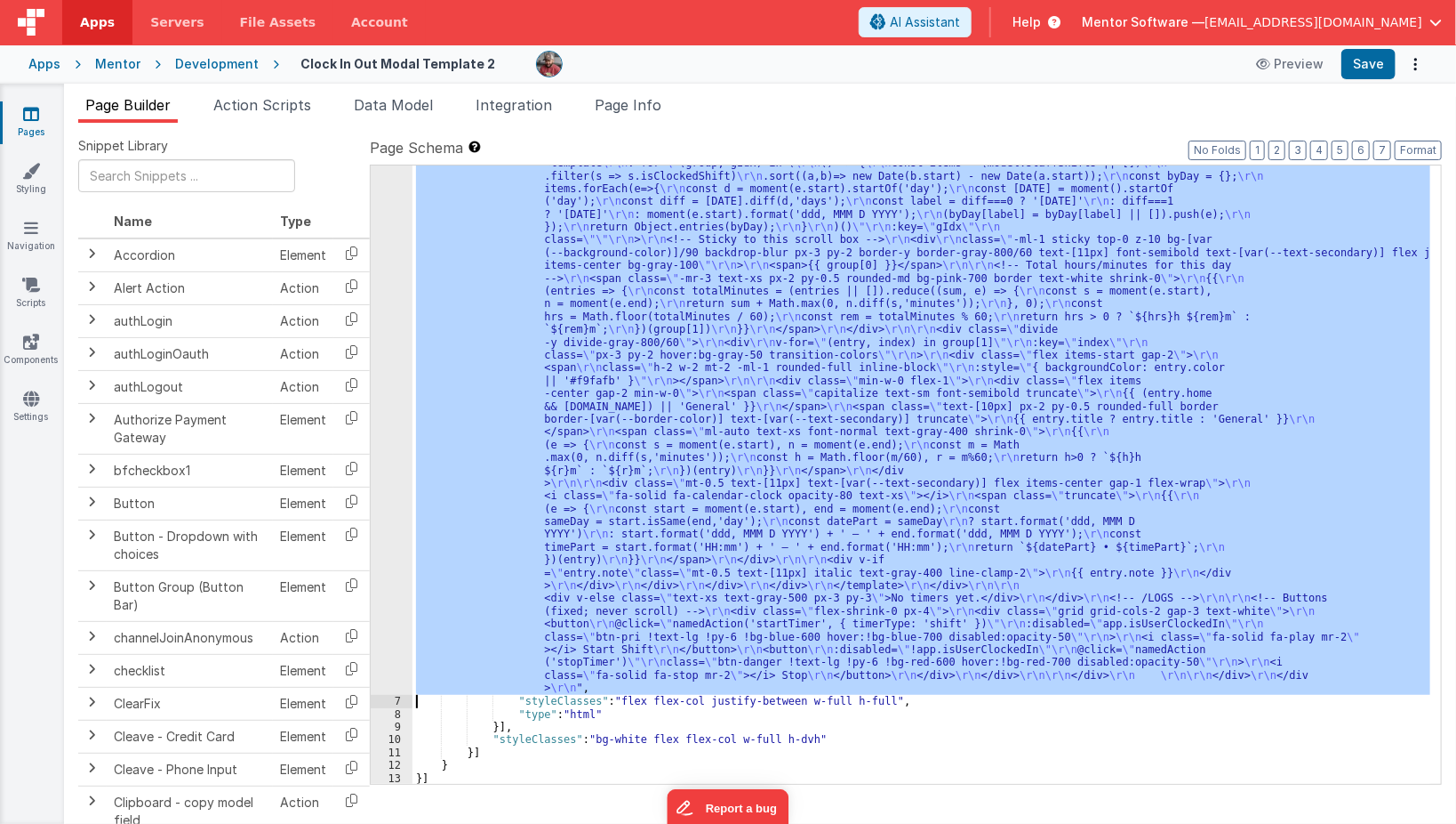
click at [395, 550] on div "6" at bounding box center [391, 233] width 42 height 922
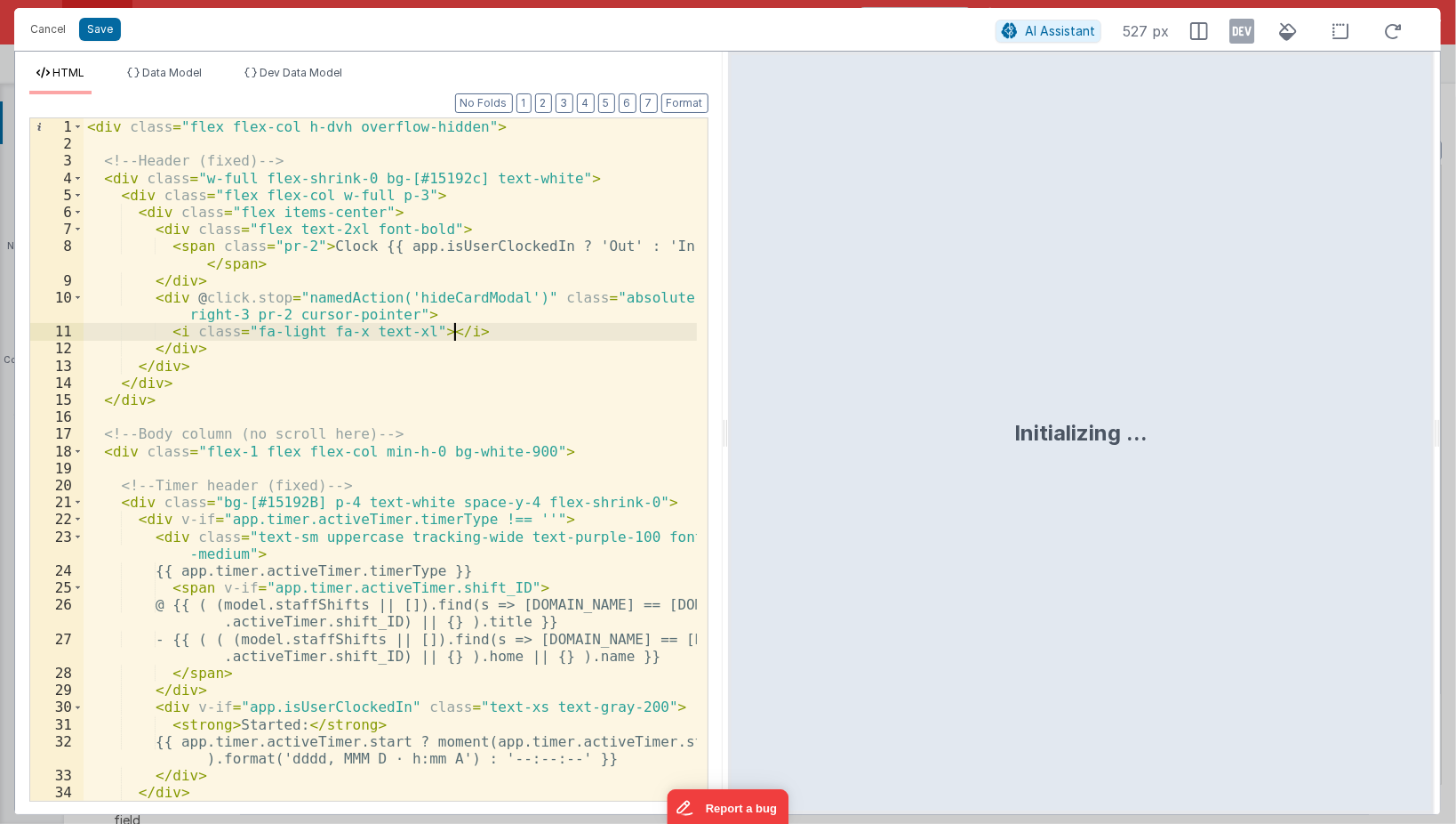
click at [467, 336] on div "< div class = "flex flex-col h-dvh overflow-hidden" > <!-- Header (fixed) --> <…" at bounding box center [390, 478] width 615 height 718
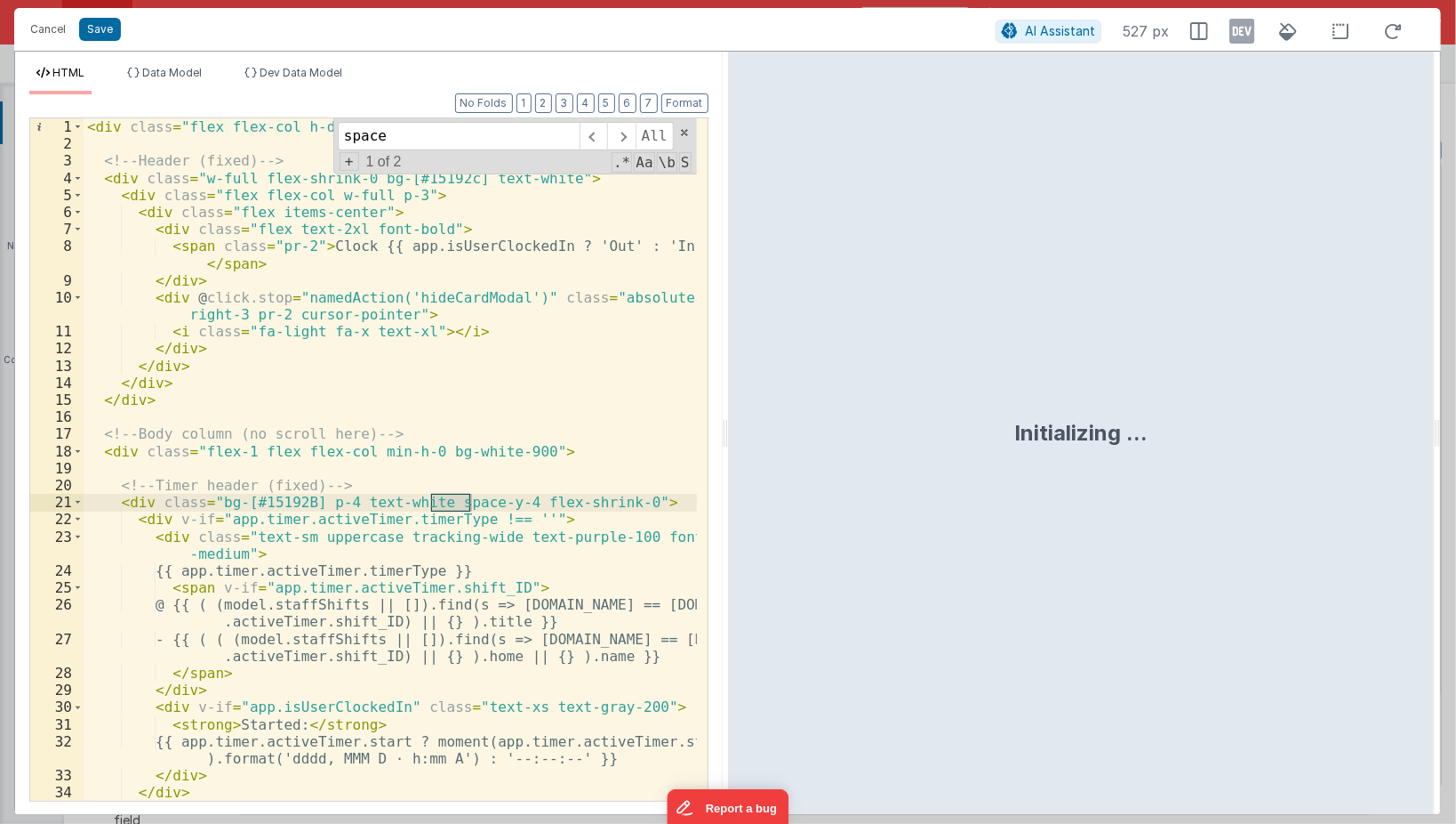
type input "space"
click at [500, 503] on div "< div class = "flex flex-col h-dvh overflow-hidden" > <!-- Header (fixed) --> <…" at bounding box center [390, 478] width 615 height 718
click at [69, 501] on div "21" at bounding box center [57, 501] width 53 height 17
click at [628, 134] on span at bounding box center [621, 135] width 27 height 28
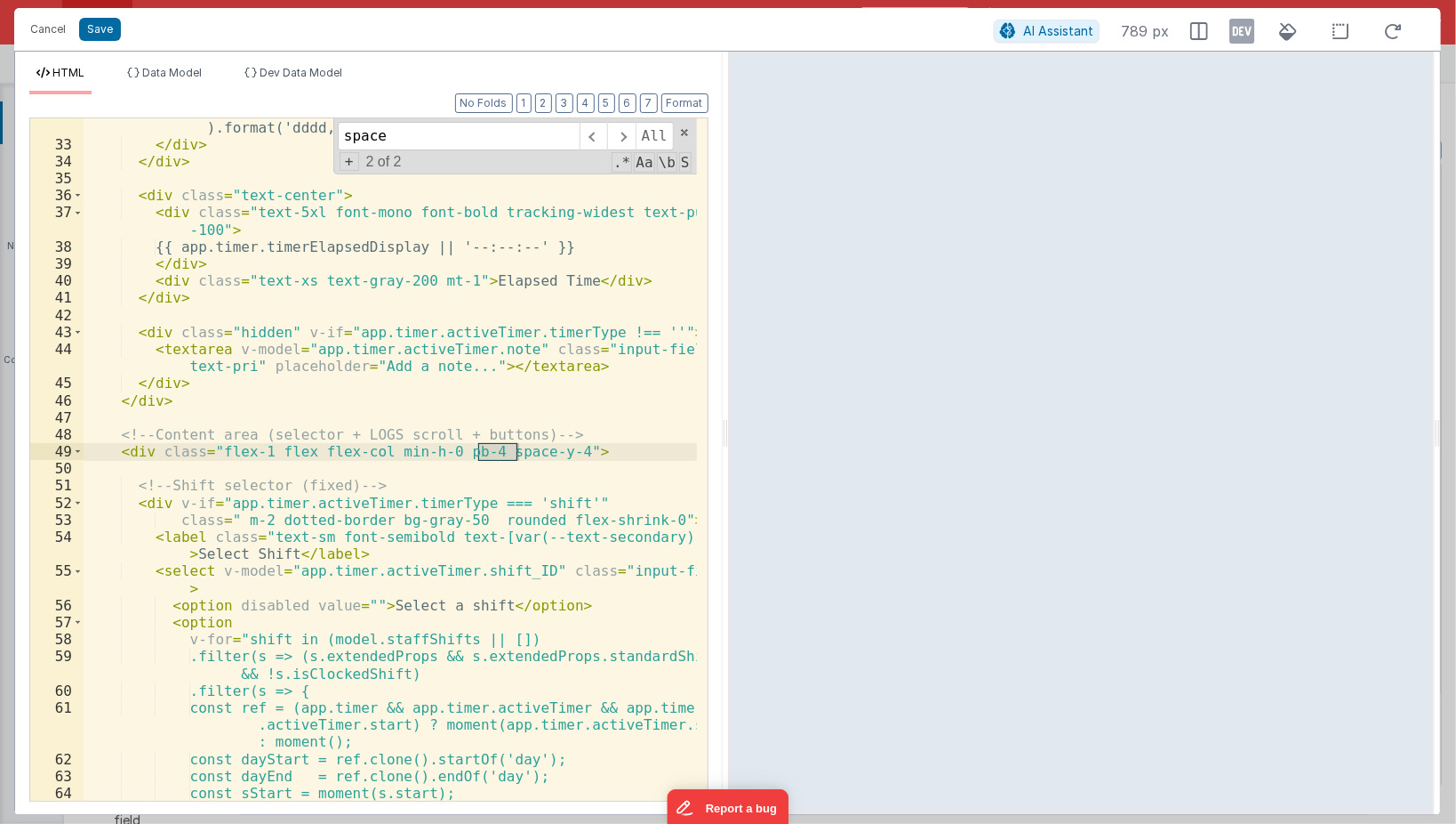
click at [479, 489] on div "{{ app.timer.activeTimer.start ? moment(app.timer.activeTimer.start ).format('d…" at bounding box center [390, 469] width 615 height 736
click at [489, 452] on div "{{ app.timer.activeTimer.start ? moment(app.timer.activeTimer.start ).format('d…" at bounding box center [390, 469] width 615 height 736
click at [80, 452] on span at bounding box center [77, 451] width 10 height 17
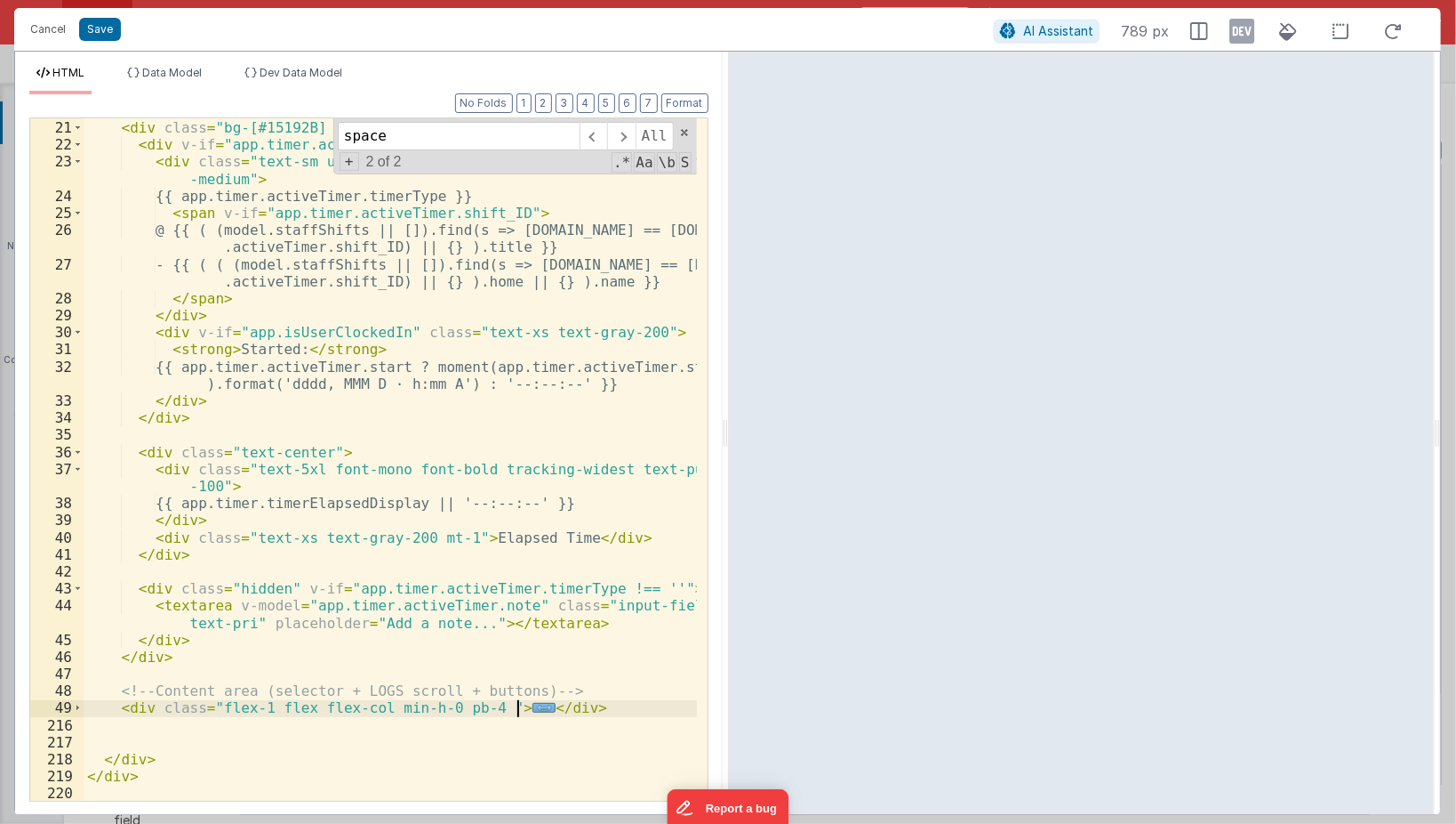
click at [532, 710] on span "..." at bounding box center [544, 707] width 24 height 10
click at [532, 712] on span "..." at bounding box center [544, 707] width 24 height 10
click at [532, 709] on span "..." at bounding box center [544, 707] width 24 height 10
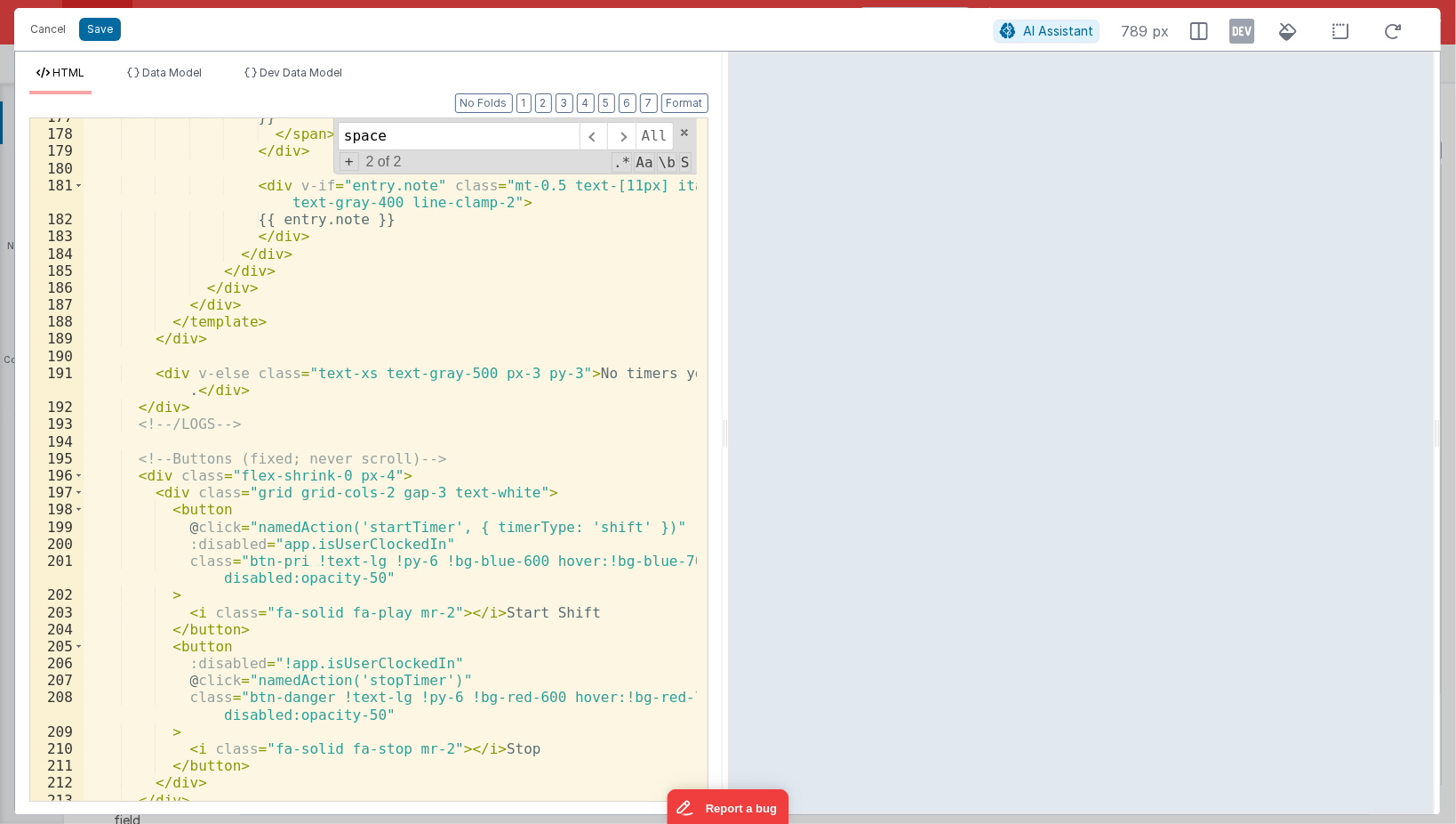
scroll to position [3597, 0]
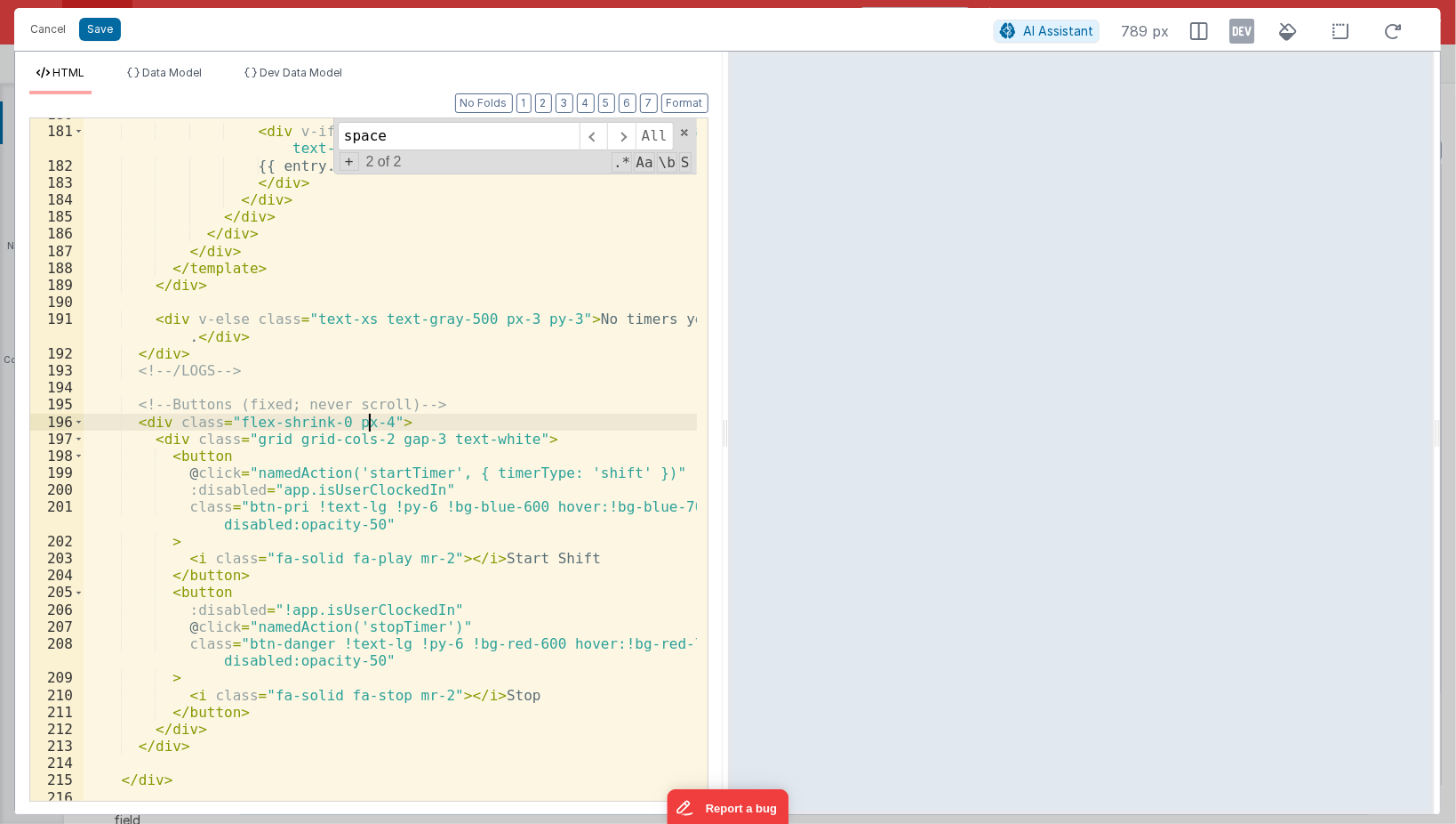
click at [371, 415] on div "< div v-if = "entry.note" class = "mt-0.5 text-[11px] italic text-gray-400 line…" at bounding box center [390, 465] width 615 height 718
click at [432, 647] on div "< div v-if = "entry.note" class = "mt-0.5 text-[11px] italic text-gray-400 line…" at bounding box center [390, 465] width 615 height 718
click at [410, 500] on div "< div v-if = "entry.note" class = "mt-0.5 text-[11px] italic text-gray-400 line…" at bounding box center [390, 465] width 615 height 718
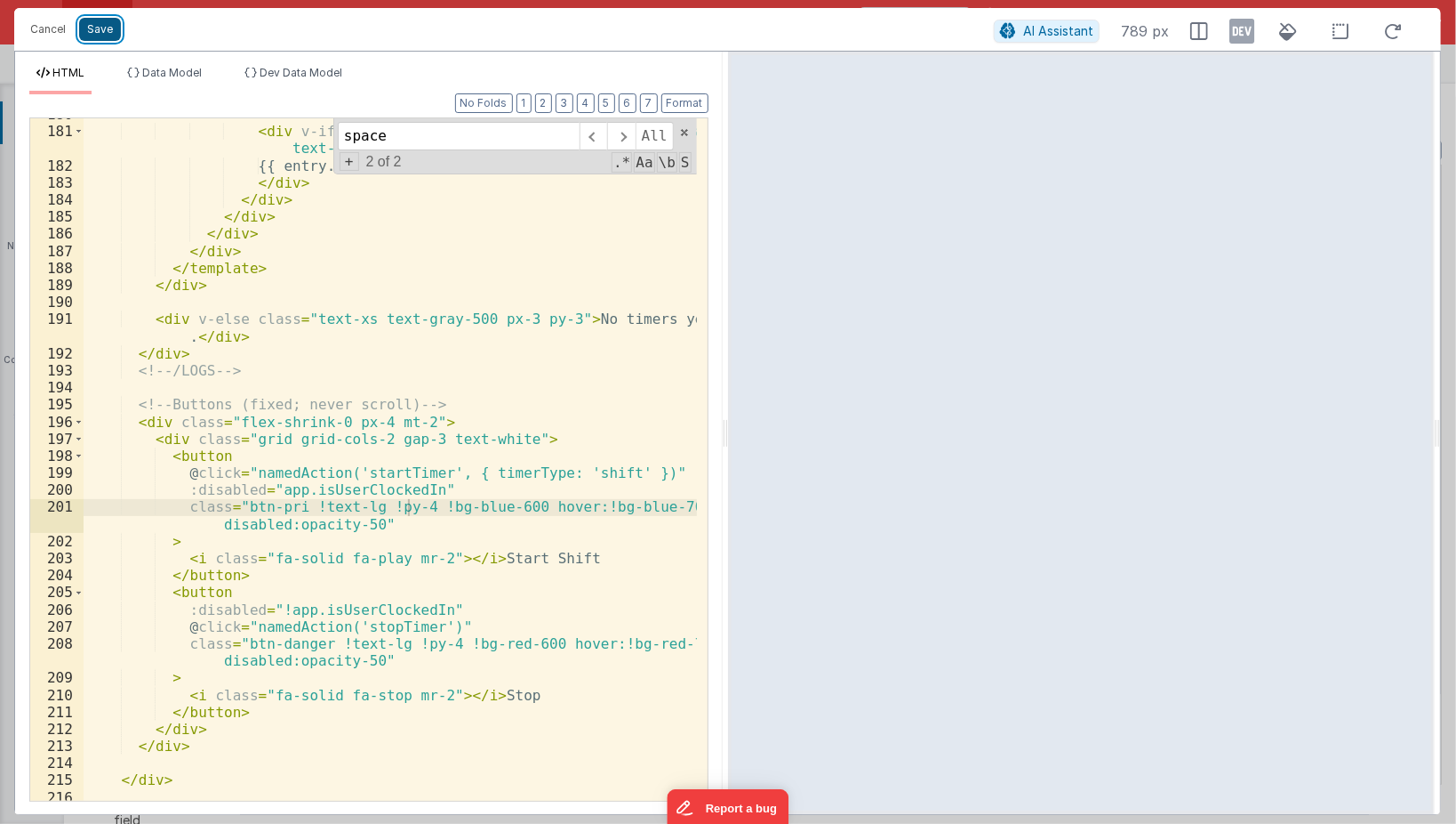
click at [92, 32] on button "Save" at bounding box center [100, 29] width 42 height 24
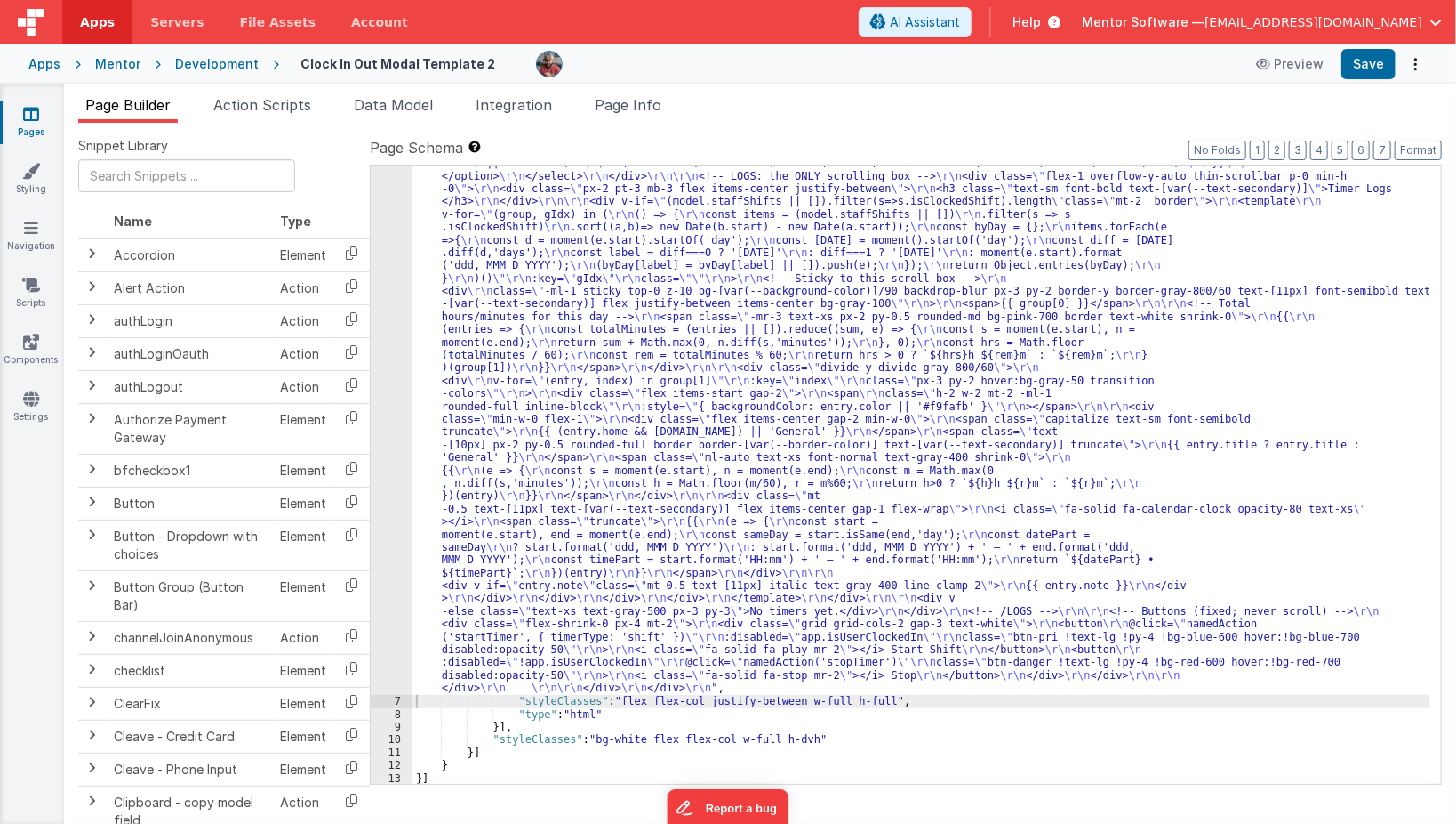
scroll to position [367, 0]
click at [1372, 59] on button "Save" at bounding box center [1368, 64] width 54 height 30
click at [25, 129] on link "Pages" at bounding box center [30, 123] width 64 height 35
